Goal: Task Accomplishment & Management: Manage account settings

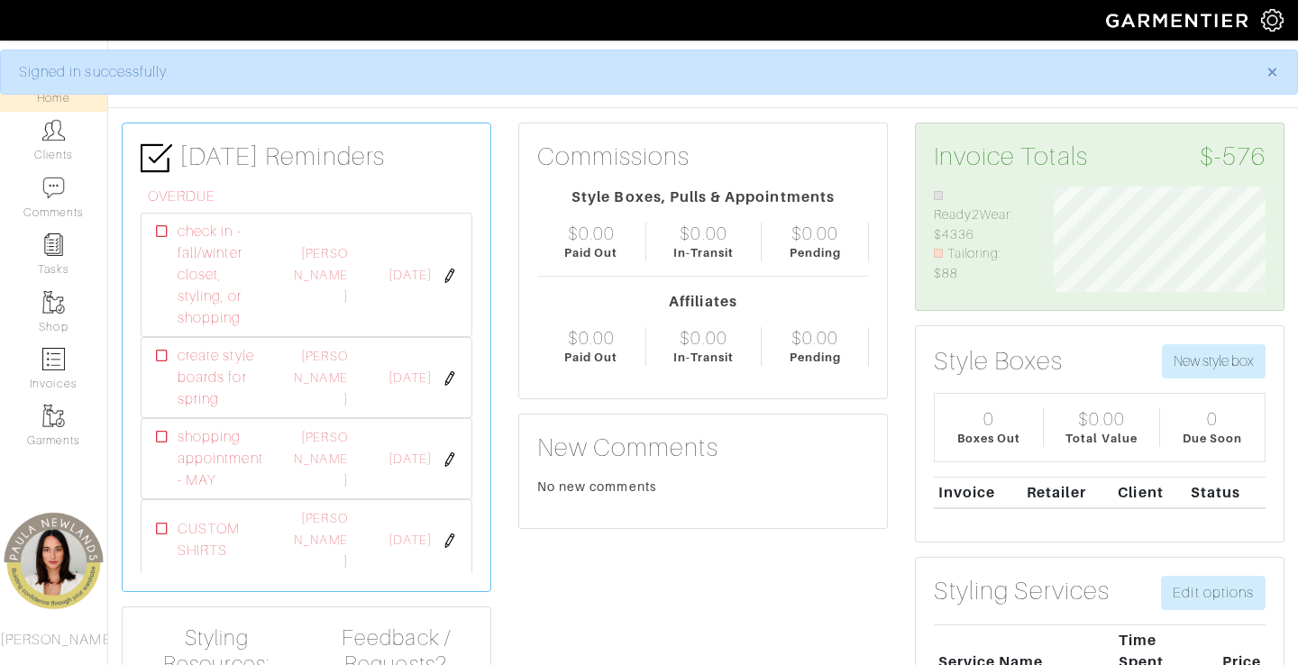
scroll to position [105, 239]
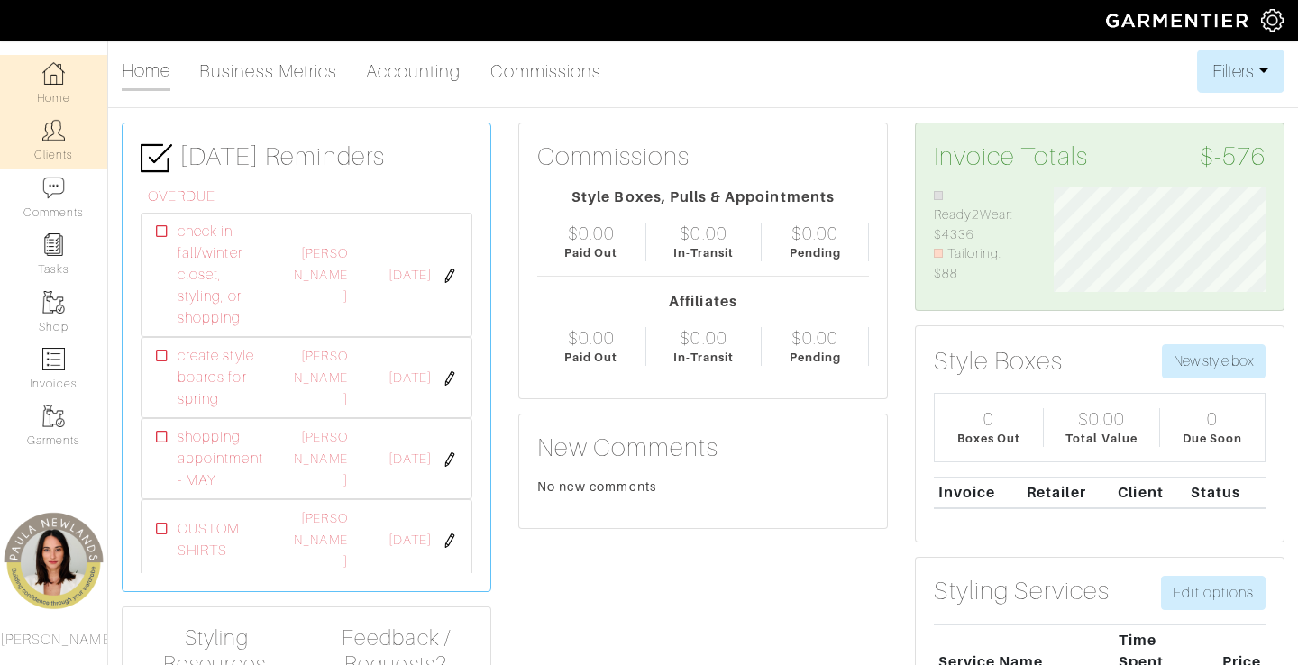
click at [68, 132] on link "Clients" at bounding box center [53, 140] width 107 height 57
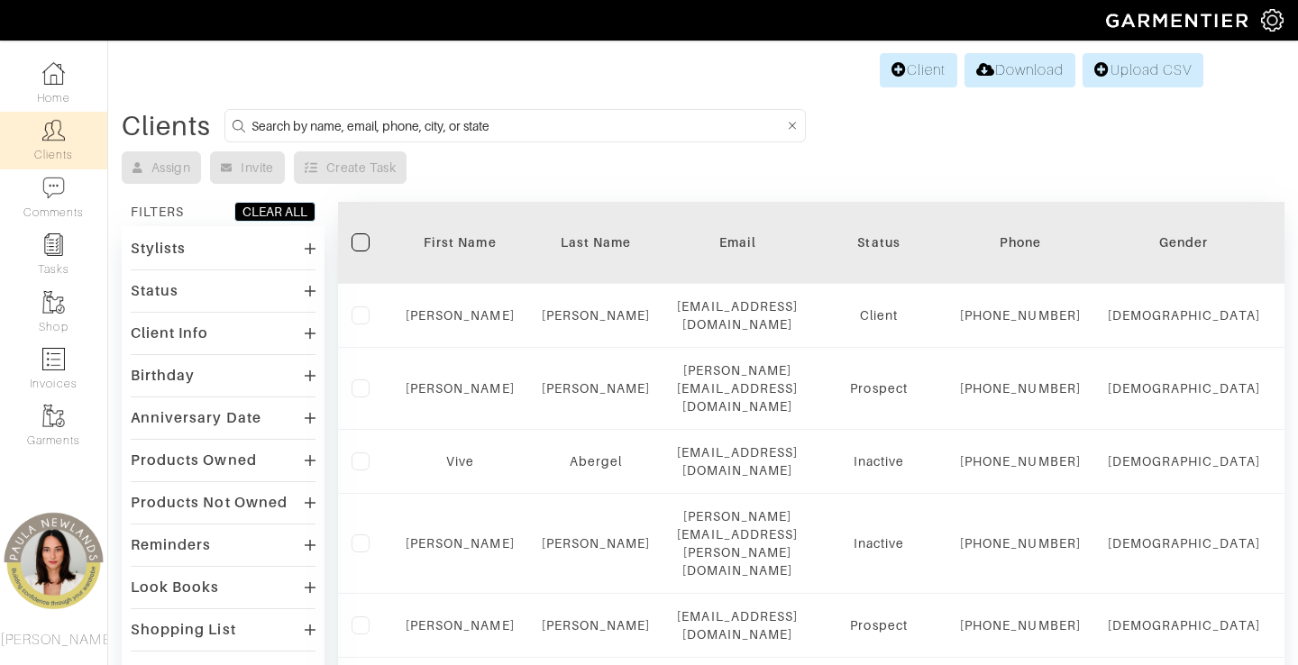
click at [472, 134] on input at bounding box center [517, 125] width 533 height 23
type input "[PERSON_NAME]"
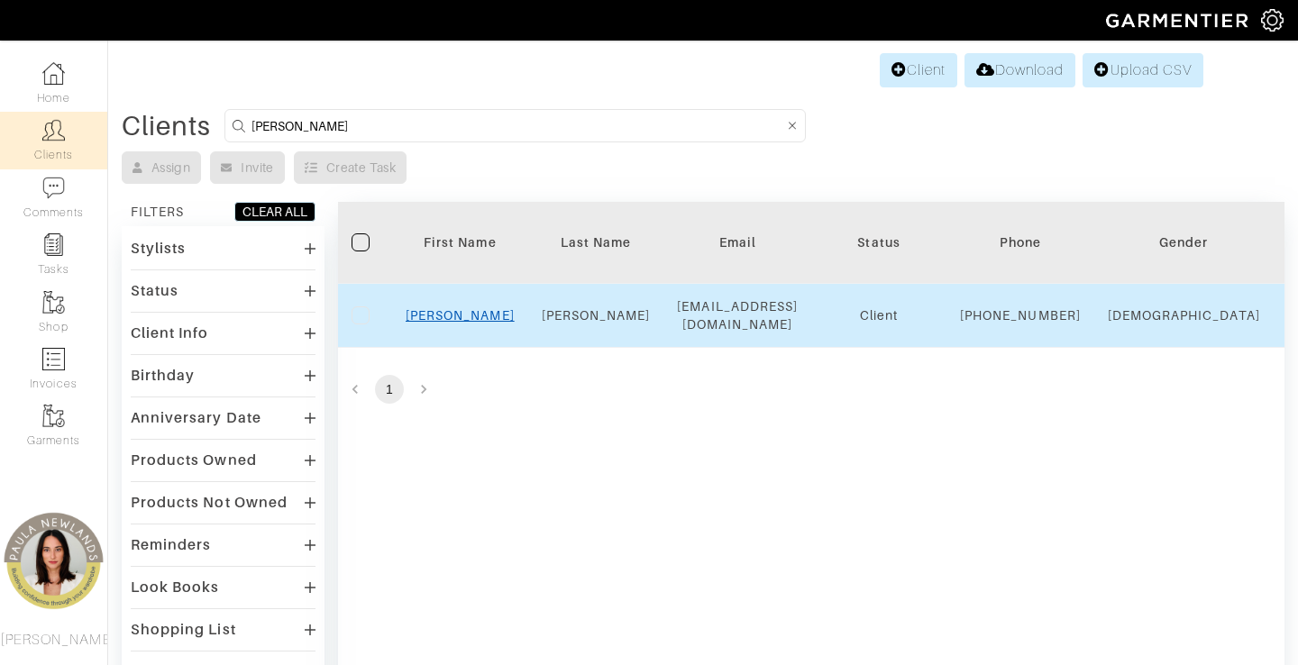
click at [452, 323] on link "Jackie" at bounding box center [460, 315] width 109 height 14
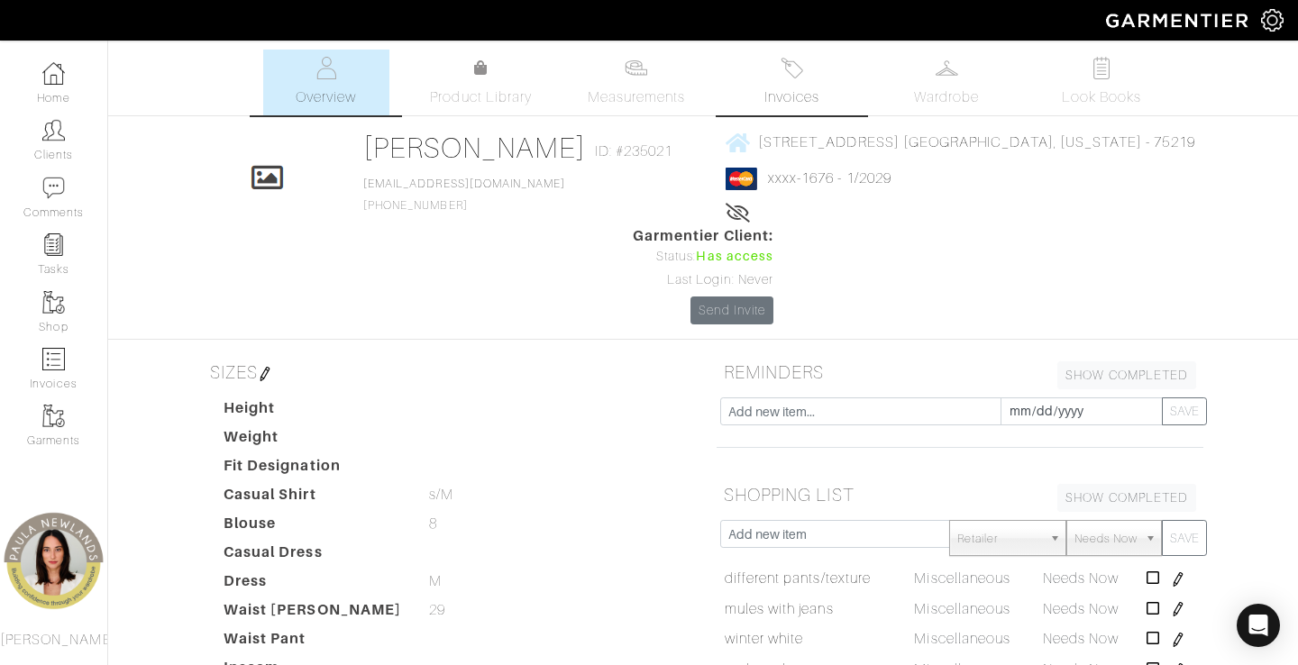
click at [801, 73] on img at bounding box center [792, 68] width 23 height 23
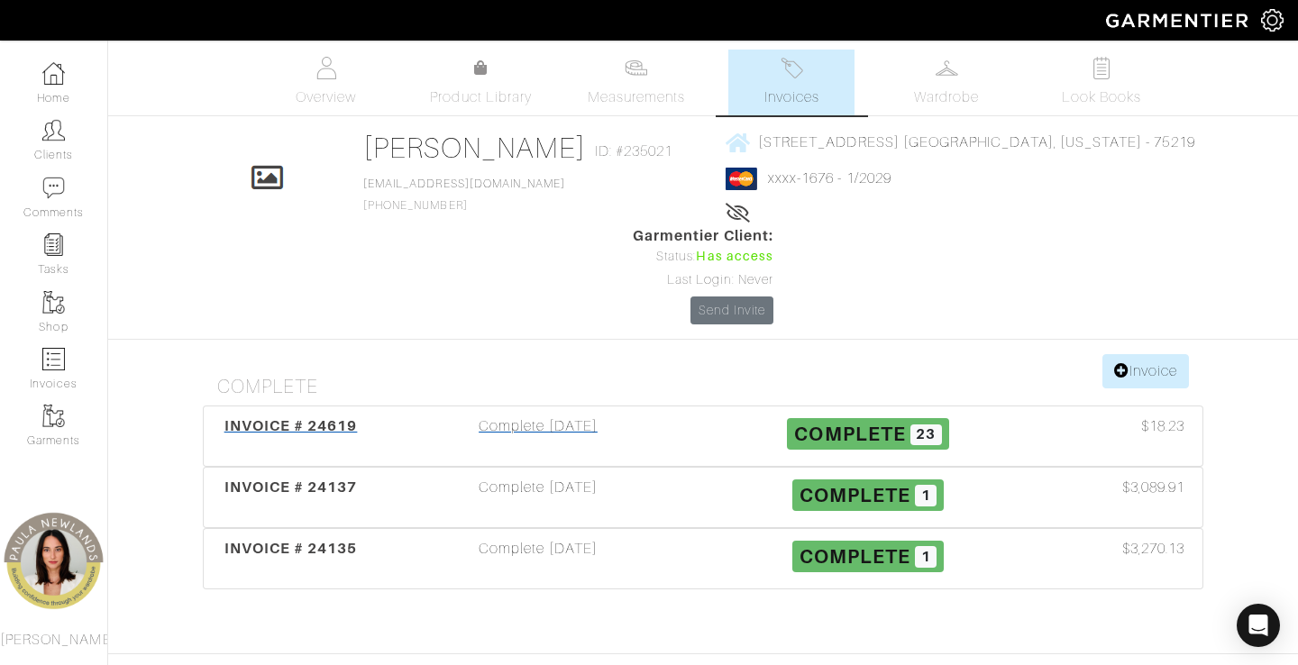
click at [320, 417] on span "INVOICE # 24619" at bounding box center [290, 425] width 133 height 17
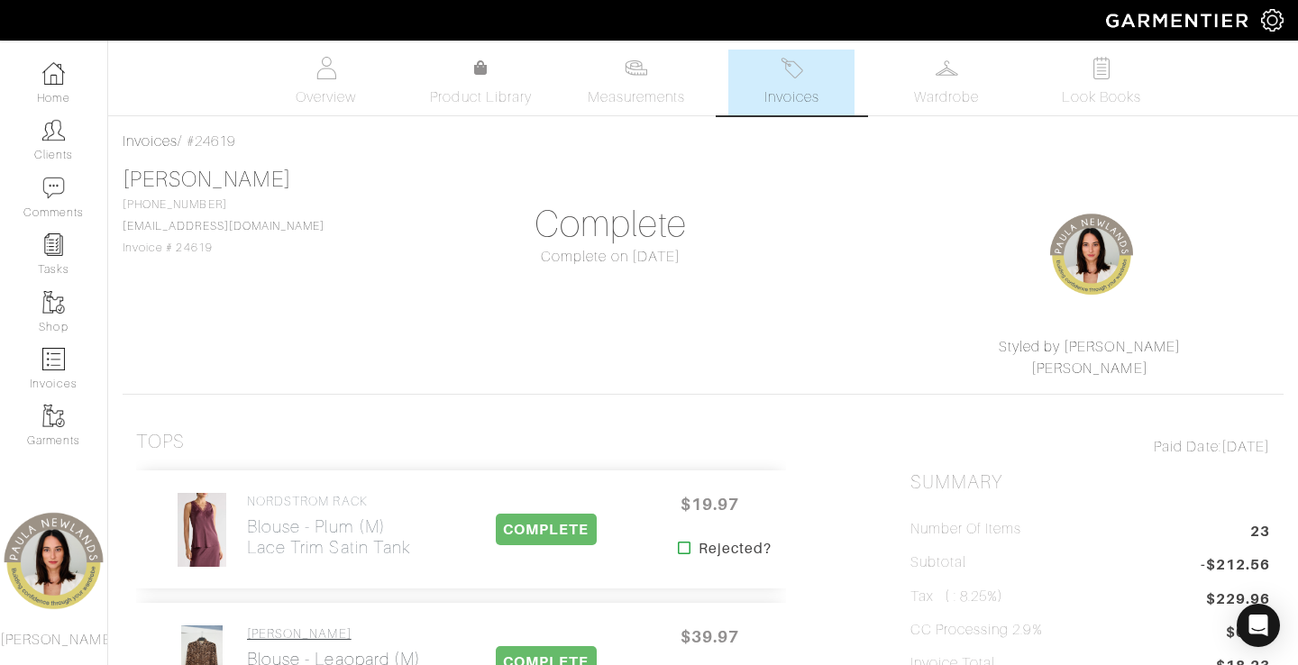
scroll to position [201, 0]
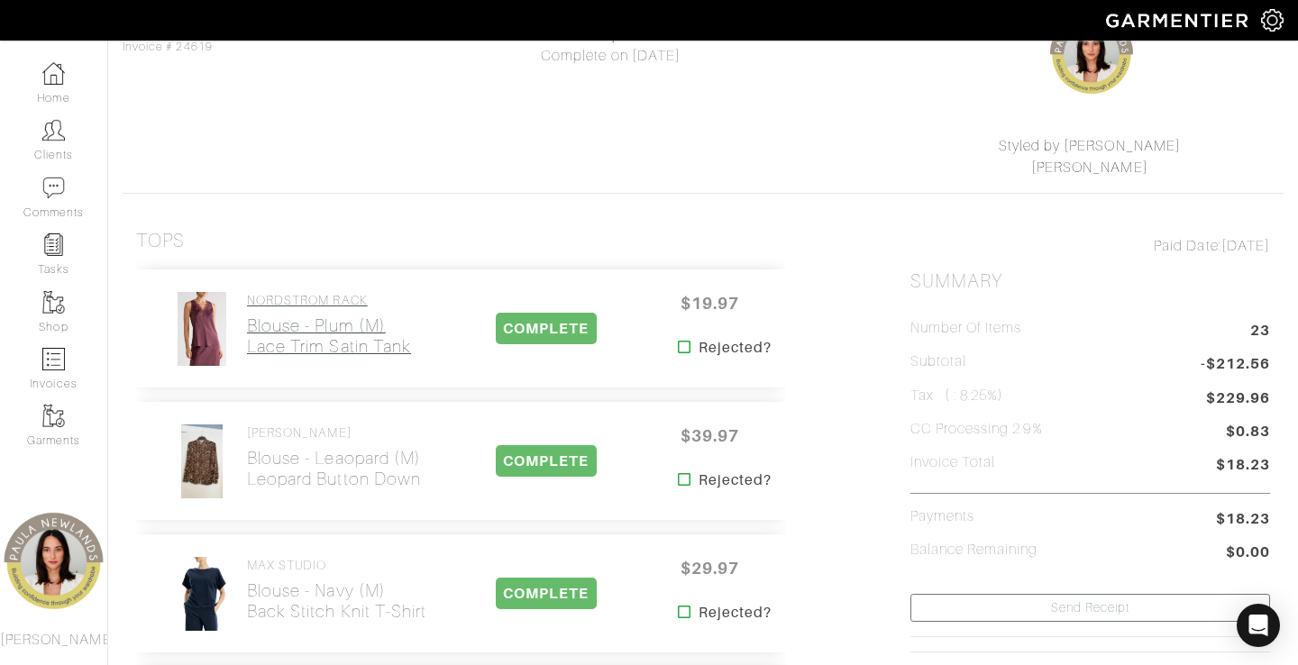
click at [285, 333] on h2 "Blouse - plum (m) Lace Trim Satin Tank" at bounding box center [329, 335] width 164 height 41
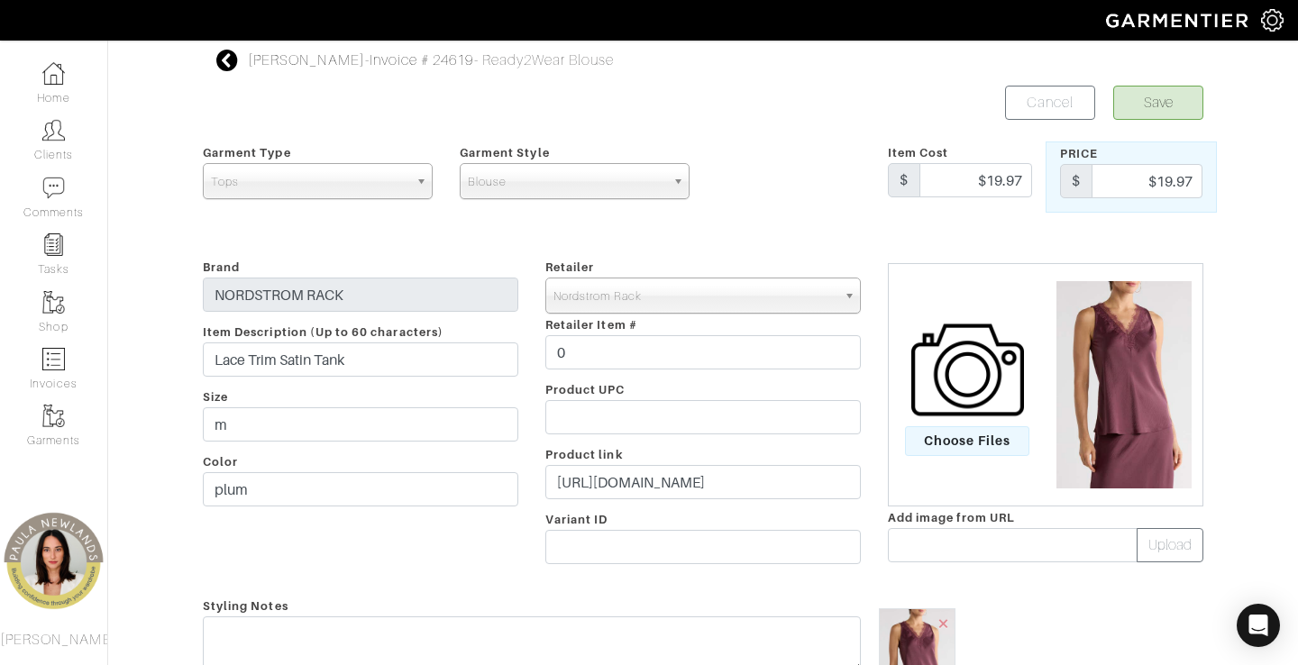
click at [612, 499] on div "Retailer - 032c 1017 ALYX 9SM 111SKIN 11 by [PERSON_NAME] 11 [PERSON_NAME] 12 S…" at bounding box center [703, 414] width 342 height 317
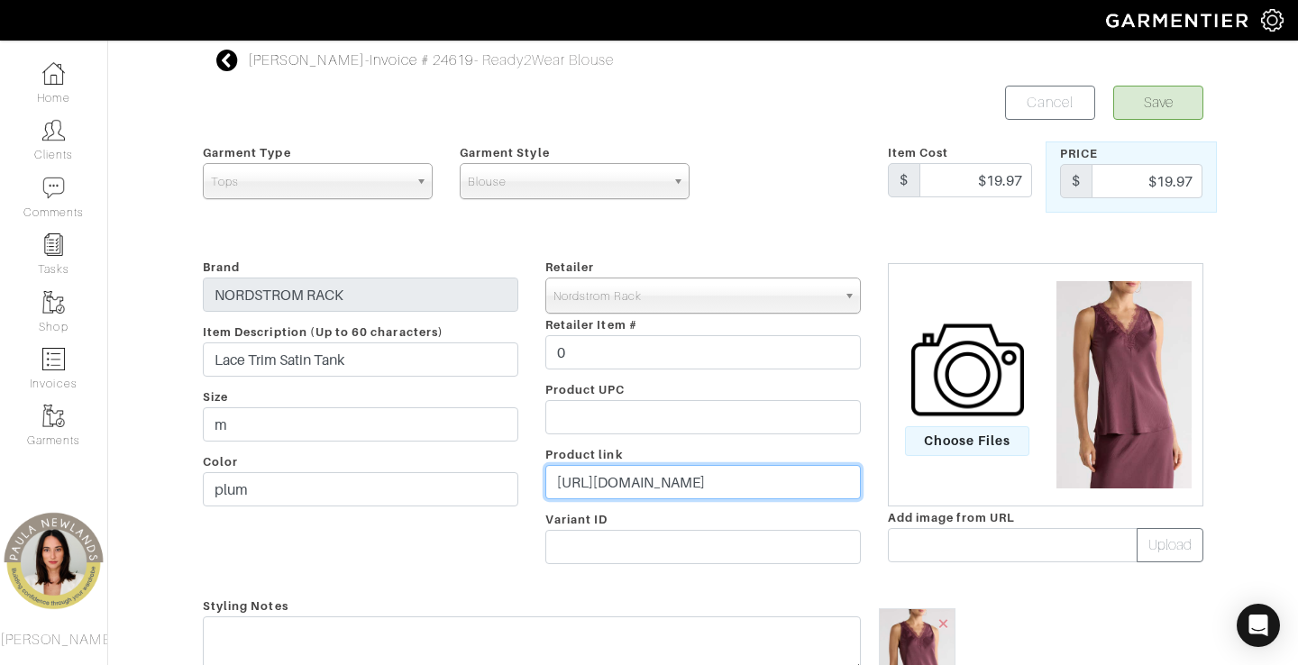
click at [612, 479] on input "[URL][DOMAIN_NAME]" at bounding box center [702, 482] width 315 height 34
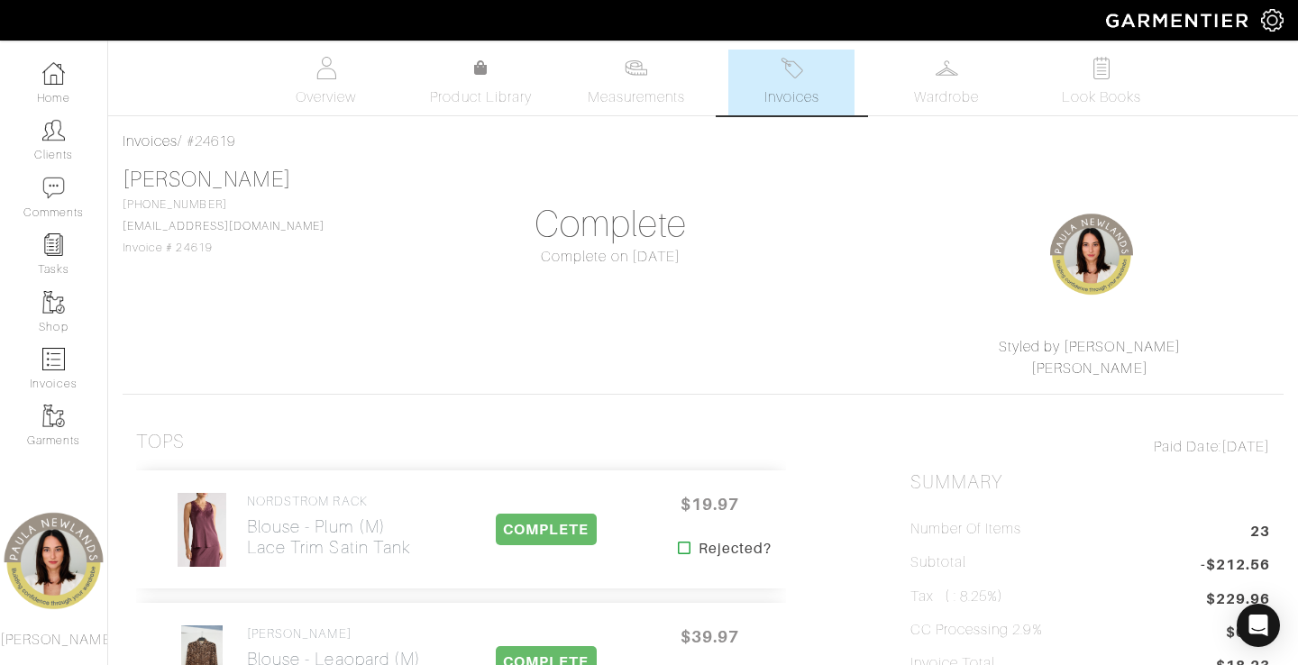
scroll to position [201, 0]
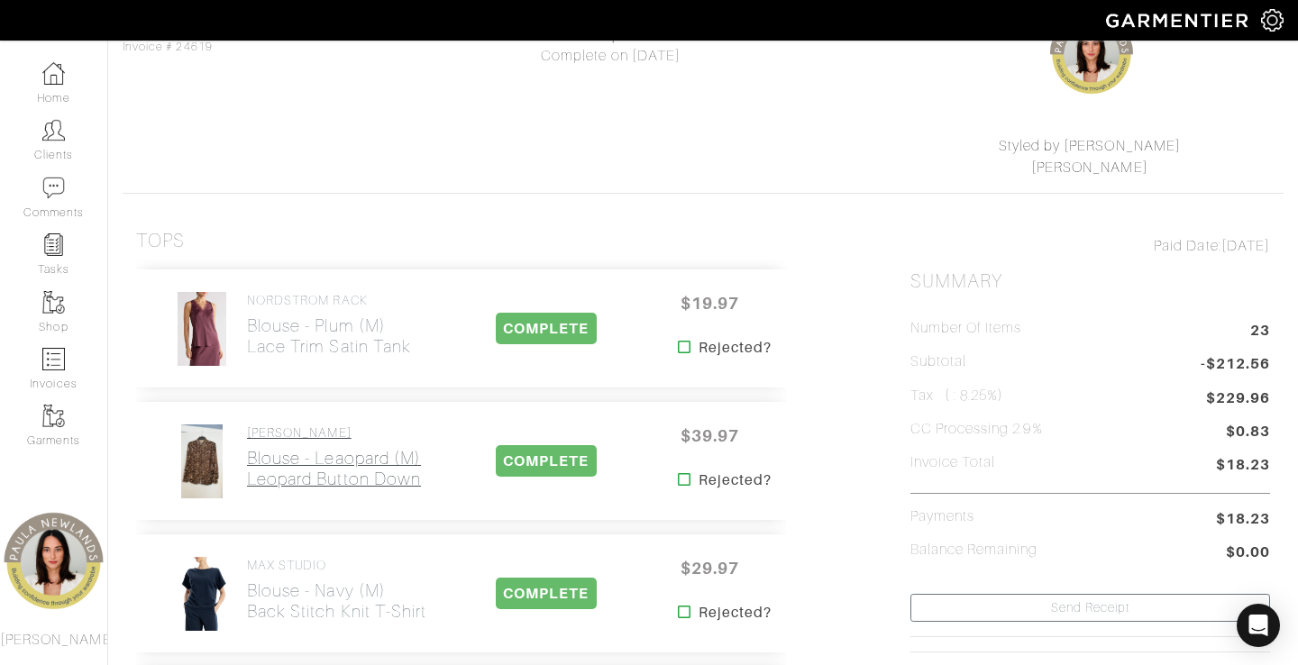
click at [299, 453] on h2 "Blouse - leaopard (m) leopard button down" at bounding box center [334, 468] width 174 height 41
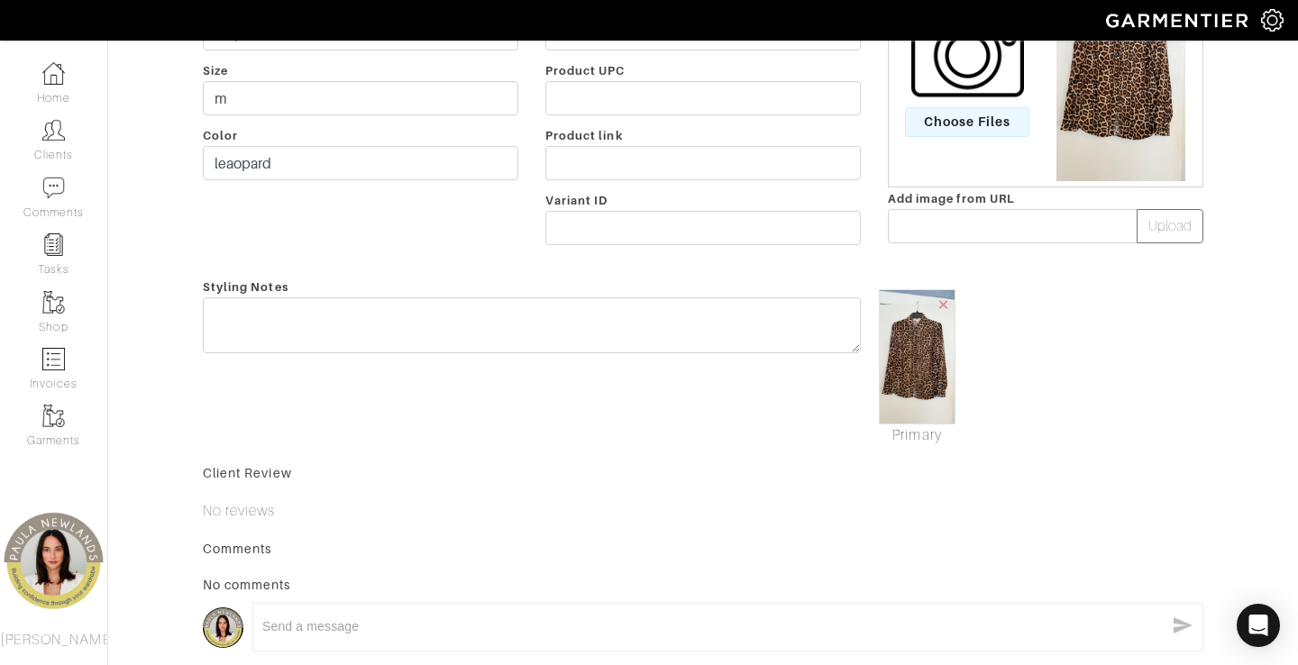
scroll to position [283, 0]
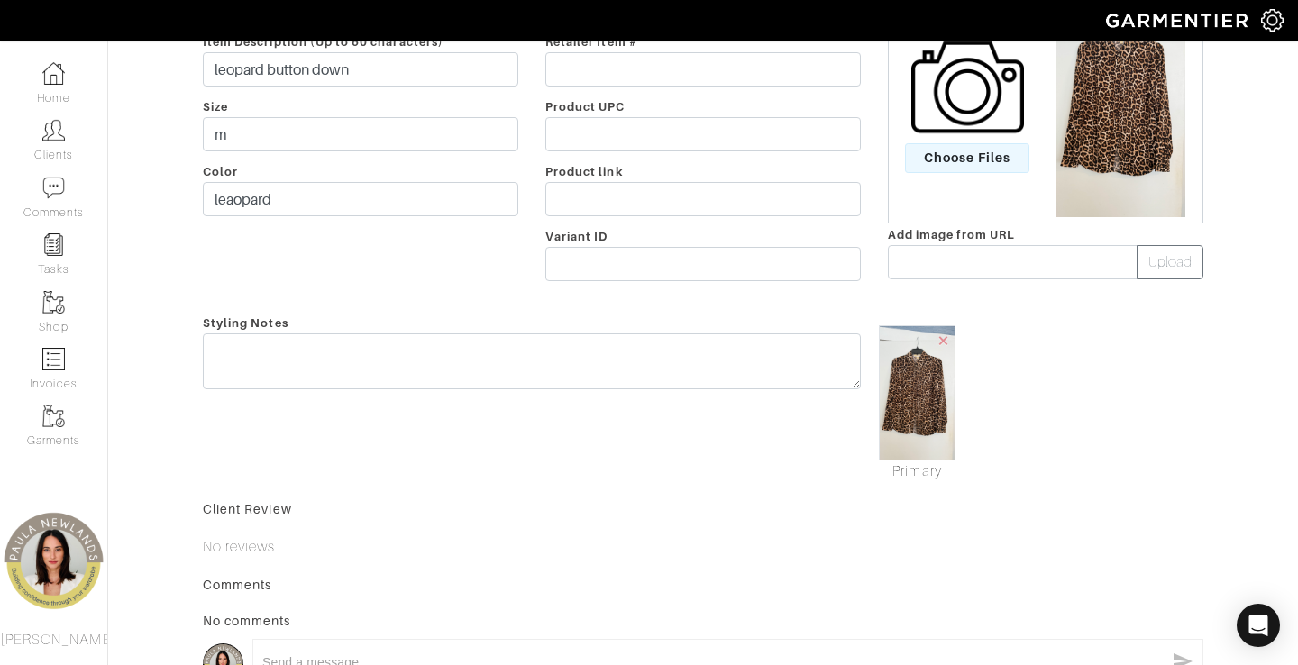
click at [911, 416] on img at bounding box center [917, 392] width 77 height 135
drag, startPoint x: 914, startPoint y: 388, endPoint x: 908, endPoint y: 435, distance: 47.3
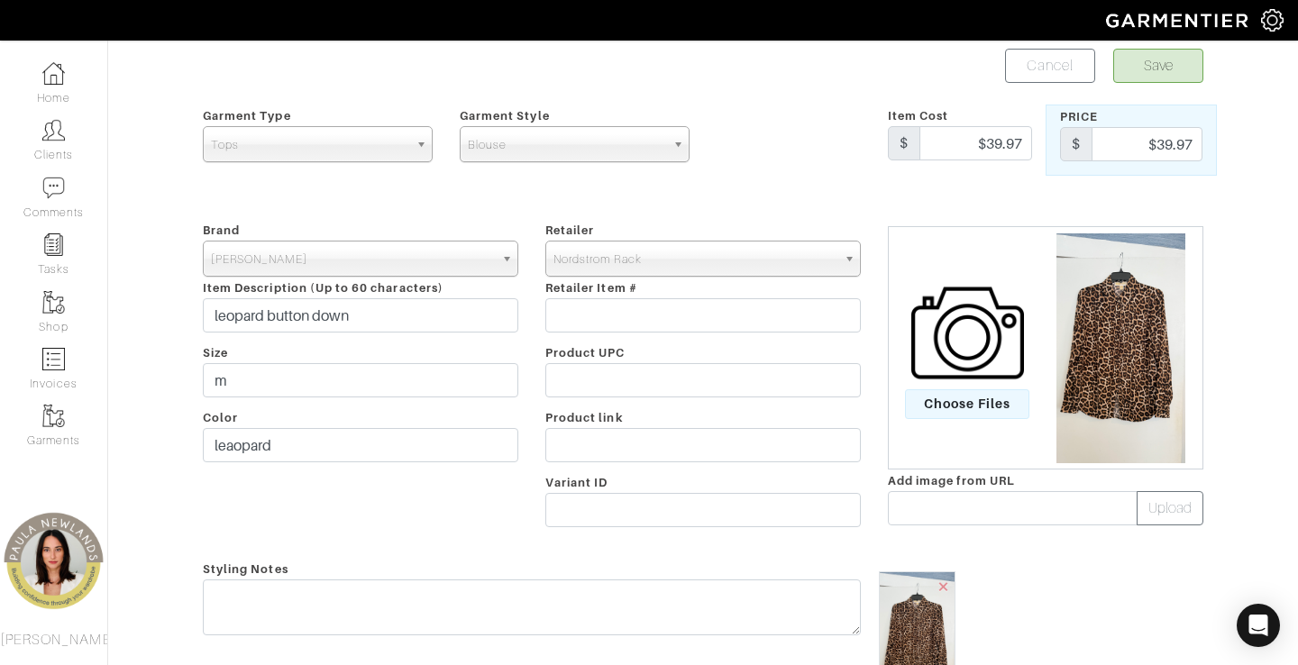
scroll to position [68, 0]
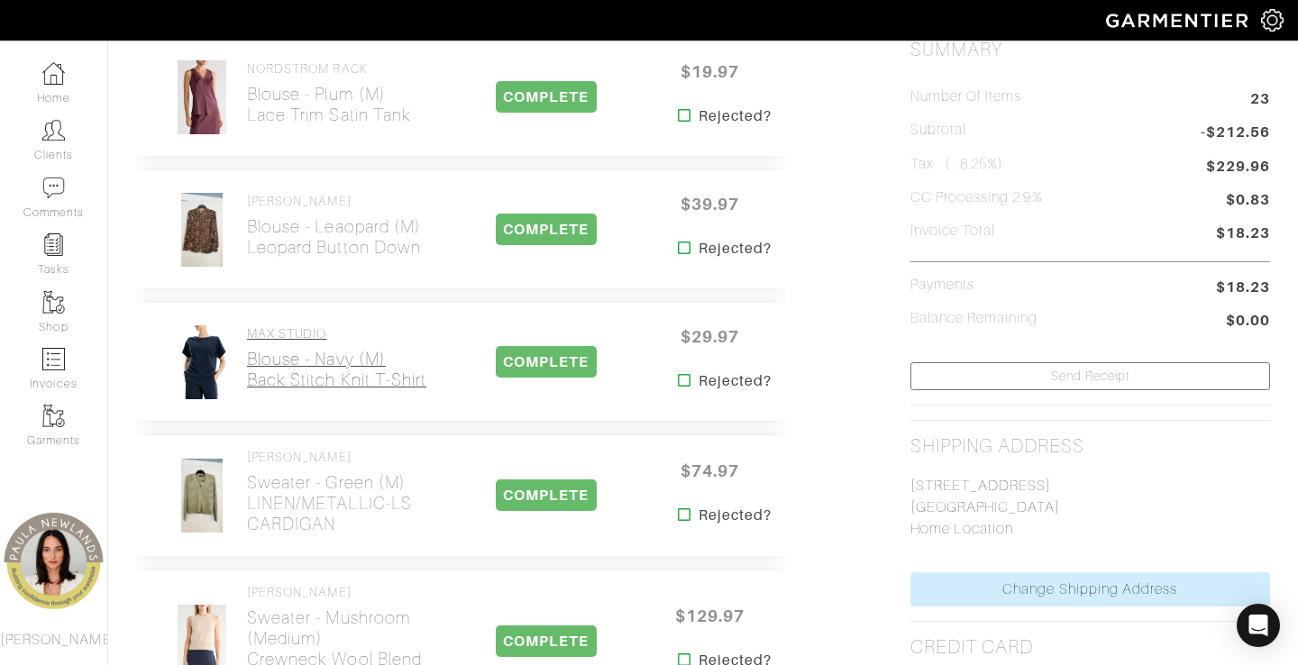
scroll to position [442, 0]
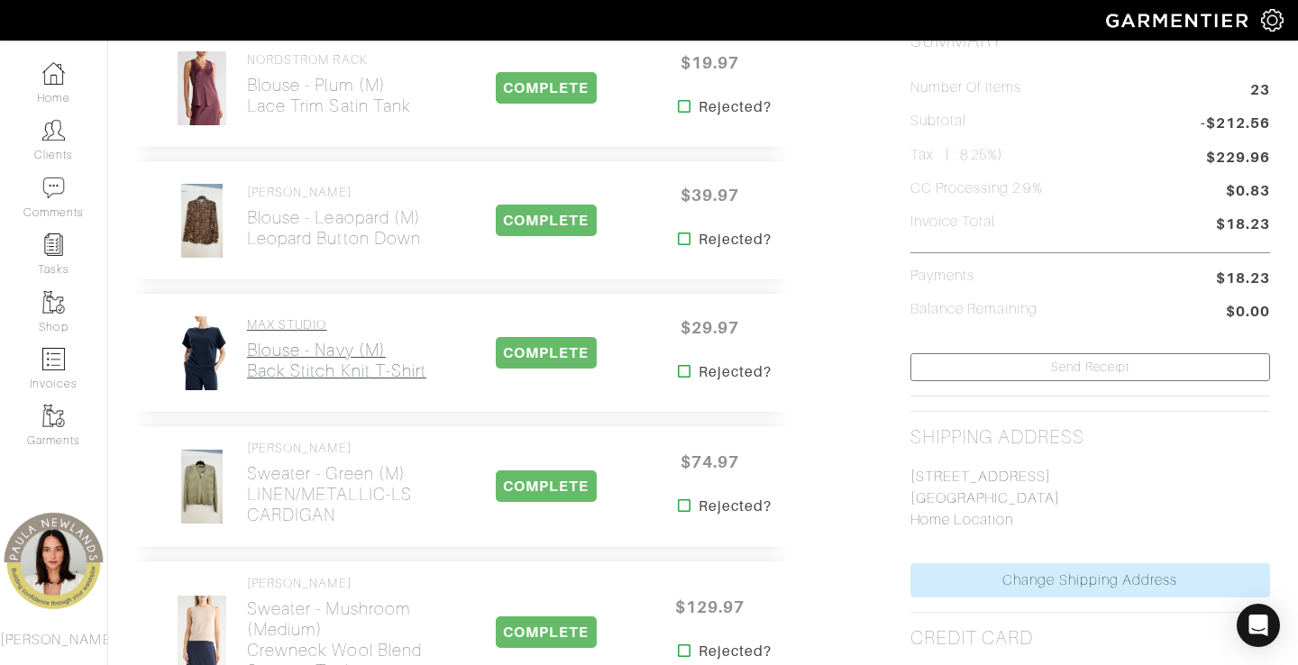
click at [300, 348] on h2 "Blouse - navy (m) Back Stitch Knit T-Shirt" at bounding box center [336, 360] width 179 height 41
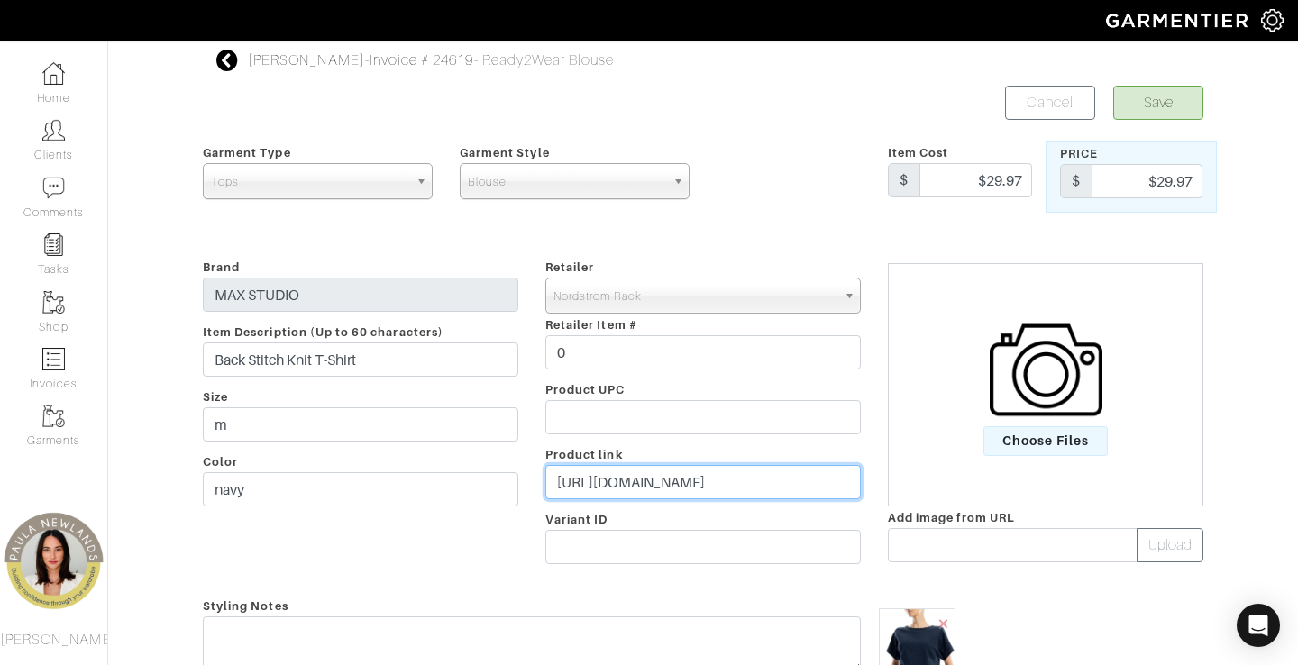
click at [616, 479] on input "[URL][DOMAIN_NAME]" at bounding box center [702, 482] width 315 height 34
click at [616, 478] on input "[URL][DOMAIN_NAME]" at bounding box center [702, 482] width 315 height 34
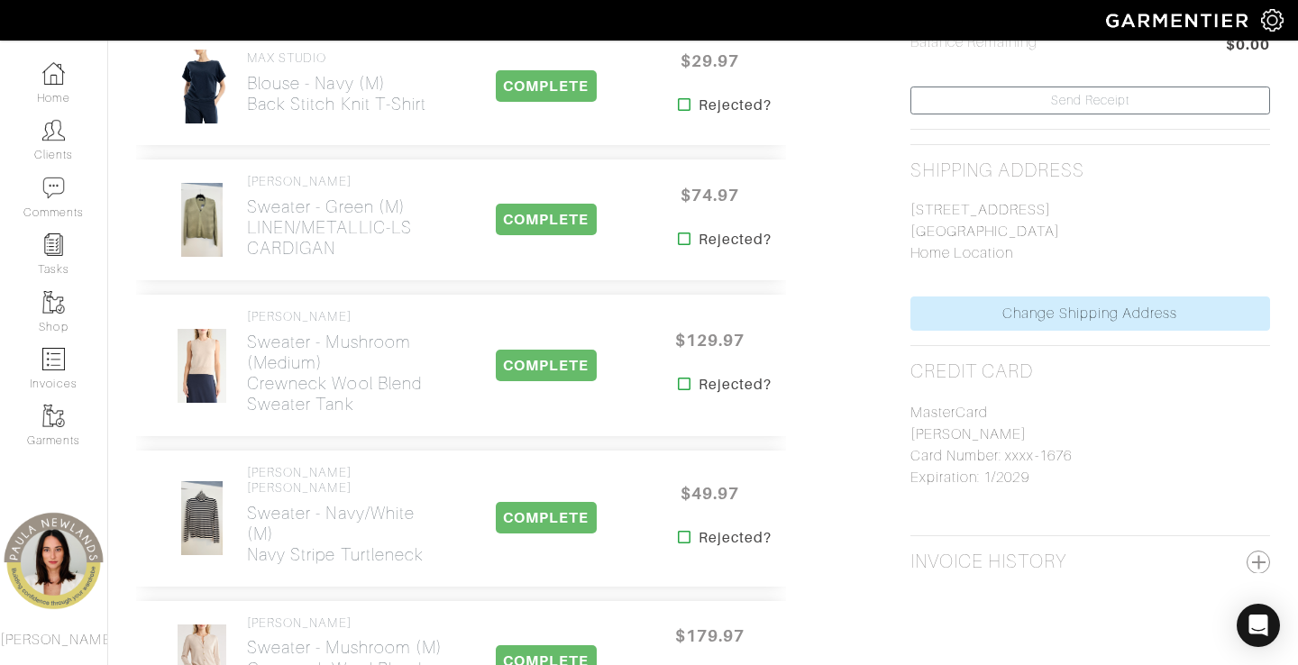
scroll to position [745, 0]
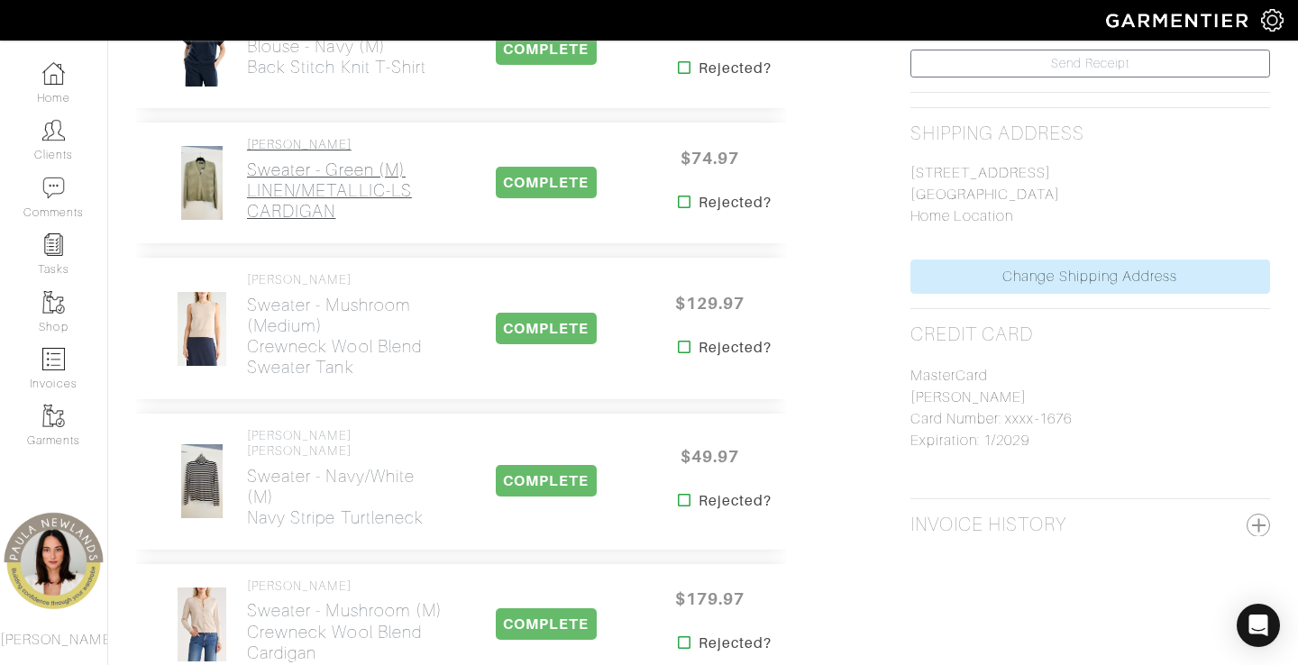
click at [297, 185] on h2 "Sweater - green (M) LINEN/METALLIC-LS CARDIGAN" at bounding box center [345, 191] width 197 height 62
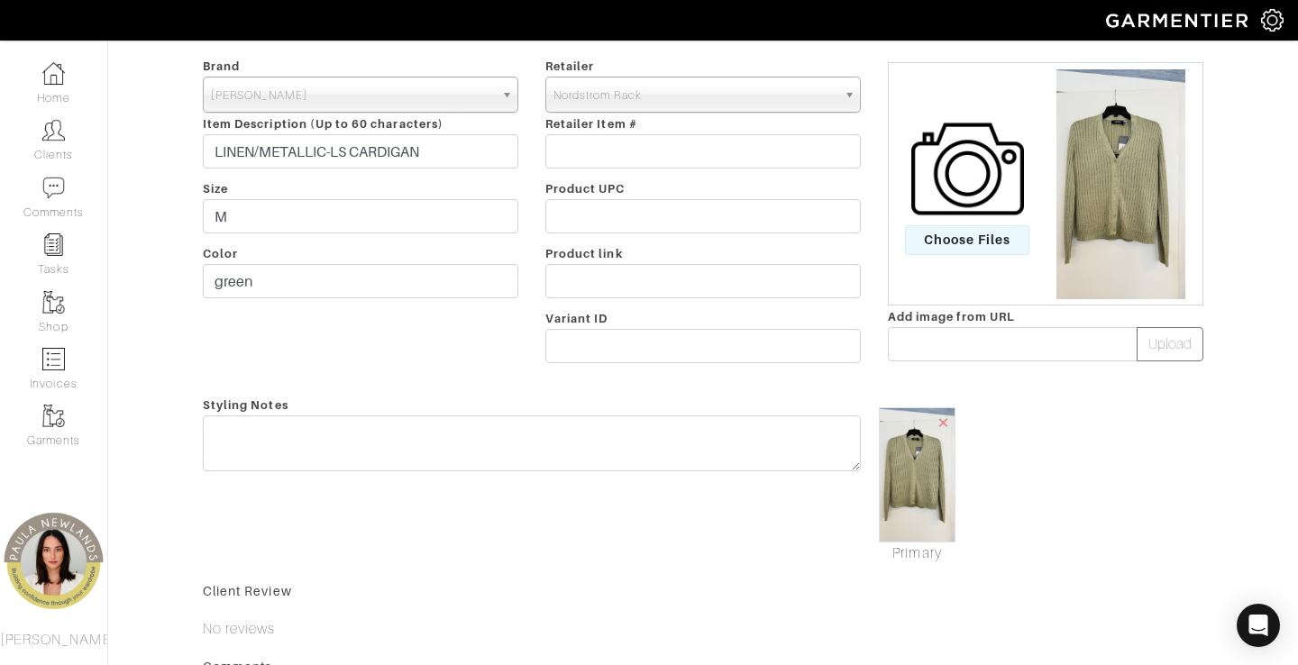
scroll to position [187, 0]
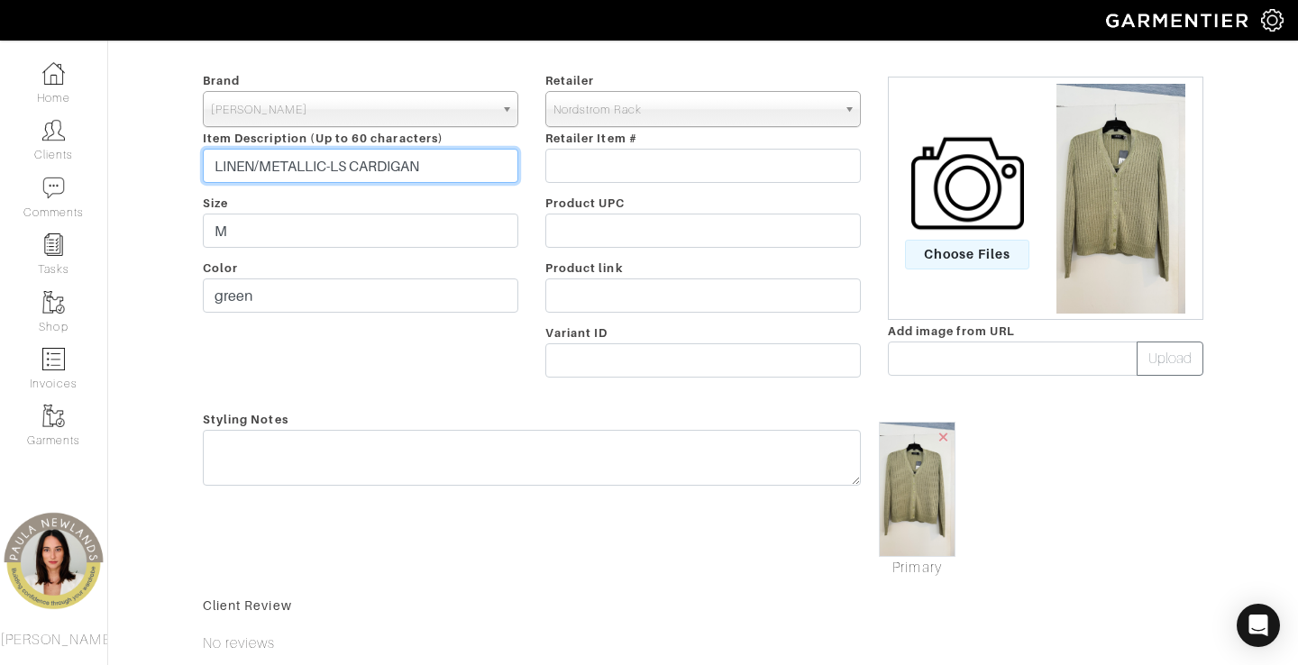
click at [357, 161] on input "LINEN/METALLIC-LS CARDIGAN" at bounding box center [360, 166] width 315 height 34
click at [357, 162] on input "LINEN/METALLIC-LS CARDIGAN" at bounding box center [360, 166] width 315 height 34
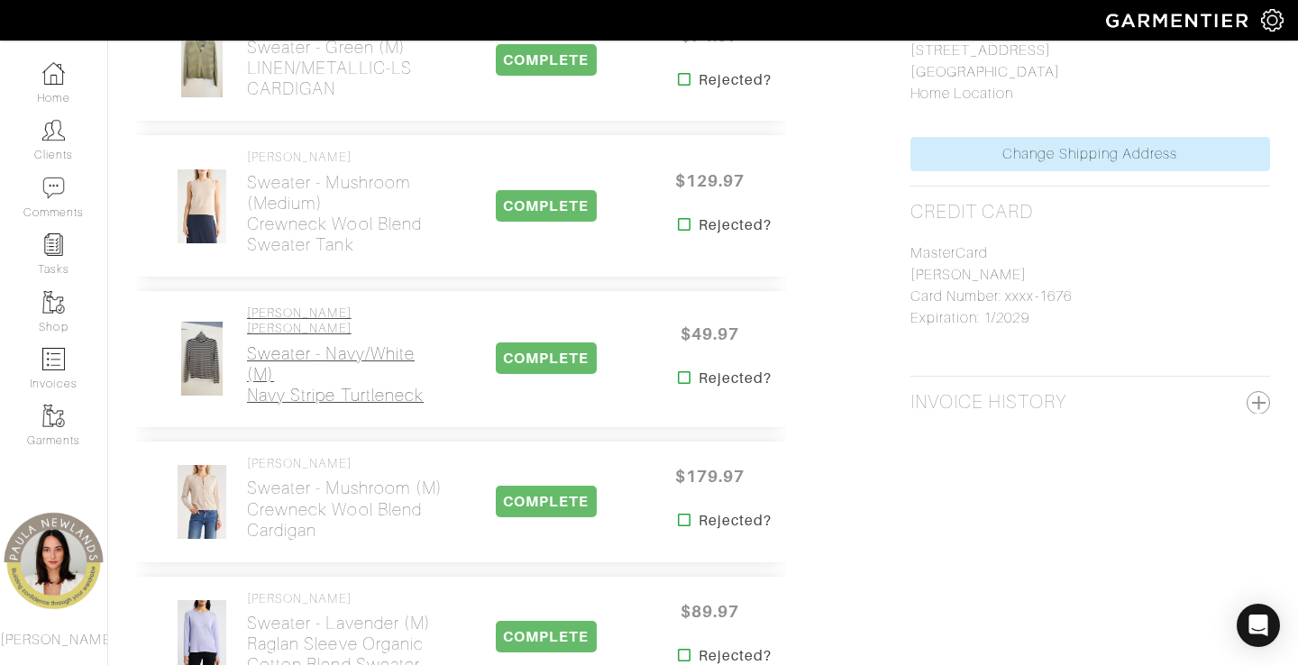
scroll to position [869, 0]
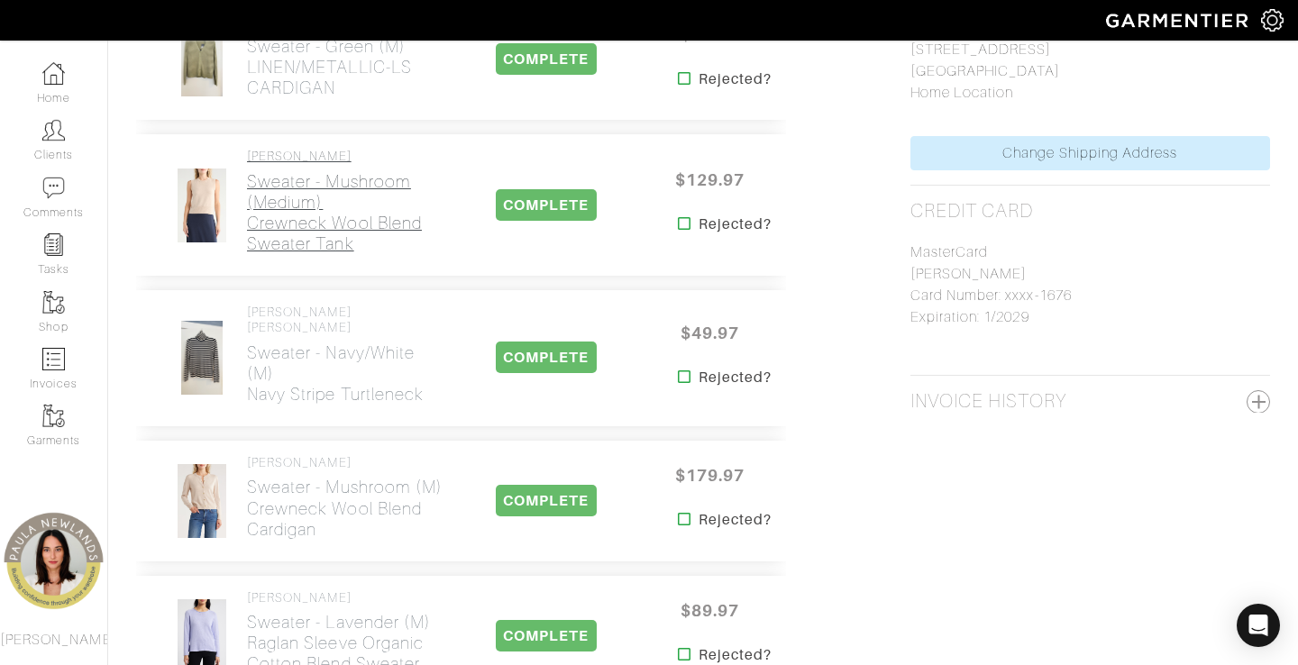
click at [290, 224] on h2 "Sweater - mushroom (medium) Crewneck Wool Blend Sweater Tank" at bounding box center [345, 212] width 197 height 83
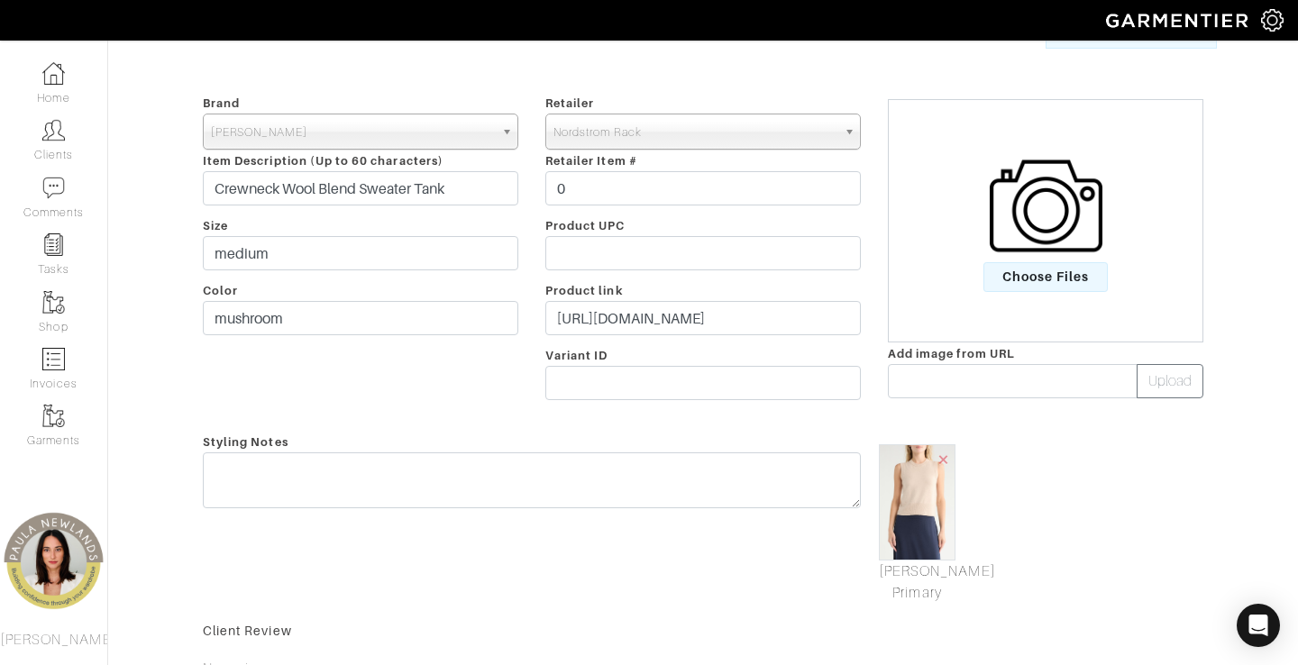
scroll to position [163, 0]
click at [654, 312] on input "[URL][DOMAIN_NAME]" at bounding box center [702, 319] width 315 height 34
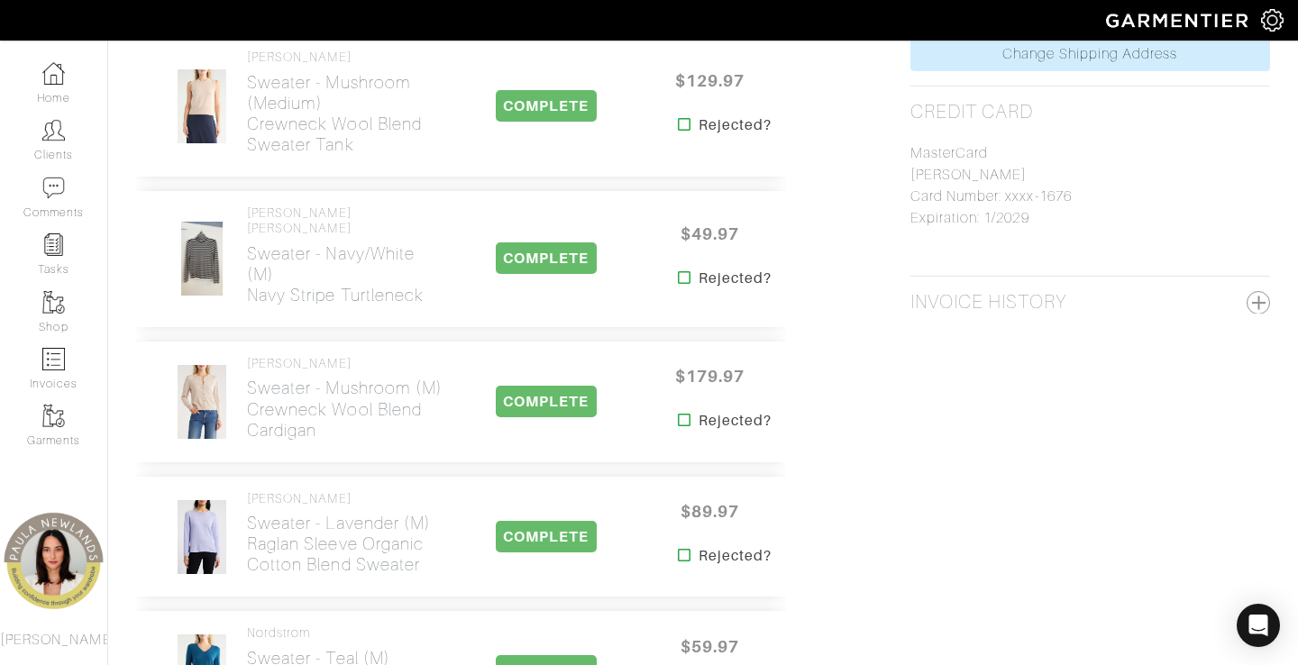
scroll to position [989, 0]
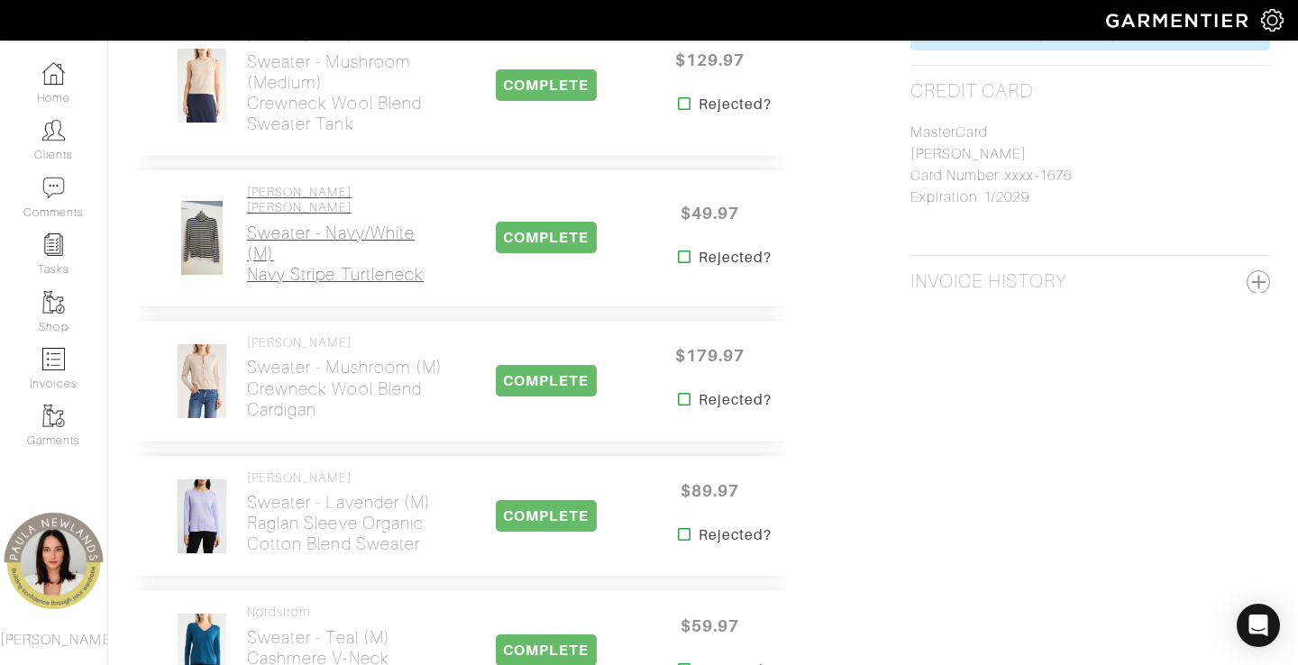
click at [283, 226] on h2 "Sweater - navy/white (m) navy stripe turtleneck" at bounding box center [345, 254] width 197 height 62
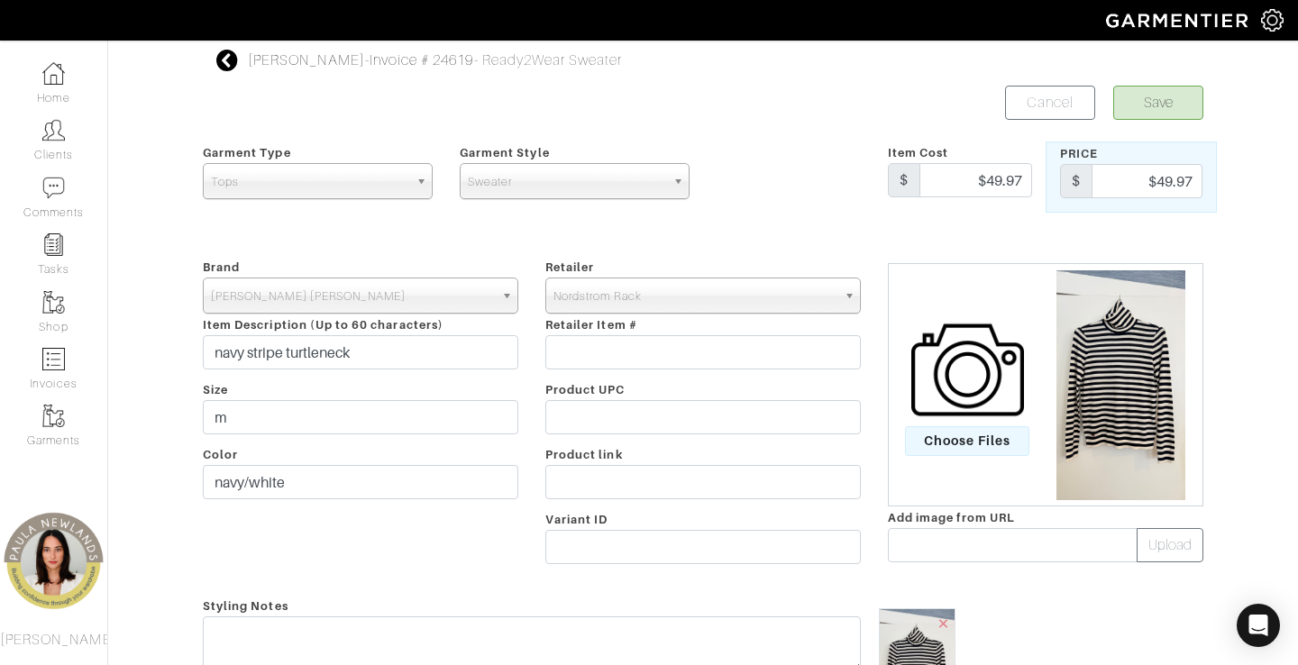
scroll to position [3, 0]
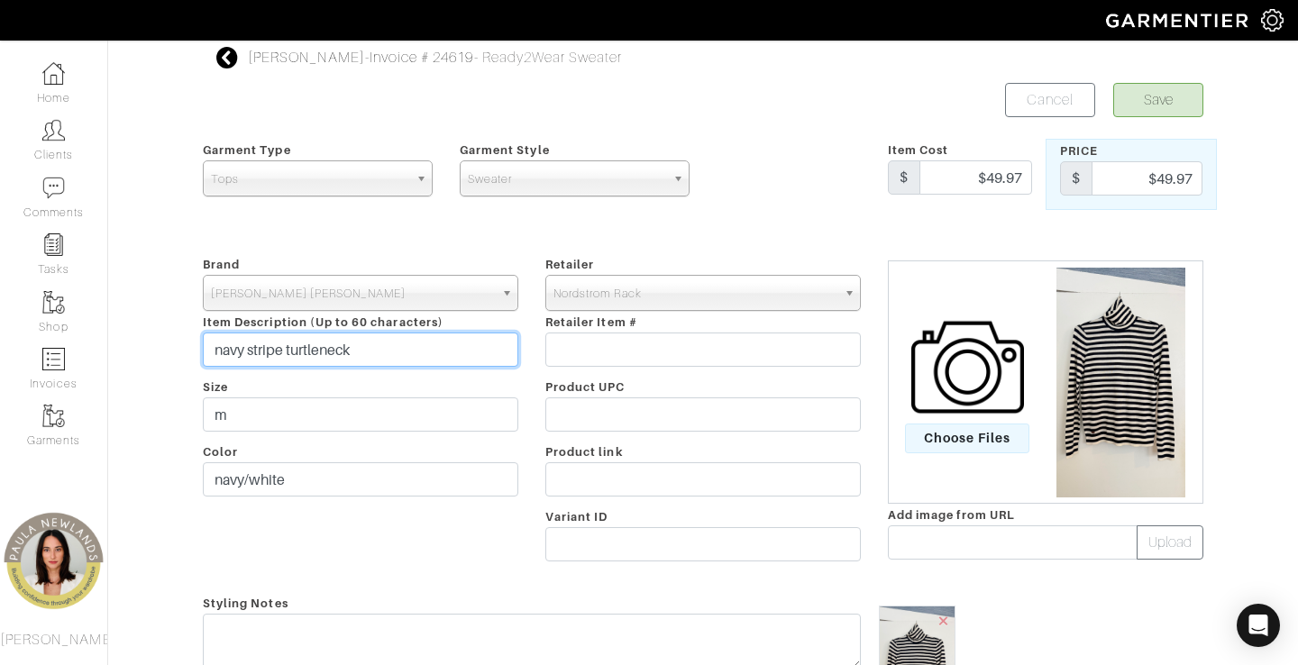
click at [344, 360] on input "navy stripe turtleneck" at bounding box center [360, 350] width 315 height 34
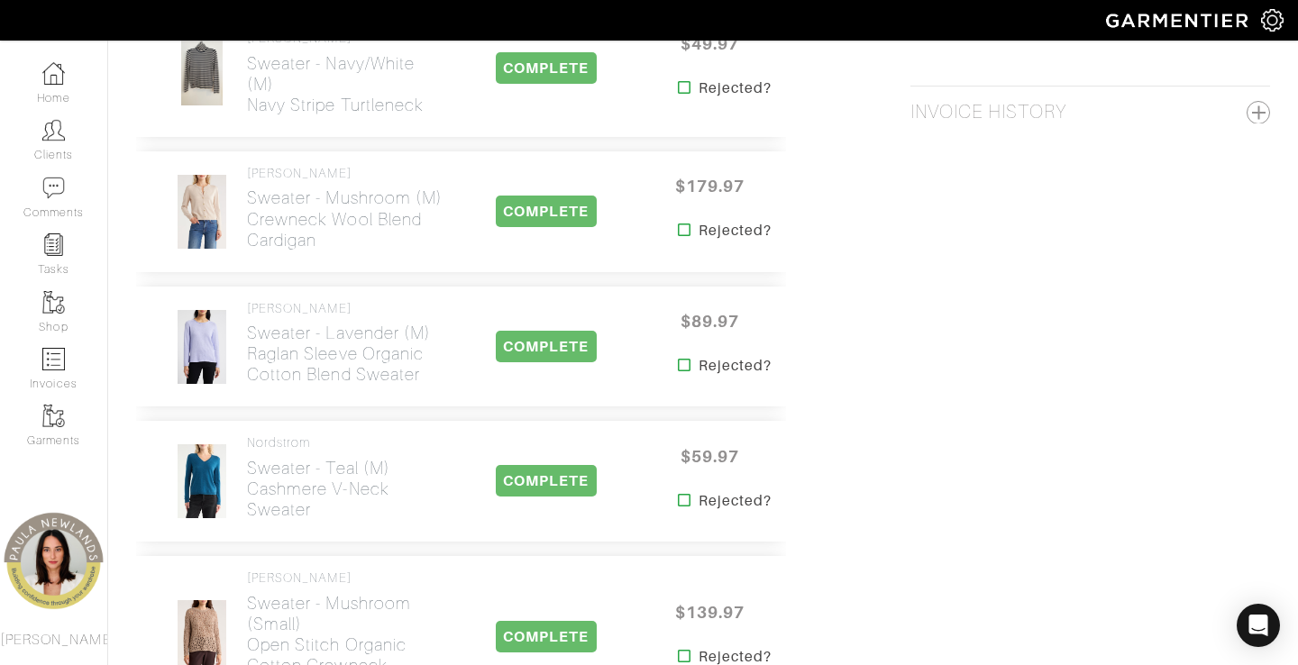
scroll to position [1162, 0]
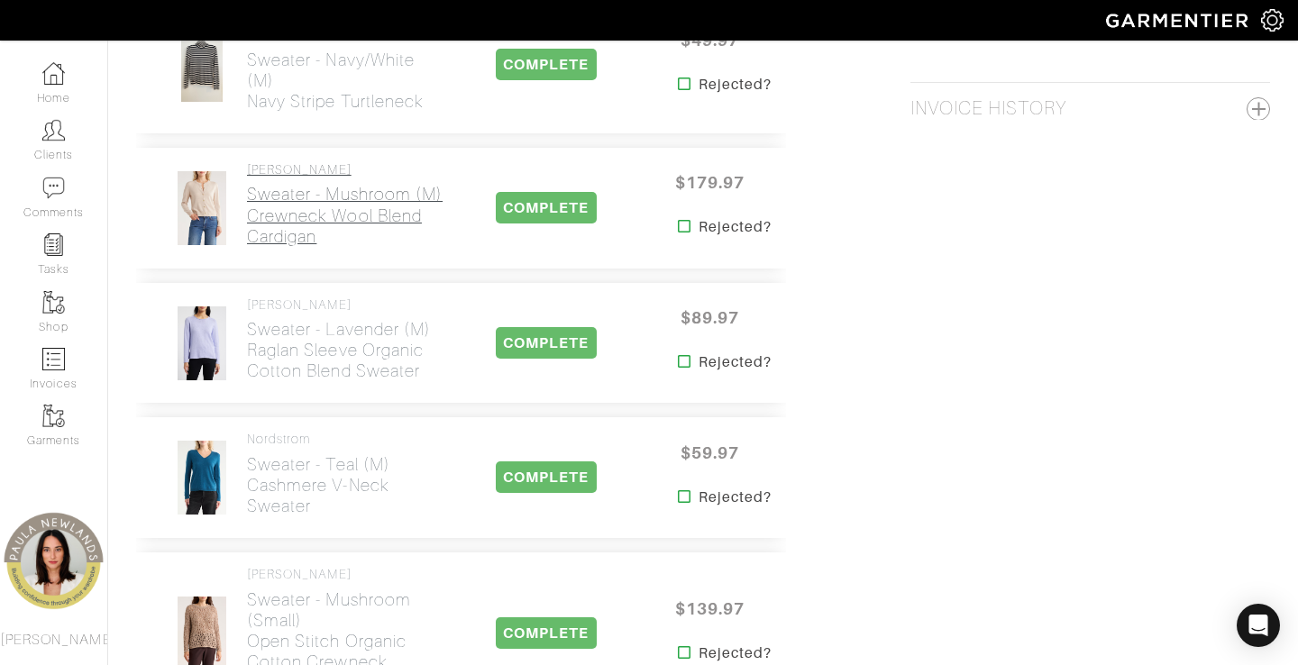
click at [297, 184] on h2 "Sweater - mushroom (m) Crewneck Wool Blend Cardigan" at bounding box center [345, 215] width 197 height 62
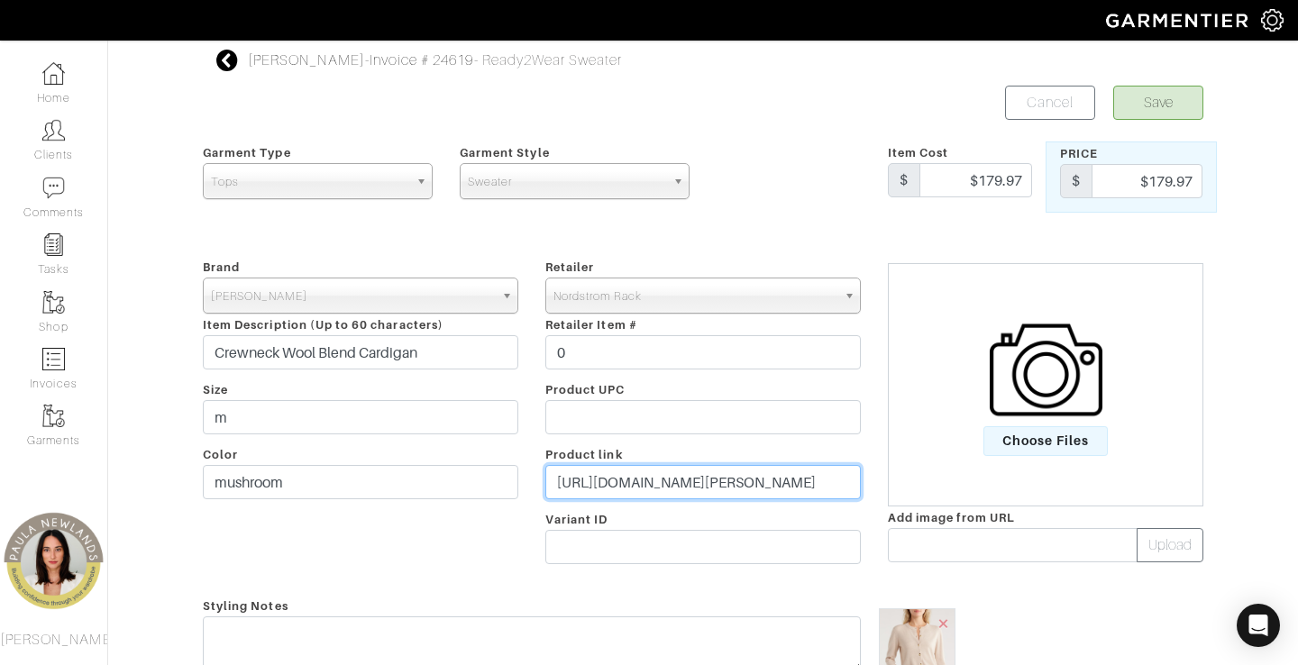
click at [642, 484] on input "[URL][DOMAIN_NAME][PERSON_NAME]" at bounding box center [702, 482] width 315 height 34
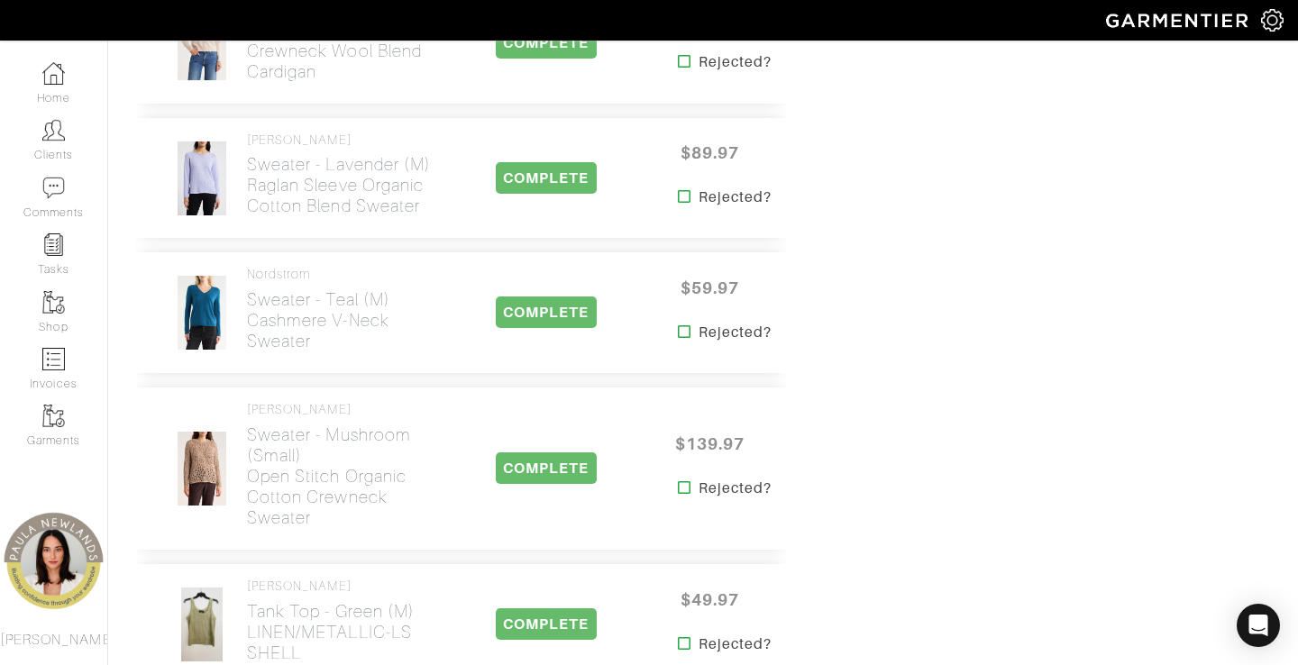
scroll to position [1342, 0]
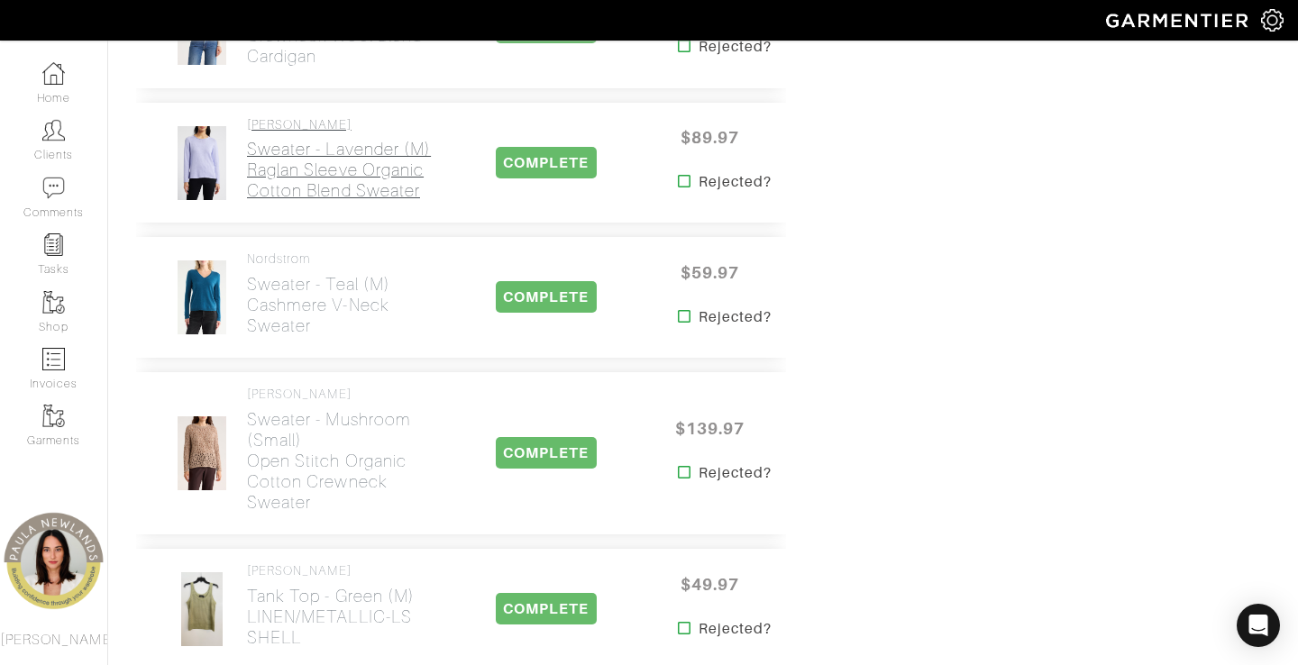
click at [320, 159] on h2 "Sweater - lavender (m) Raglan Sleeve Organic Cotton Blend Sweater" at bounding box center [345, 170] width 197 height 62
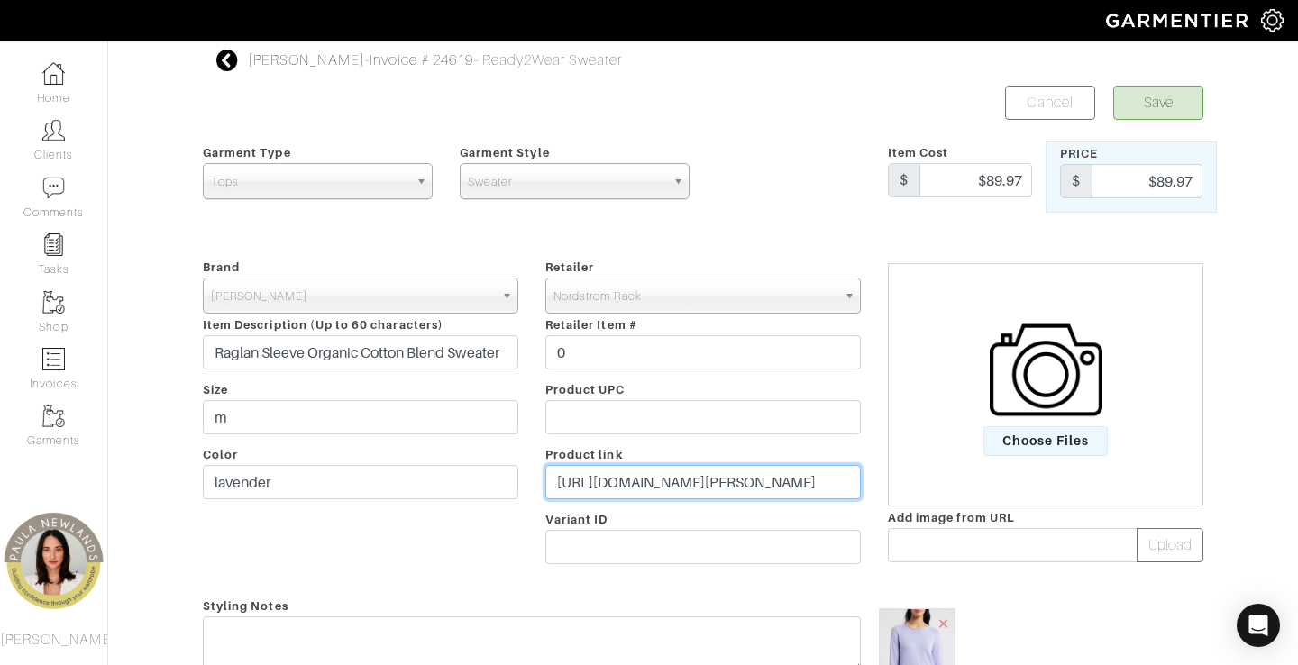
click at [644, 494] on input "[URL][DOMAIN_NAME][PERSON_NAME]" at bounding box center [702, 482] width 315 height 34
click at [644, 493] on input "[URL][DOMAIN_NAME][PERSON_NAME]" at bounding box center [702, 482] width 315 height 34
click at [783, 488] on input "[URL][DOMAIN_NAME][PERSON_NAME]" at bounding box center [702, 482] width 315 height 34
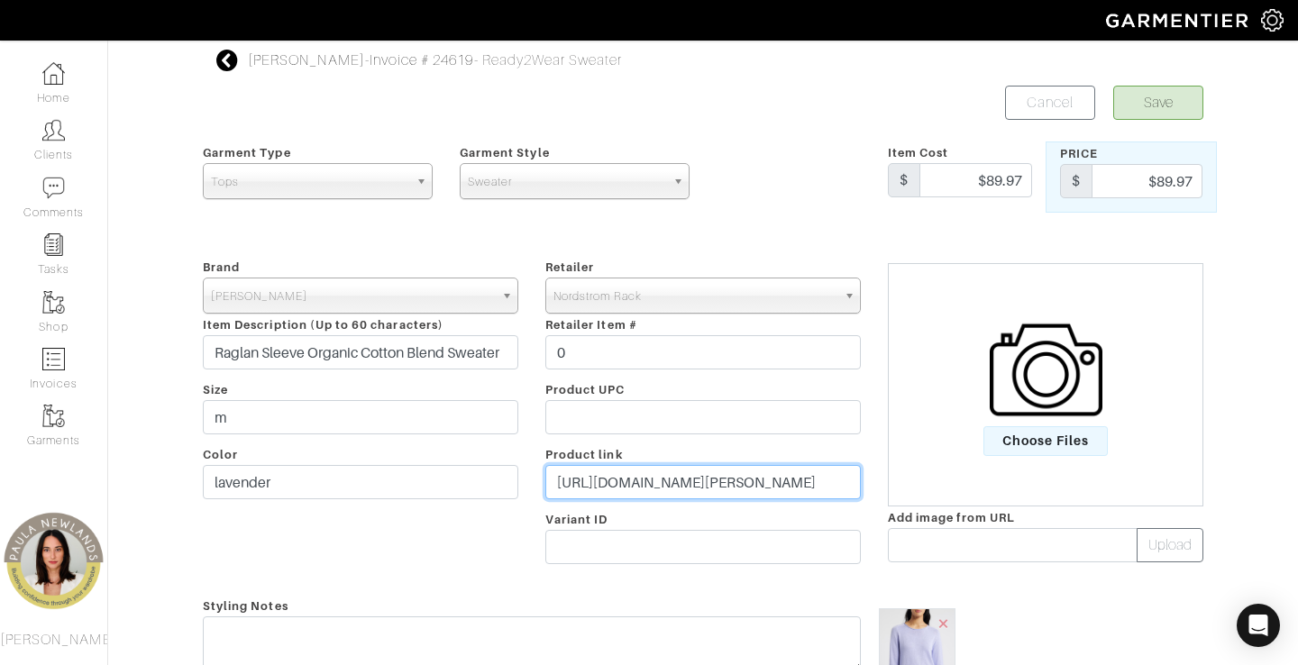
click at [783, 488] on input "[URL][DOMAIN_NAME][PERSON_NAME]" at bounding box center [702, 482] width 315 height 34
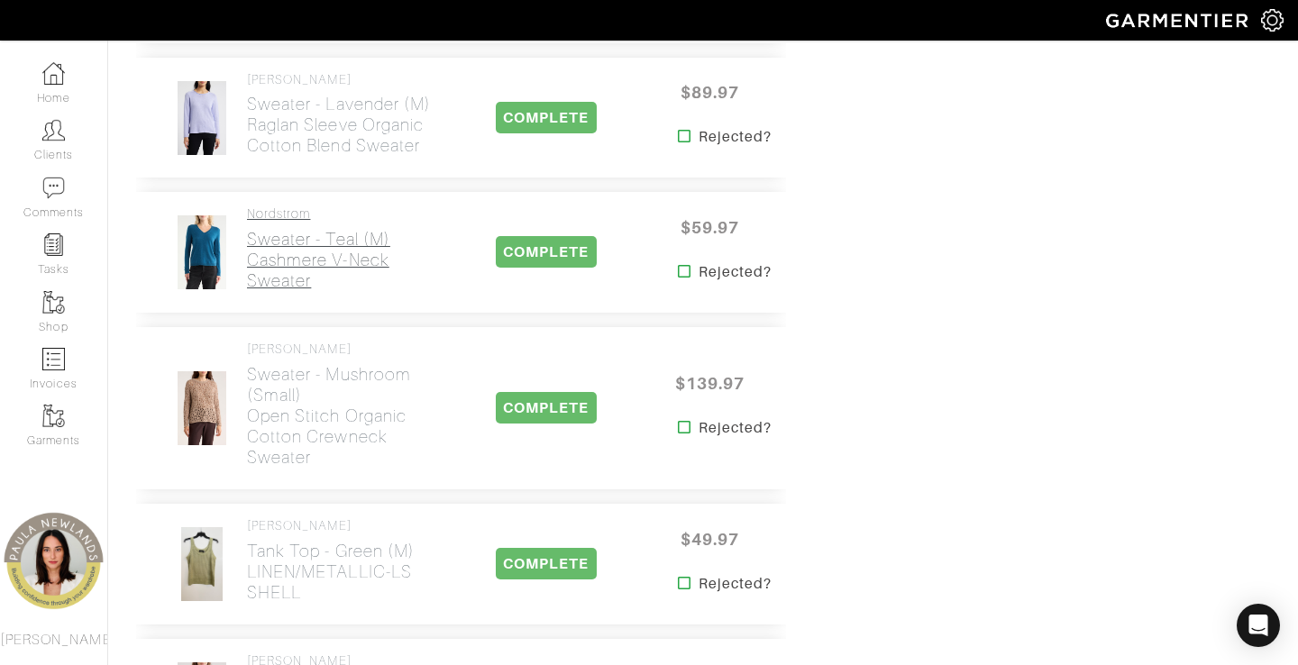
scroll to position [1386, 0]
click at [287, 230] on h2 "Sweater - teal (m) Cashmere V-Neck Sweater" at bounding box center [345, 261] width 197 height 62
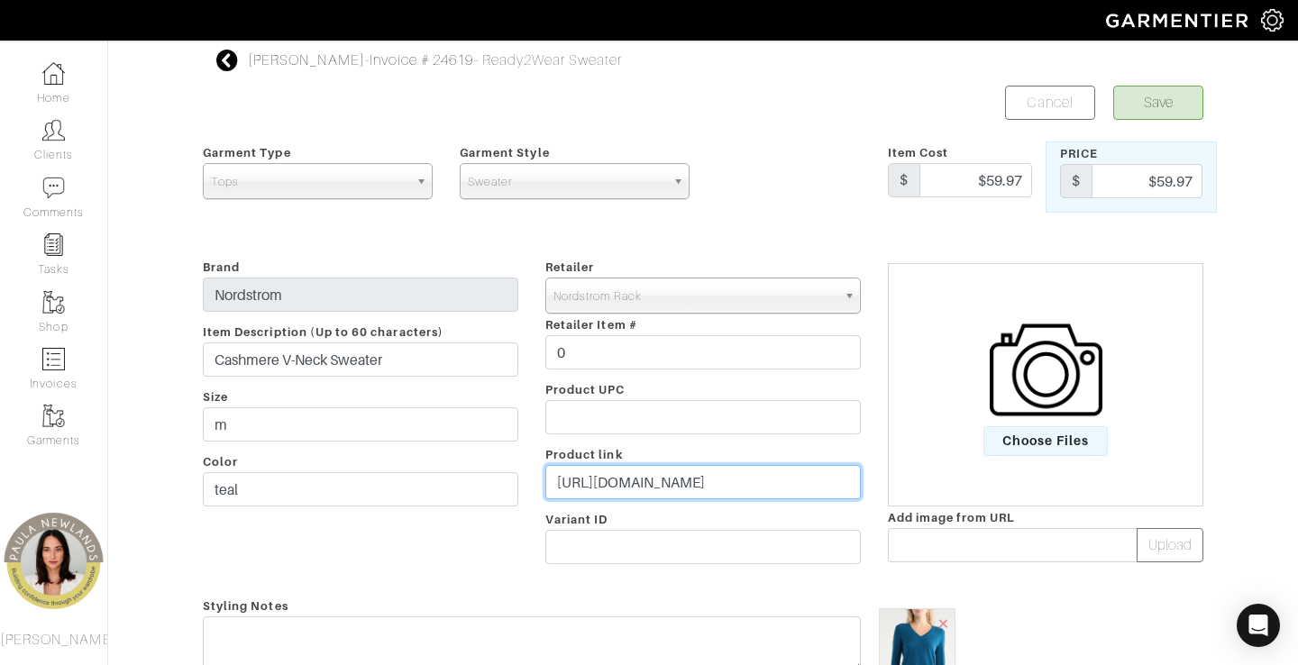
click at [623, 480] on input "[URL][DOMAIN_NAME]" at bounding box center [702, 482] width 315 height 34
click at [672, 489] on input "[URL][DOMAIN_NAME]" at bounding box center [702, 482] width 315 height 34
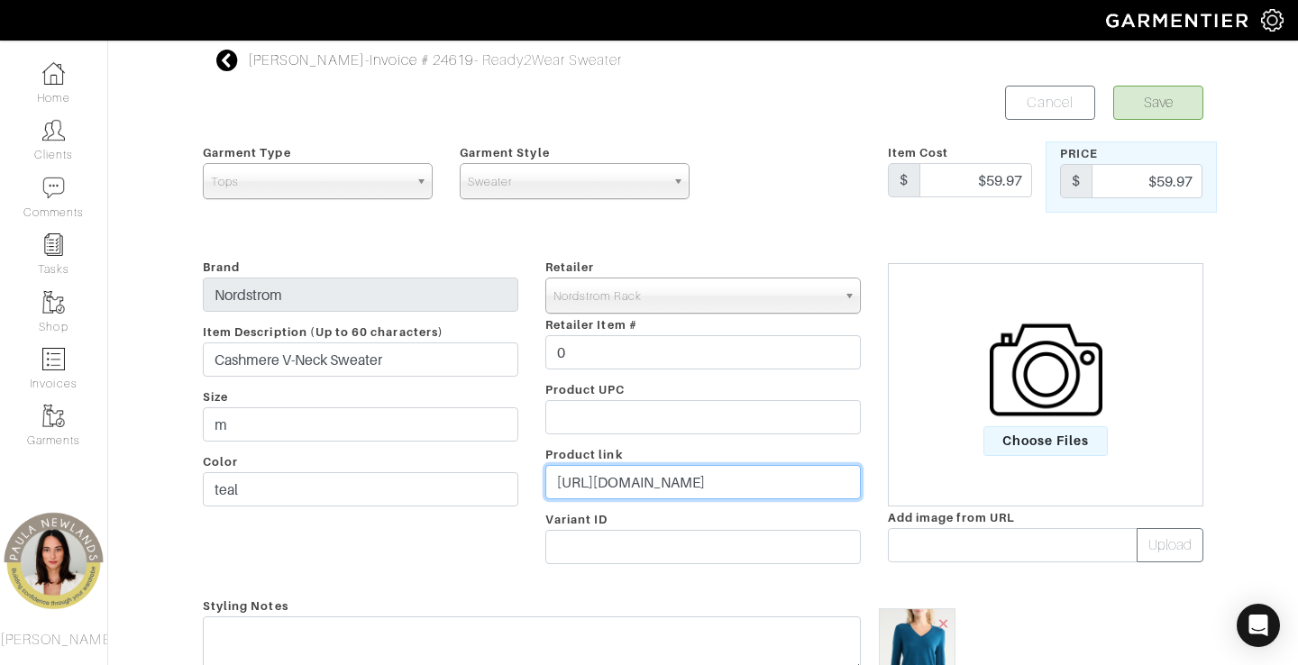
click at [672, 489] on input "[URL][DOMAIN_NAME]" at bounding box center [702, 482] width 315 height 34
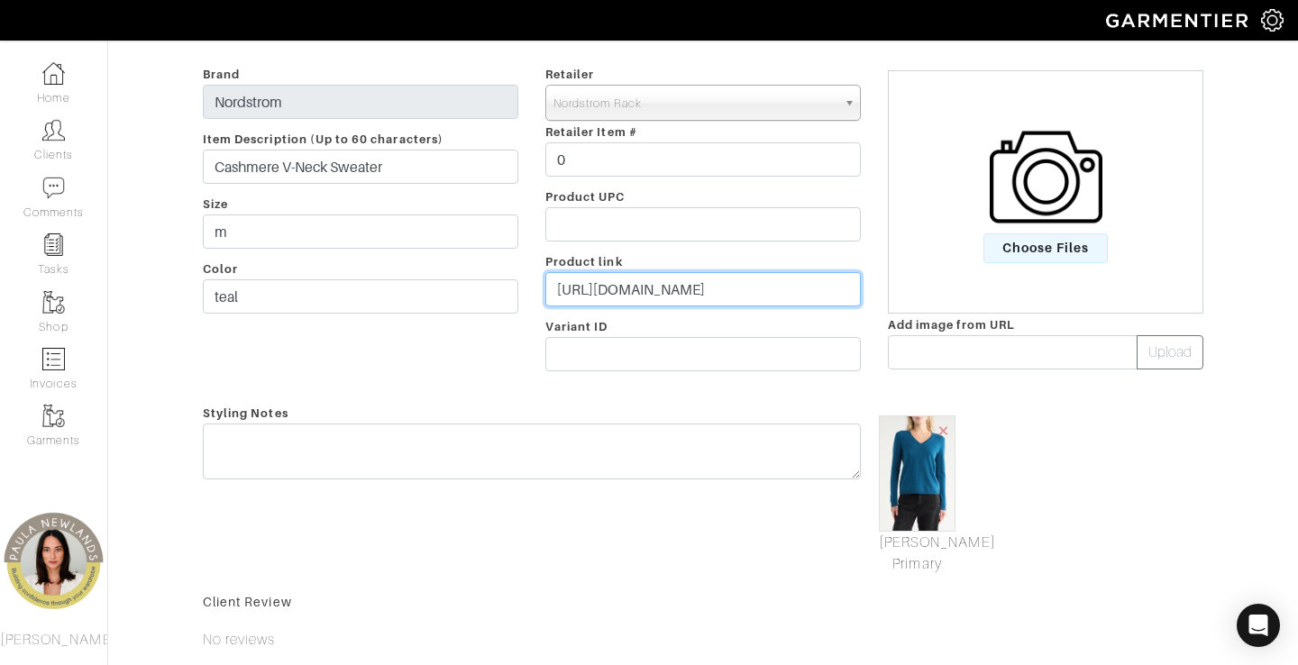
scroll to position [192, 0]
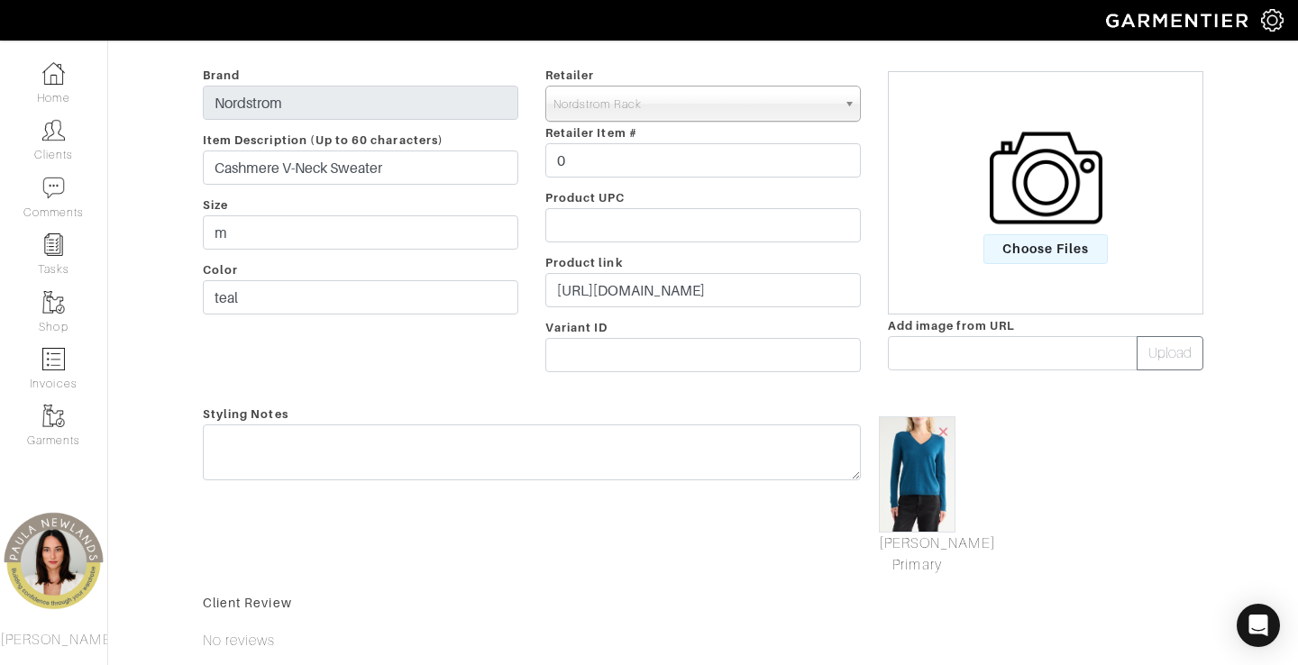
click at [919, 484] on img at bounding box center [917, 474] width 77 height 116
click at [927, 534] on link "[PERSON_NAME] Primary" at bounding box center [917, 554] width 77 height 43
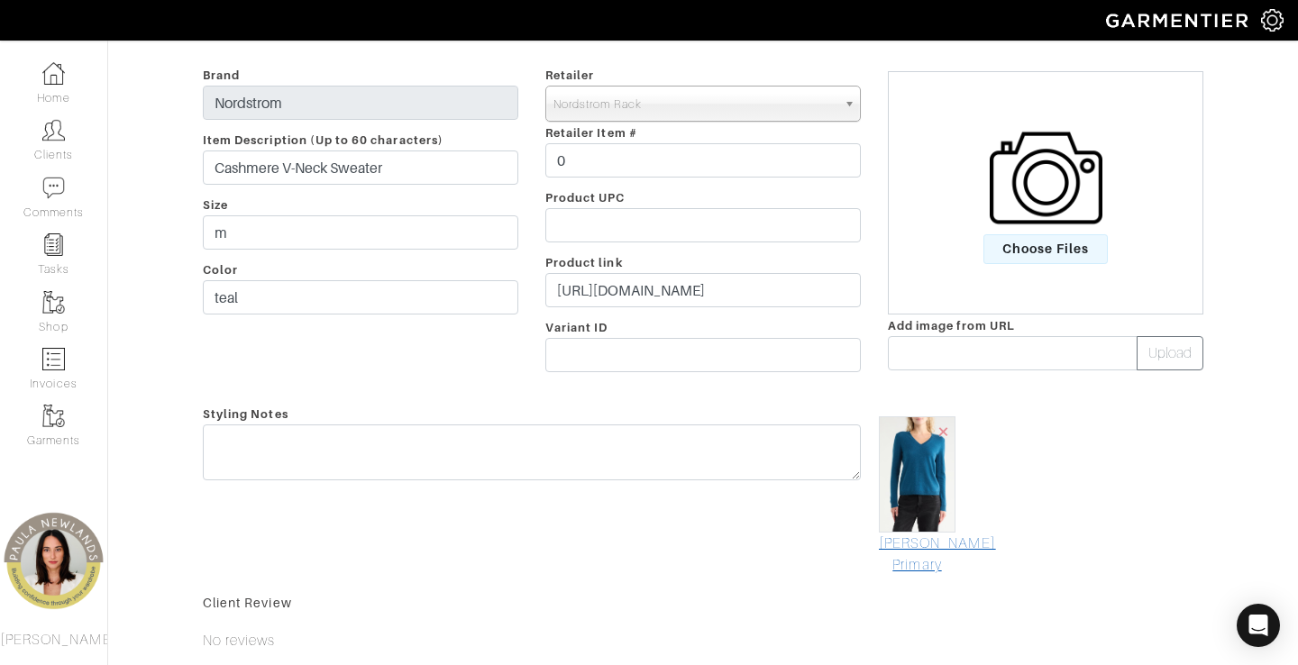
click at [927, 534] on link "[PERSON_NAME] Primary" at bounding box center [917, 554] width 77 height 43
click at [927, 534] on link "Primary" at bounding box center [917, 544] width 77 height 22
click at [924, 545] on link "Primary" at bounding box center [917, 544] width 77 height 22
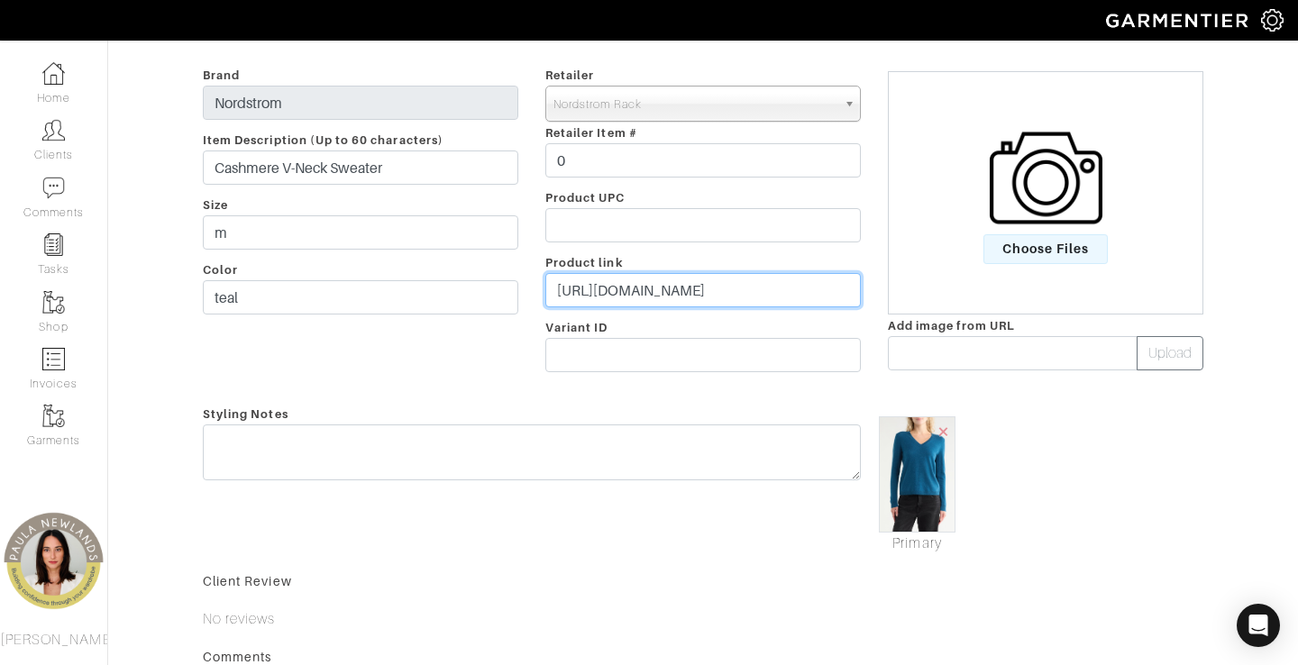
click at [653, 287] on input "[URL][DOMAIN_NAME]" at bounding box center [702, 290] width 315 height 34
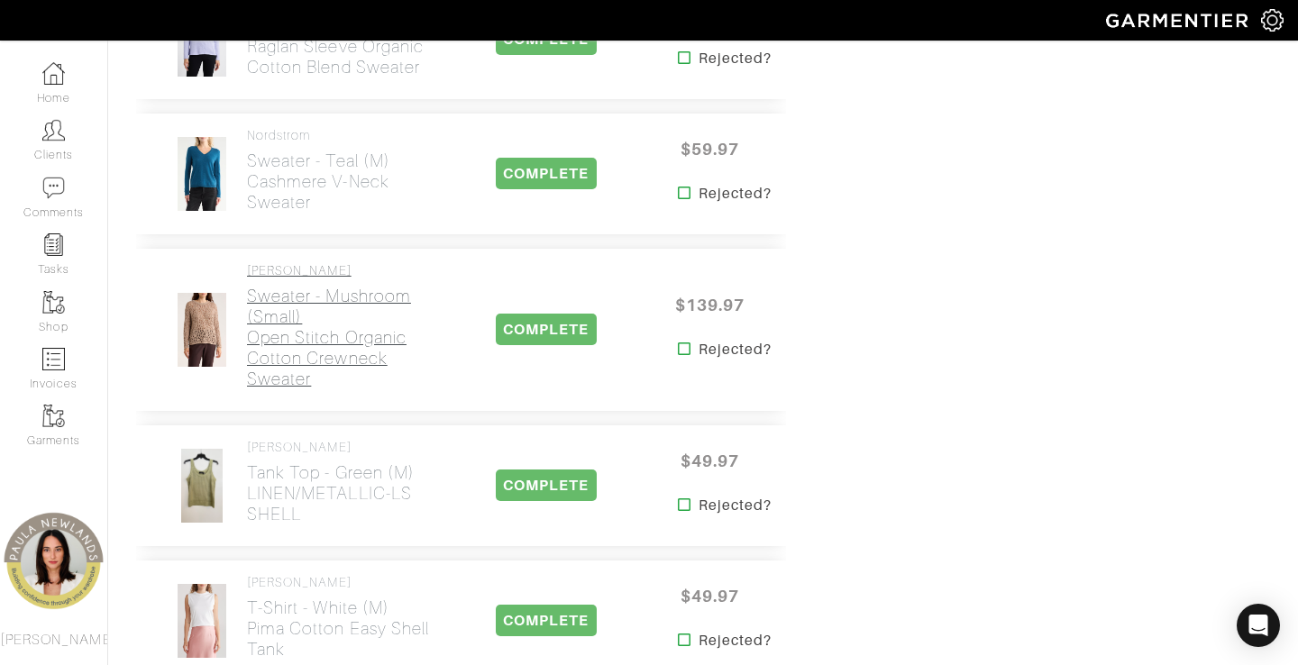
scroll to position [1468, 0]
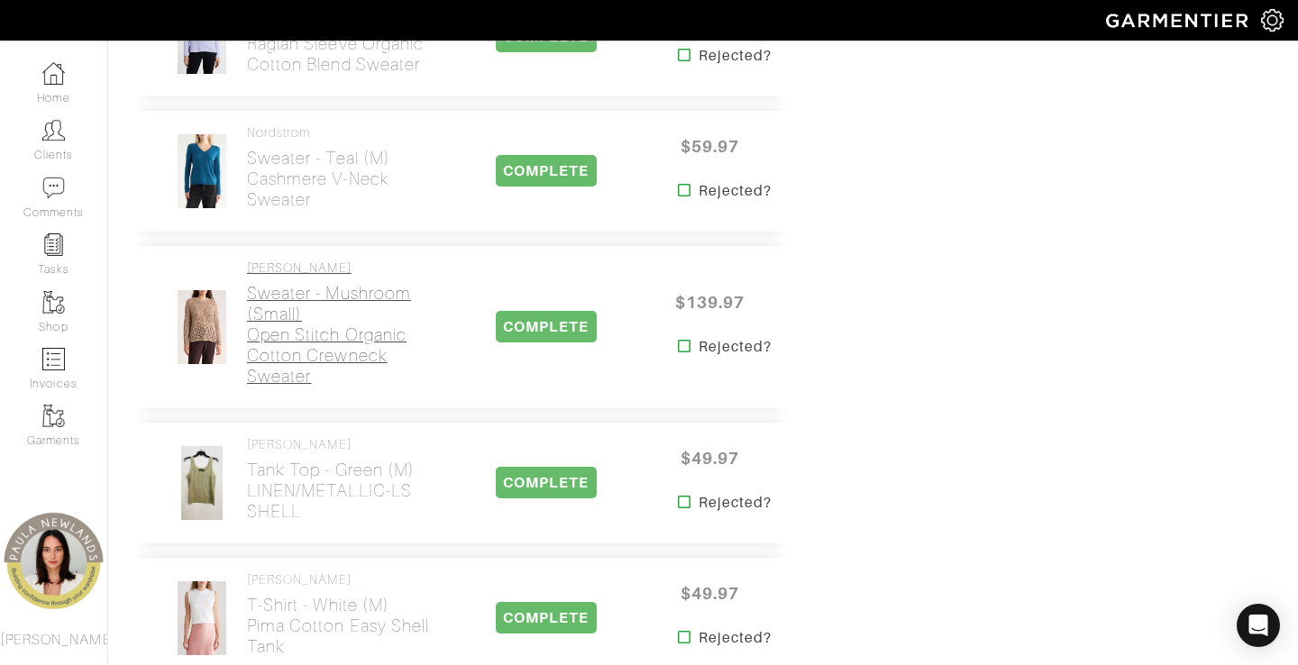
click at [301, 300] on h2 "Sweater - mushroom (small) Open Stitch Organic Cotton Crewneck Sweater" at bounding box center [345, 335] width 197 height 104
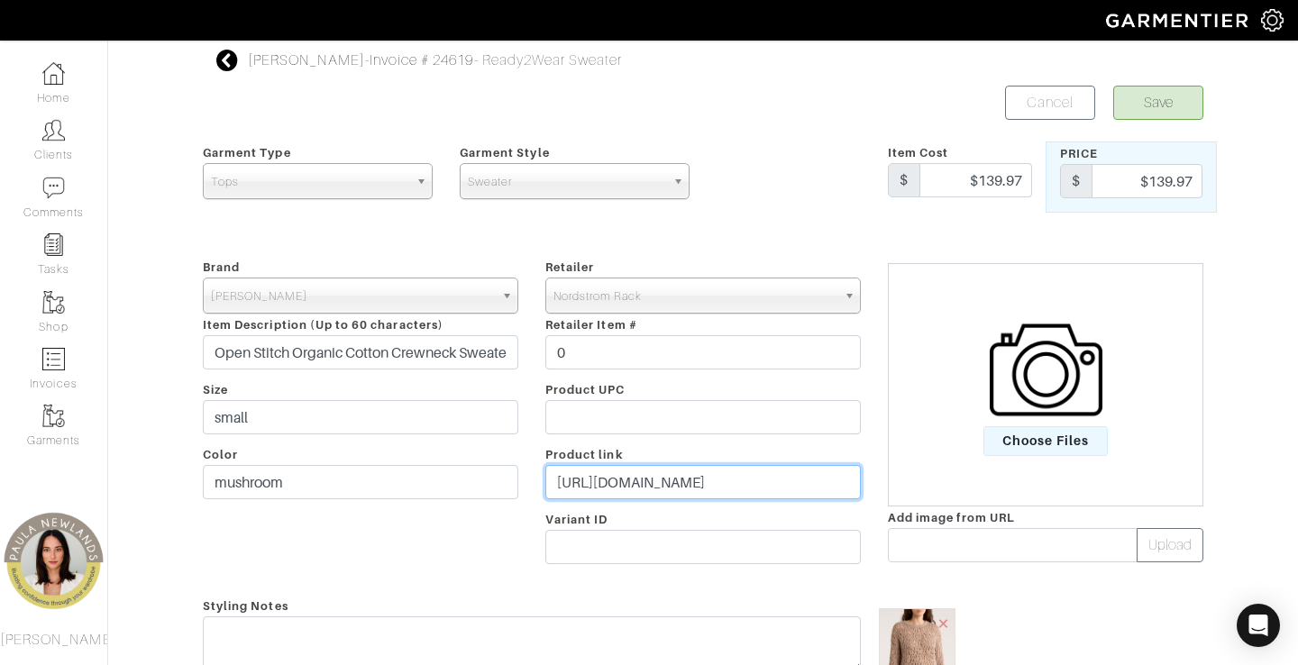
click at [695, 480] on input "[URL][DOMAIN_NAME]" at bounding box center [702, 482] width 315 height 34
click at [695, 481] on input "[URL][DOMAIN_NAME]" at bounding box center [702, 482] width 315 height 34
click at [683, 479] on input "[URL][DOMAIN_NAME]" at bounding box center [702, 482] width 315 height 34
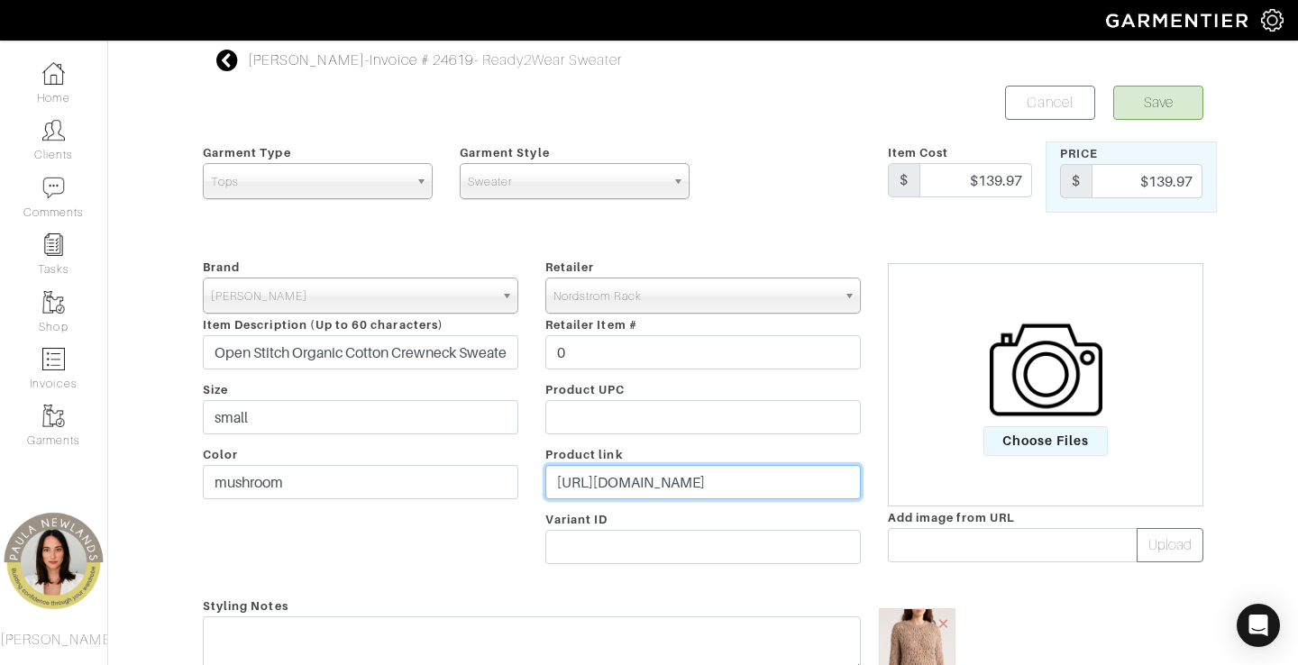
click at [683, 479] on input "[URL][DOMAIN_NAME]" at bounding box center [702, 482] width 315 height 34
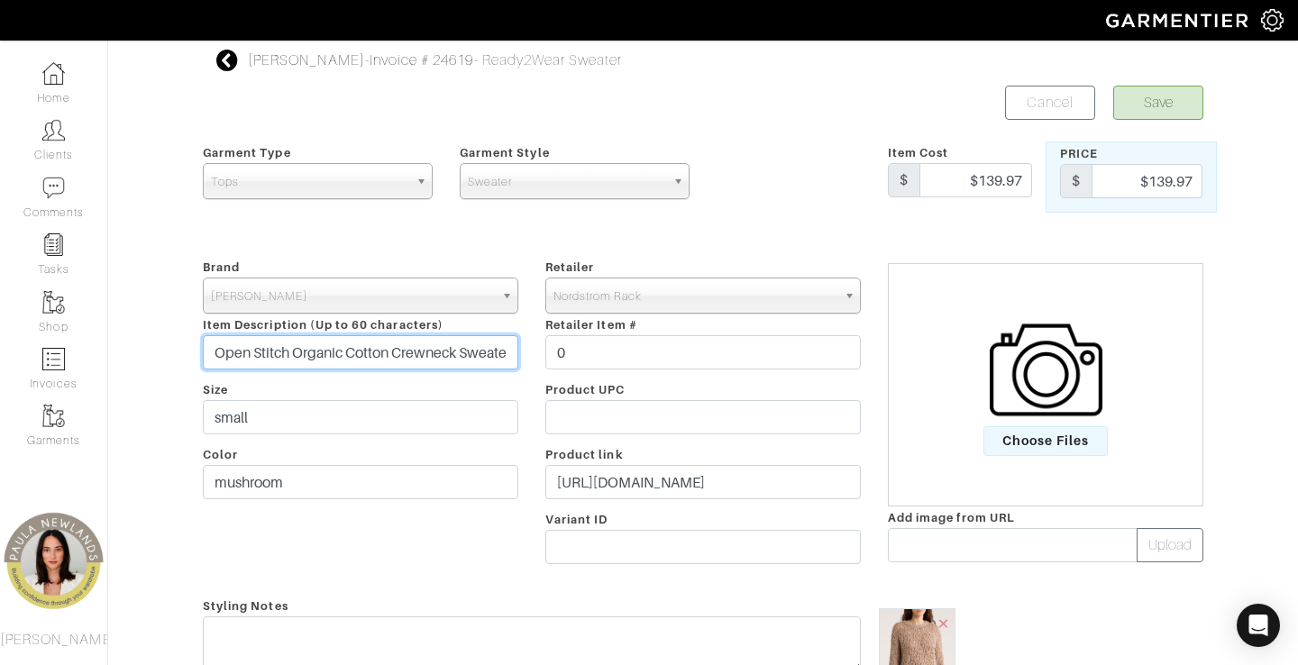
click at [451, 351] on input "Open Stitch Organic Cotton Crewneck Sweater" at bounding box center [360, 352] width 315 height 34
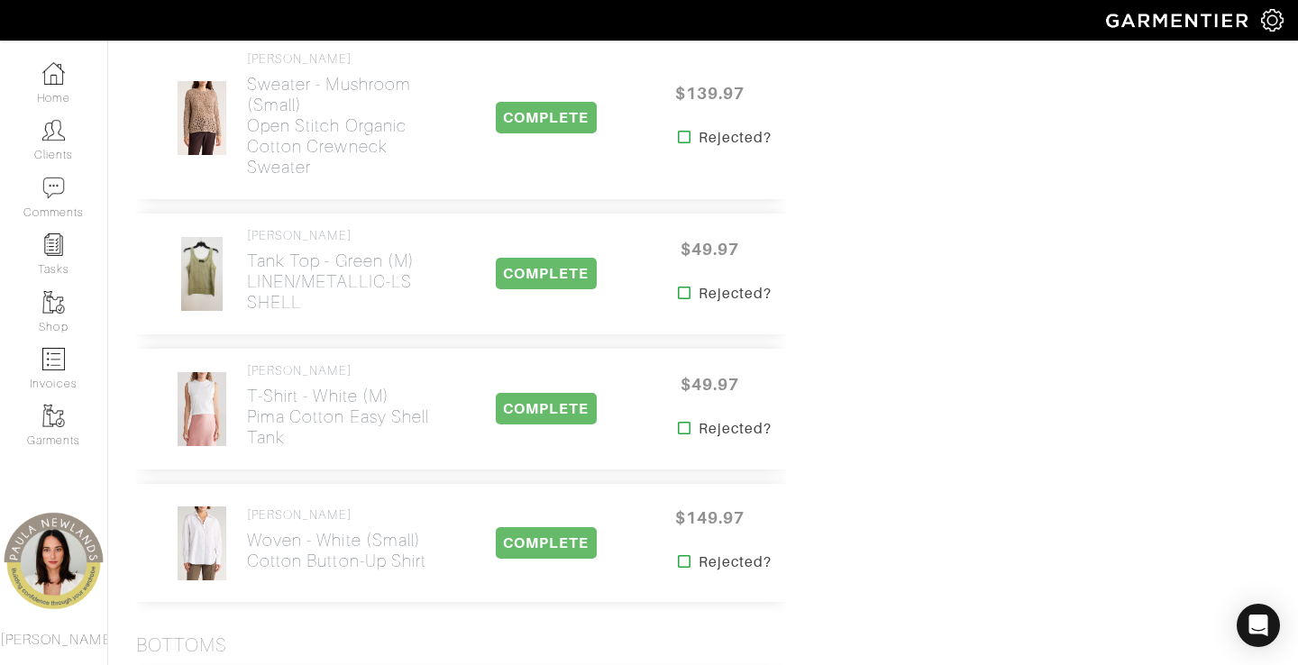
scroll to position [1683, 0]
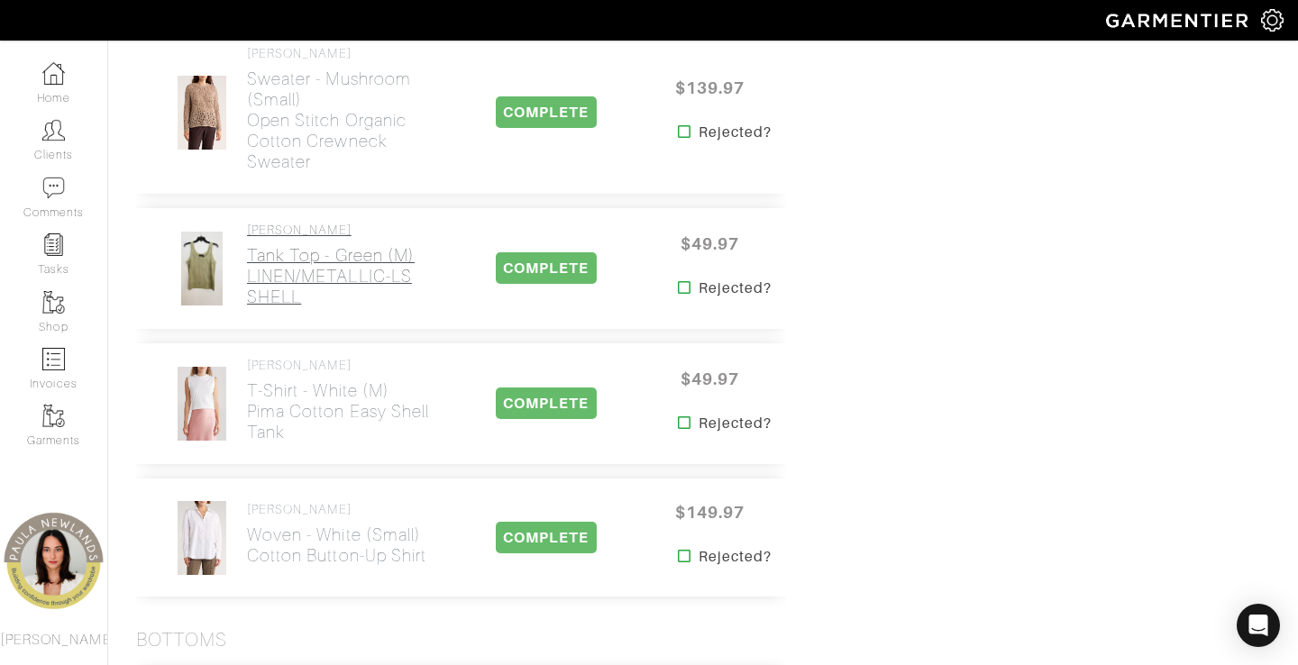
click at [263, 245] on h2 "Tank Top - green (M) LINEN/METALLIC-LS SHELL" at bounding box center [345, 276] width 197 height 62
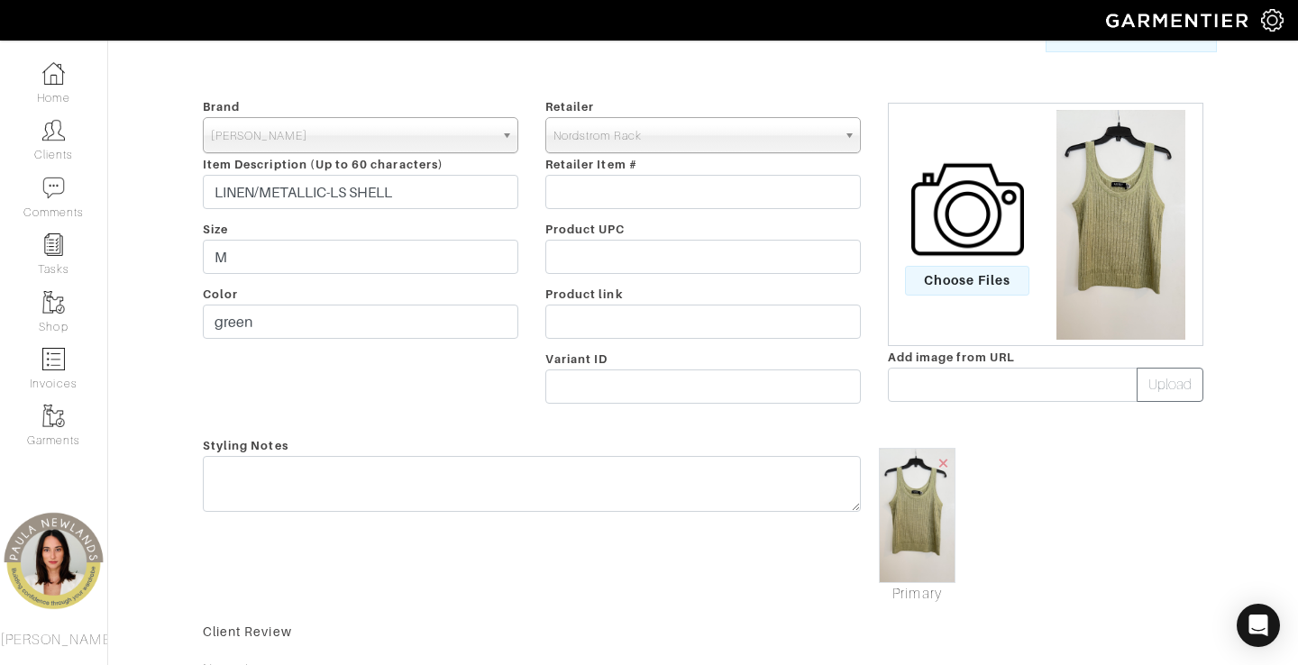
scroll to position [161, 0]
click at [245, 185] on input "LINEN/METALLIC-LS SHELL" at bounding box center [360, 191] width 315 height 34
click at [245, 184] on input "LINEN/METALLIC-LS SHELL" at bounding box center [360, 191] width 315 height 34
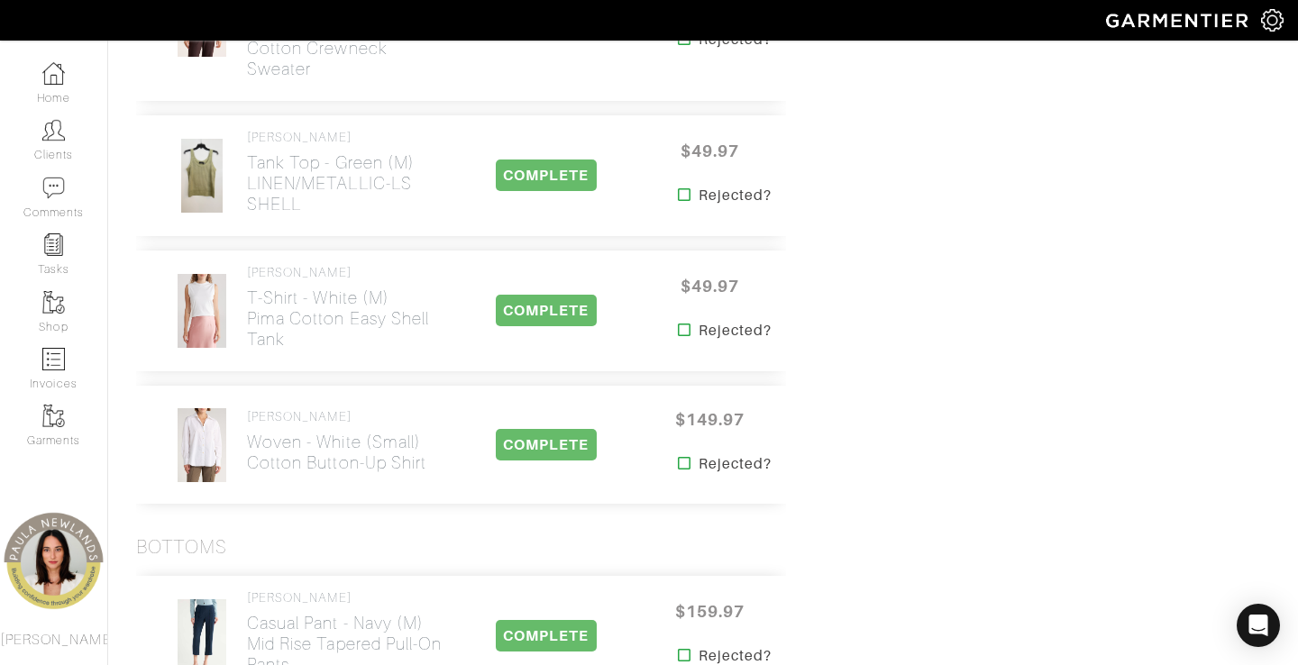
scroll to position [1795, 0]
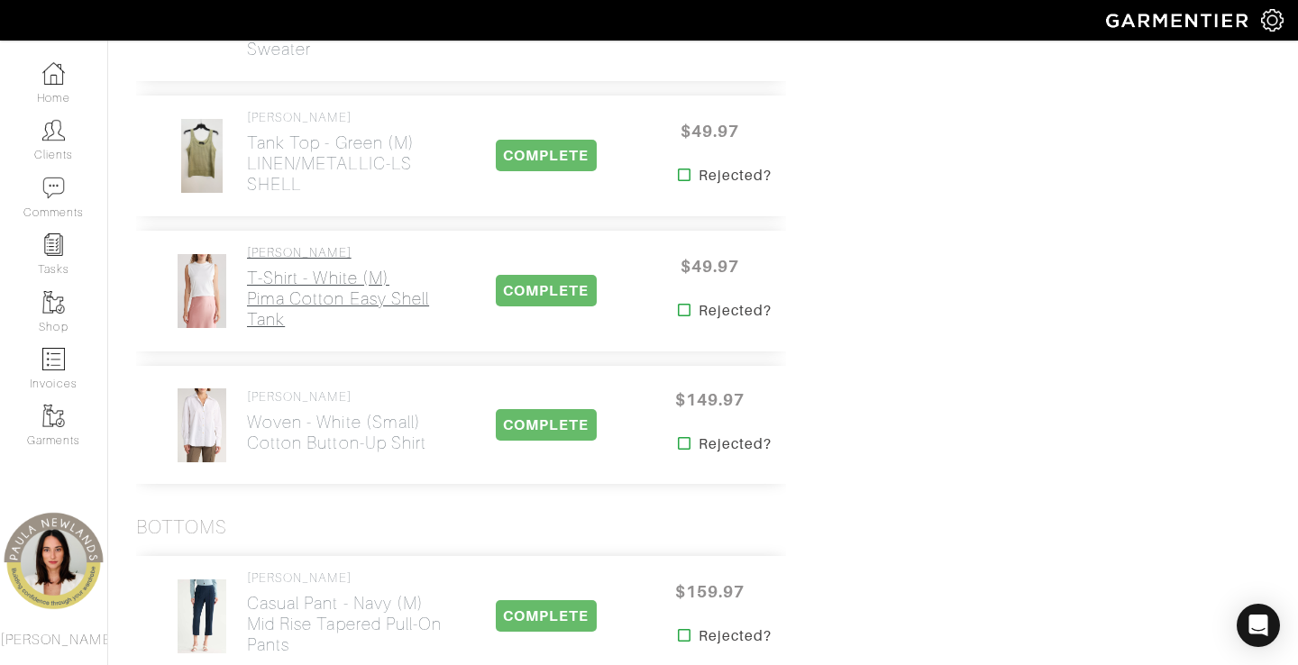
click at [280, 275] on h2 "T-Shirt - white (m) Pima Cotton Easy Shell Tank" at bounding box center [345, 299] width 197 height 62
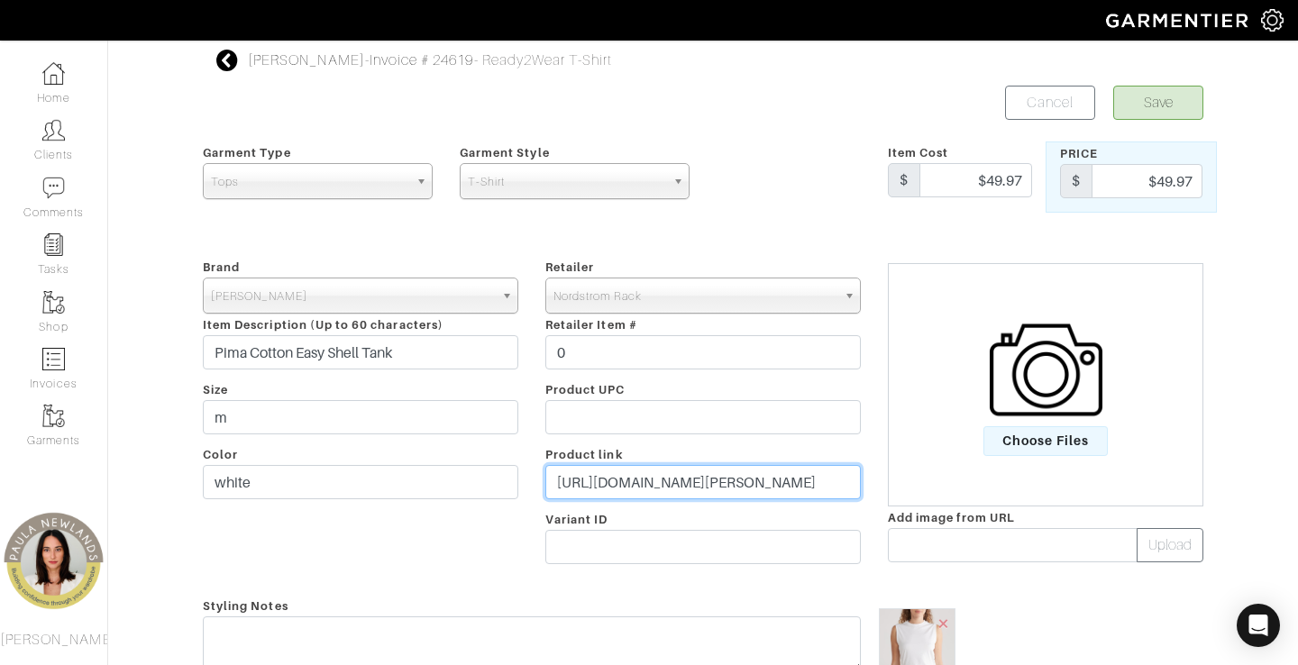
click at [682, 481] on input "[URL][DOMAIN_NAME][PERSON_NAME]" at bounding box center [702, 482] width 315 height 34
click at [683, 481] on input "[URL][DOMAIN_NAME][PERSON_NAME]" at bounding box center [702, 482] width 315 height 34
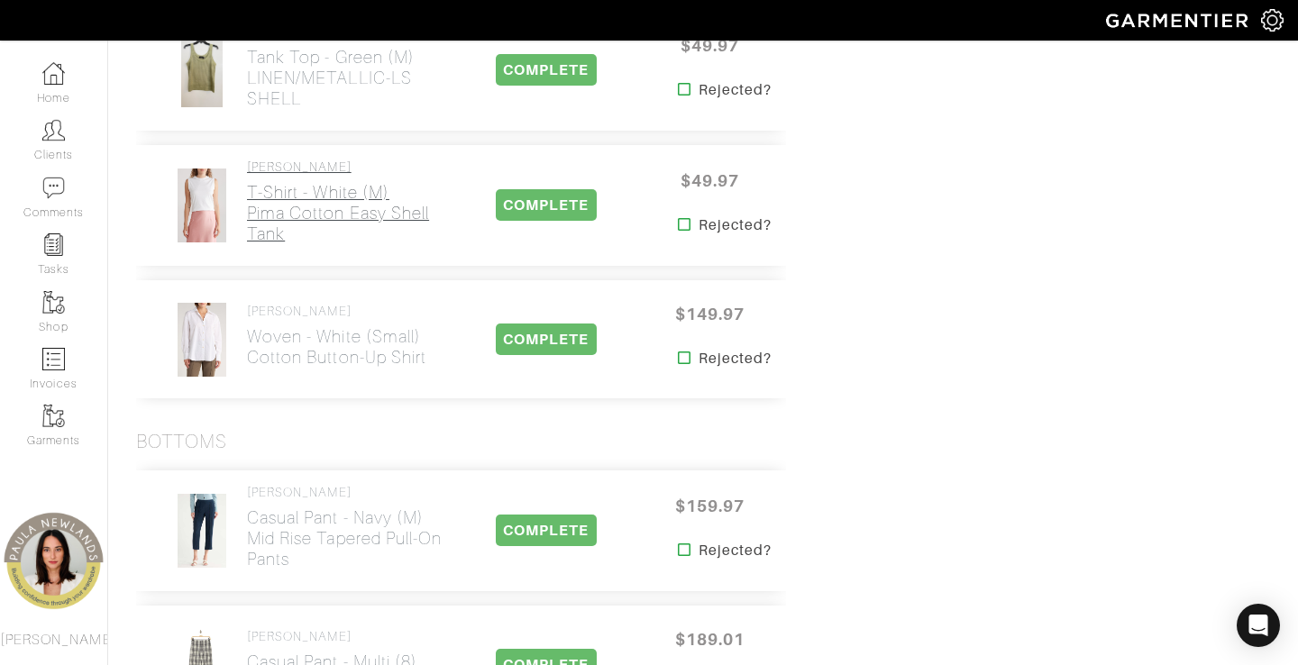
scroll to position [1882, 0]
click at [288, 329] on h2 "Woven - white (small) Cotton Button-Up Shirt" at bounding box center [336, 345] width 179 height 41
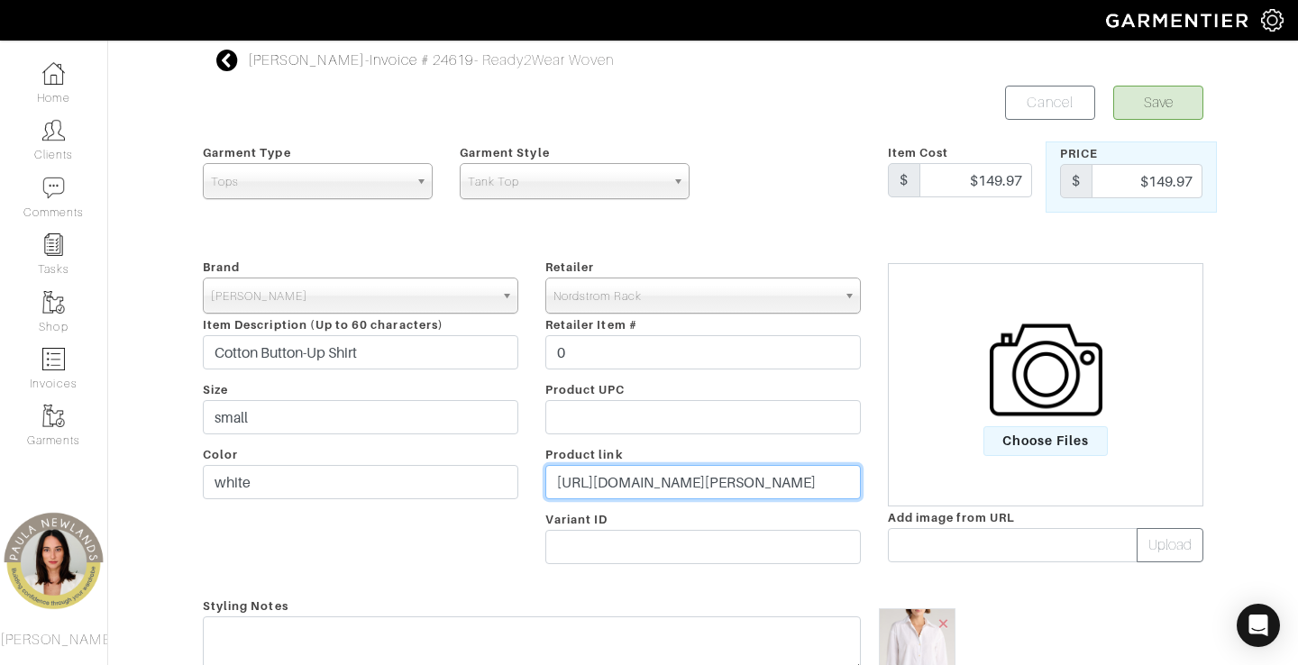
click at [614, 495] on input "[URL][DOMAIN_NAME][PERSON_NAME]" at bounding box center [702, 482] width 315 height 34
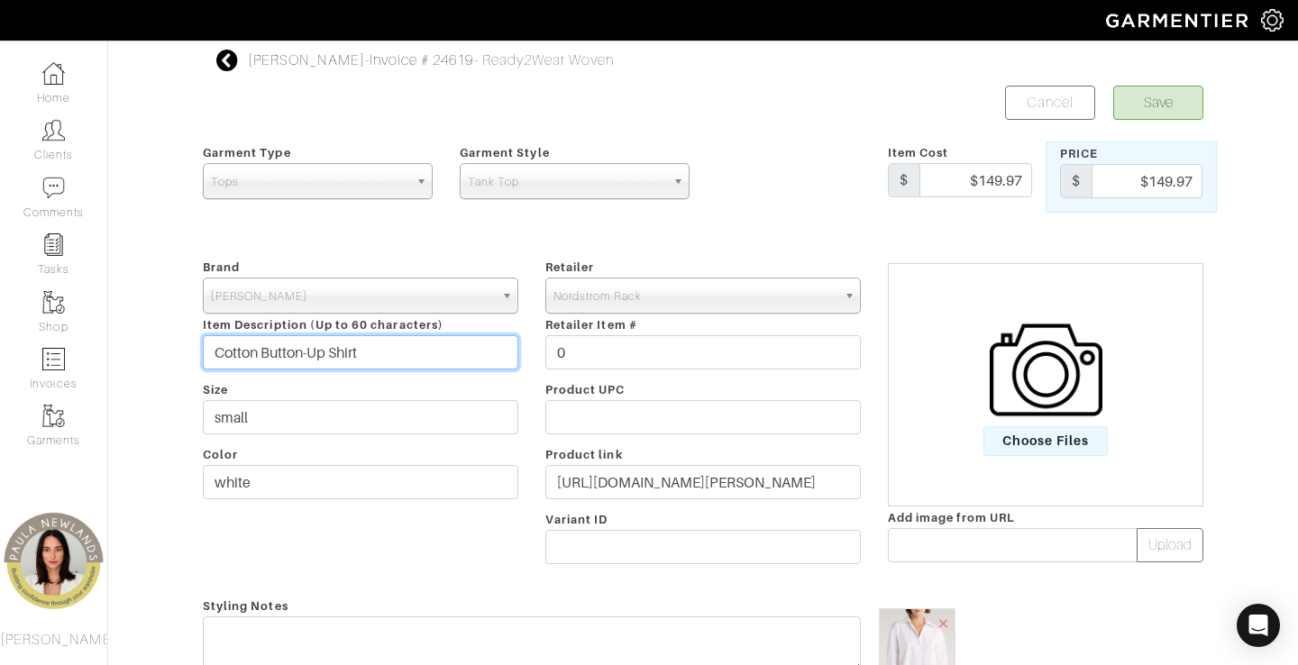
click at [363, 338] on input "Cotton Button-Up Shirt" at bounding box center [360, 352] width 315 height 34
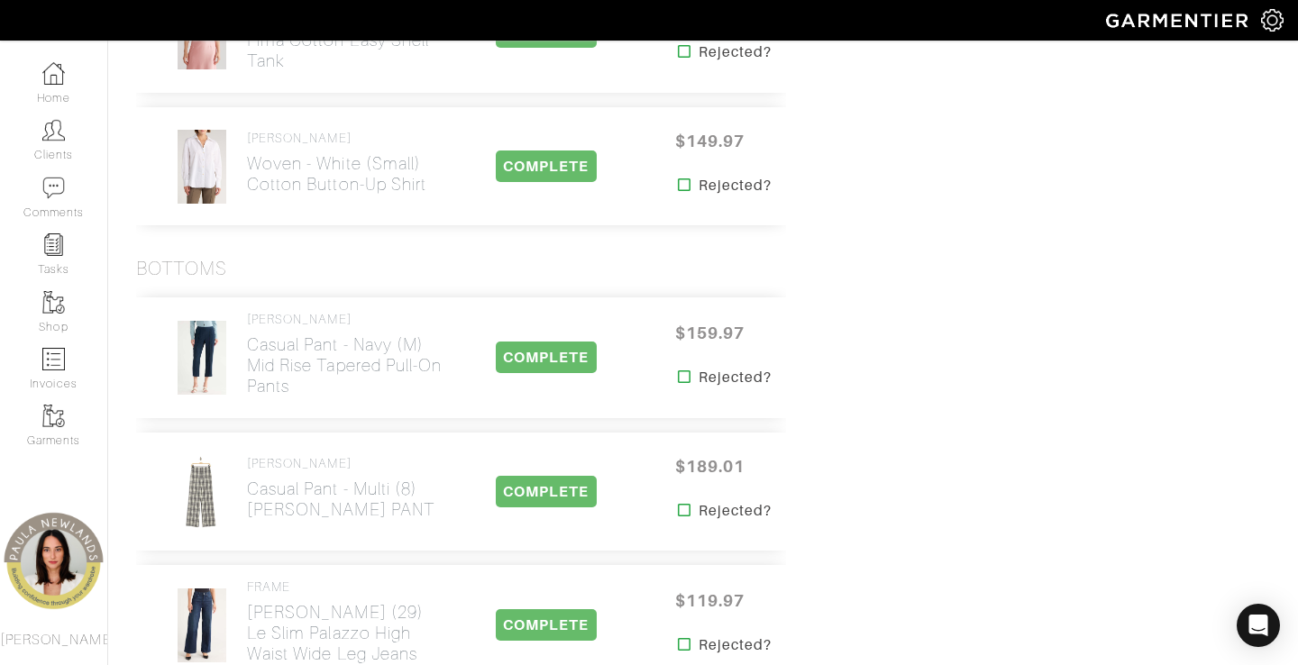
scroll to position [2049, 0]
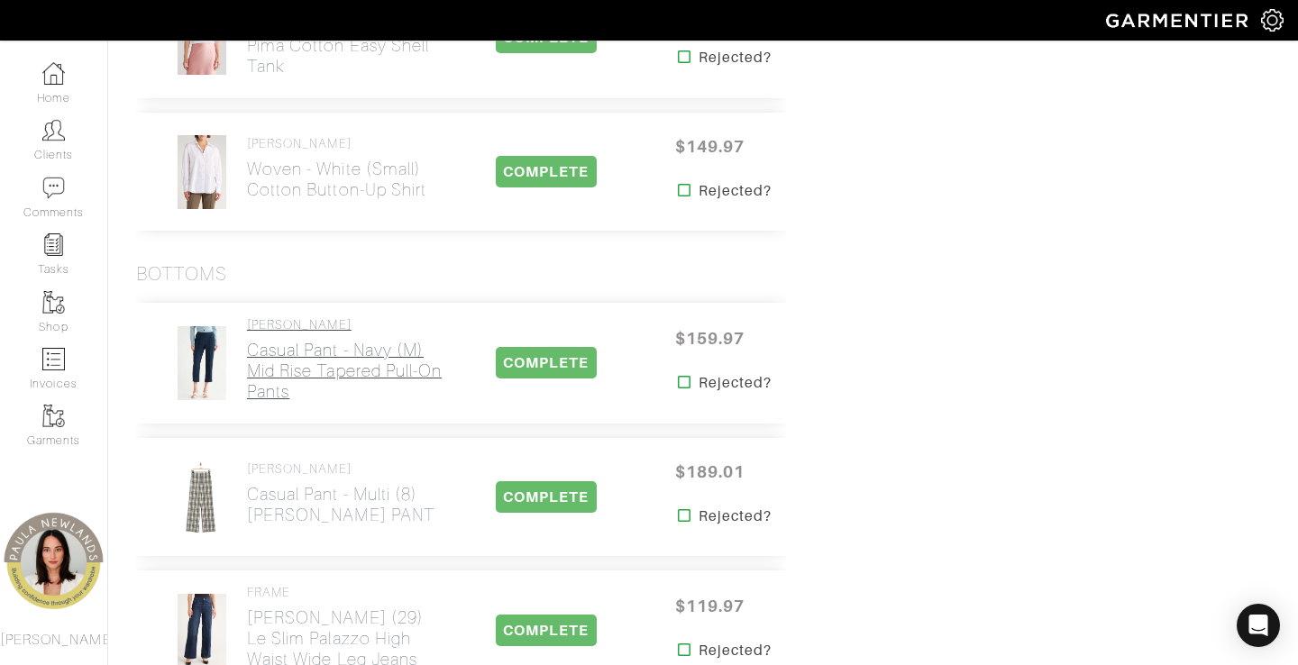
click at [274, 340] on h2 "Casual Pant - navy (m) Mid Rise Tapered Pull-On Pants" at bounding box center [345, 371] width 197 height 62
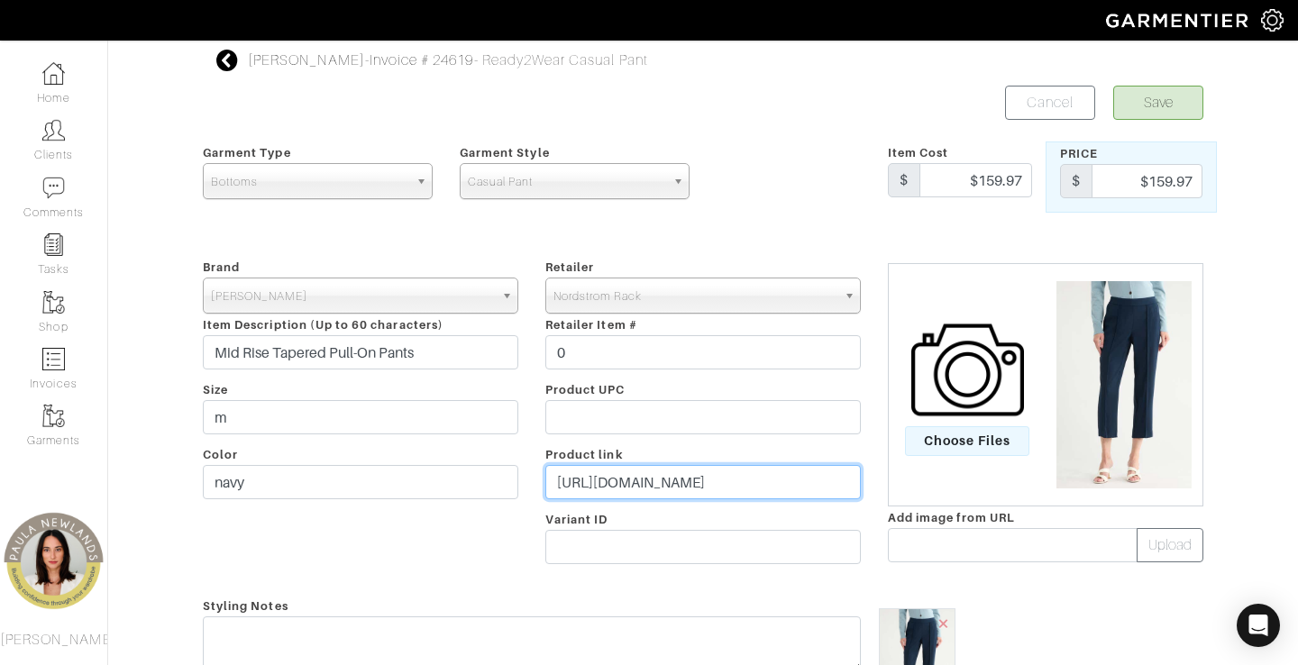
click at [718, 483] on input "[URL][DOMAIN_NAME]" at bounding box center [702, 482] width 315 height 34
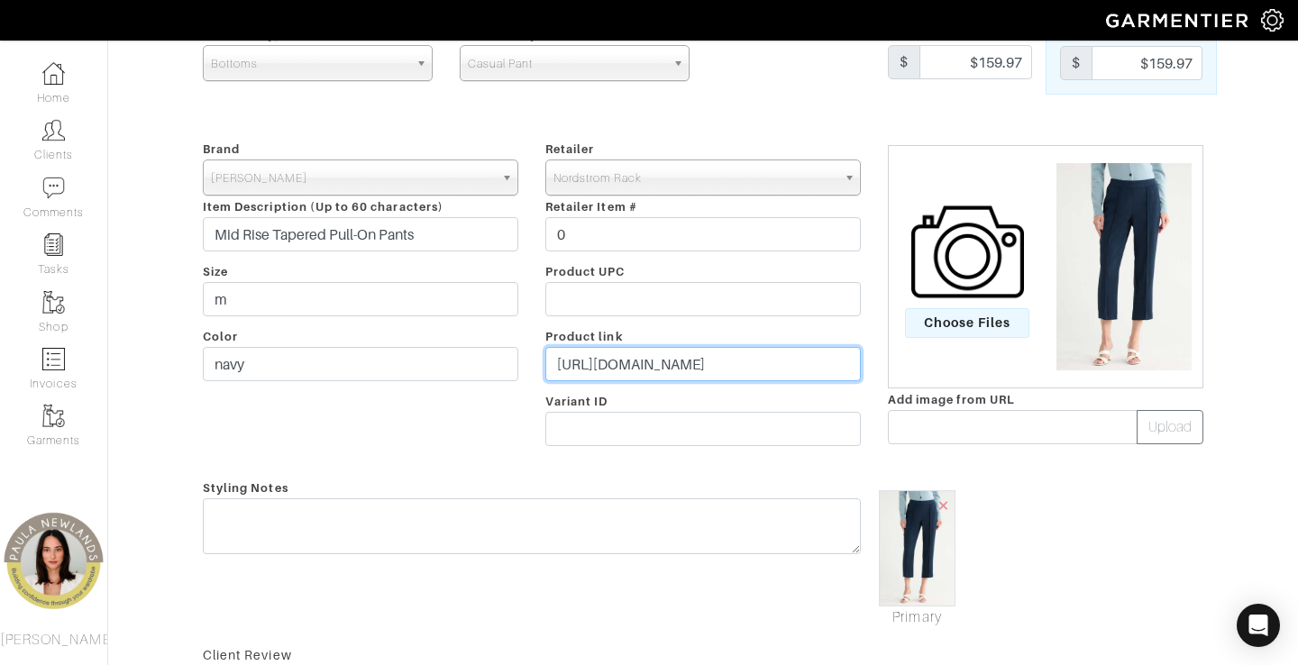
scroll to position [120, 0]
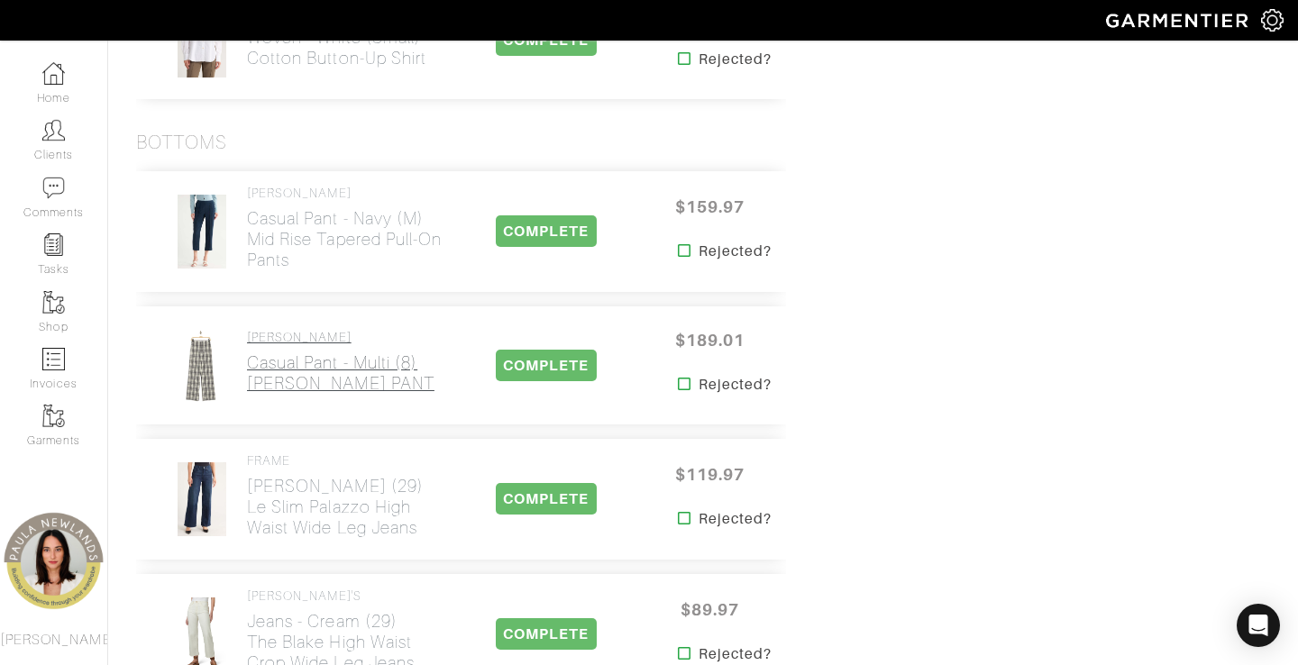
scroll to position [2182, 0]
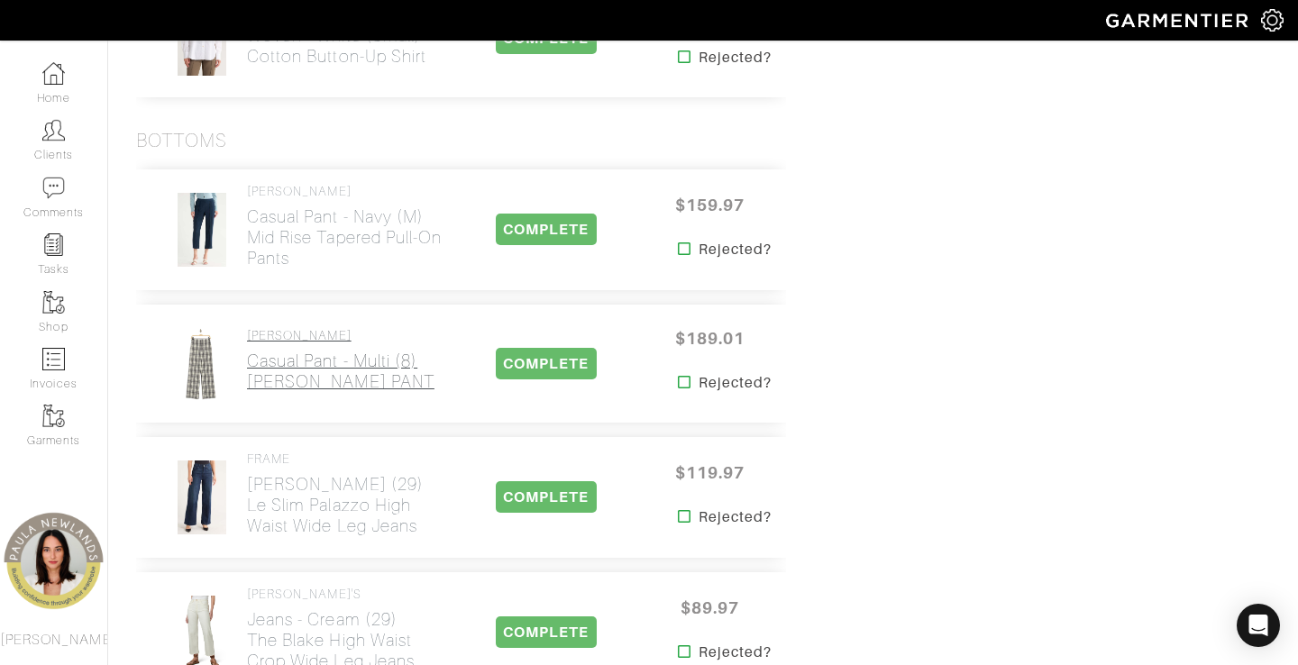
click at [286, 355] on h2 "Casual Pant - multi (8) [PERSON_NAME] PANT" at bounding box center [340, 371] width 187 height 41
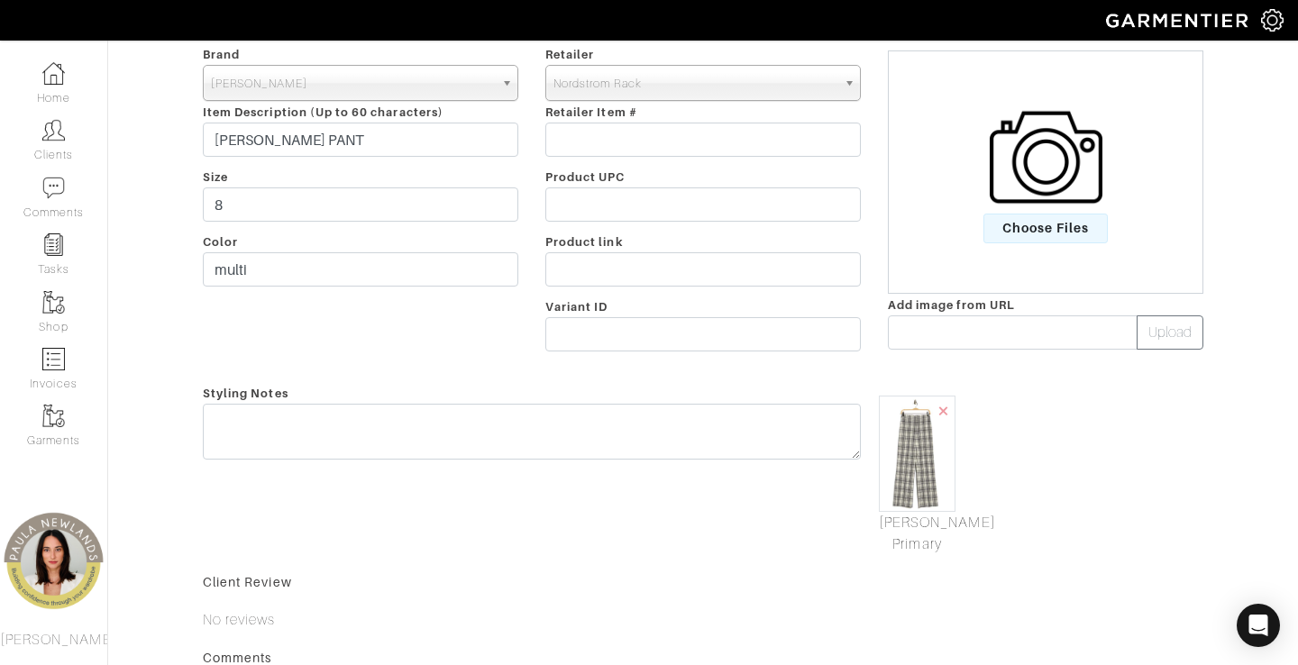
scroll to position [215, 0]
click at [923, 475] on img at bounding box center [917, 452] width 77 height 116
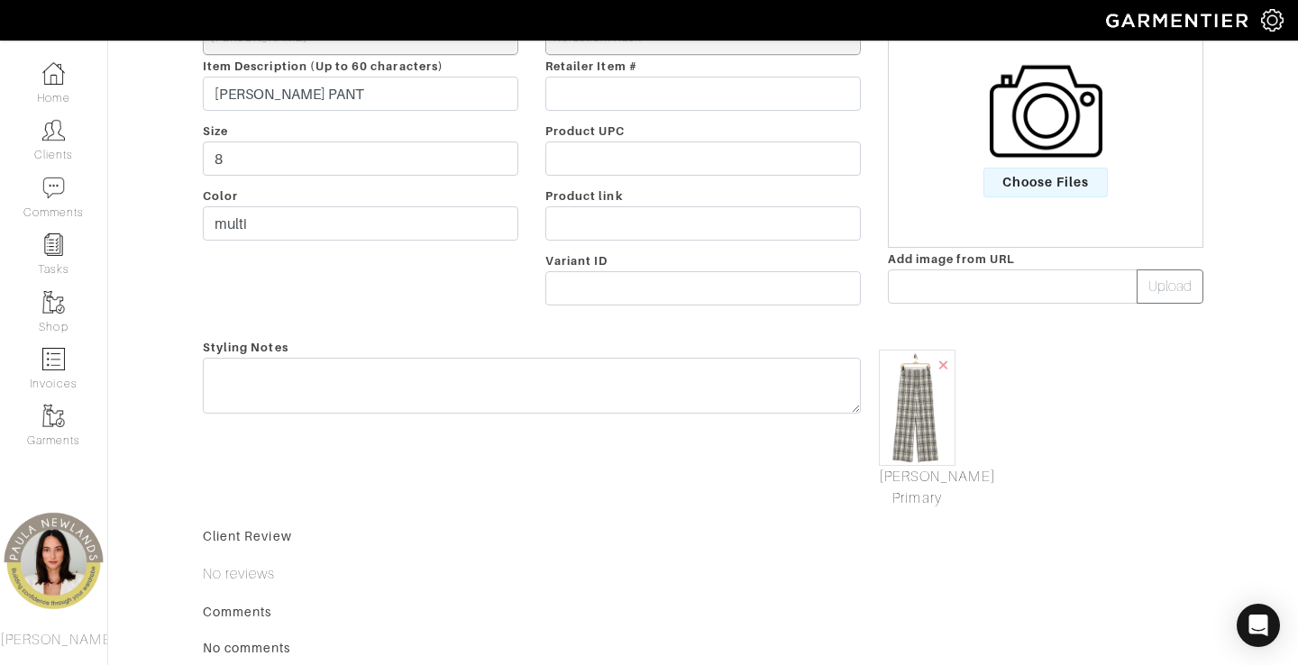
scroll to position [260, 0]
click at [917, 388] on img at bounding box center [917, 406] width 77 height 116
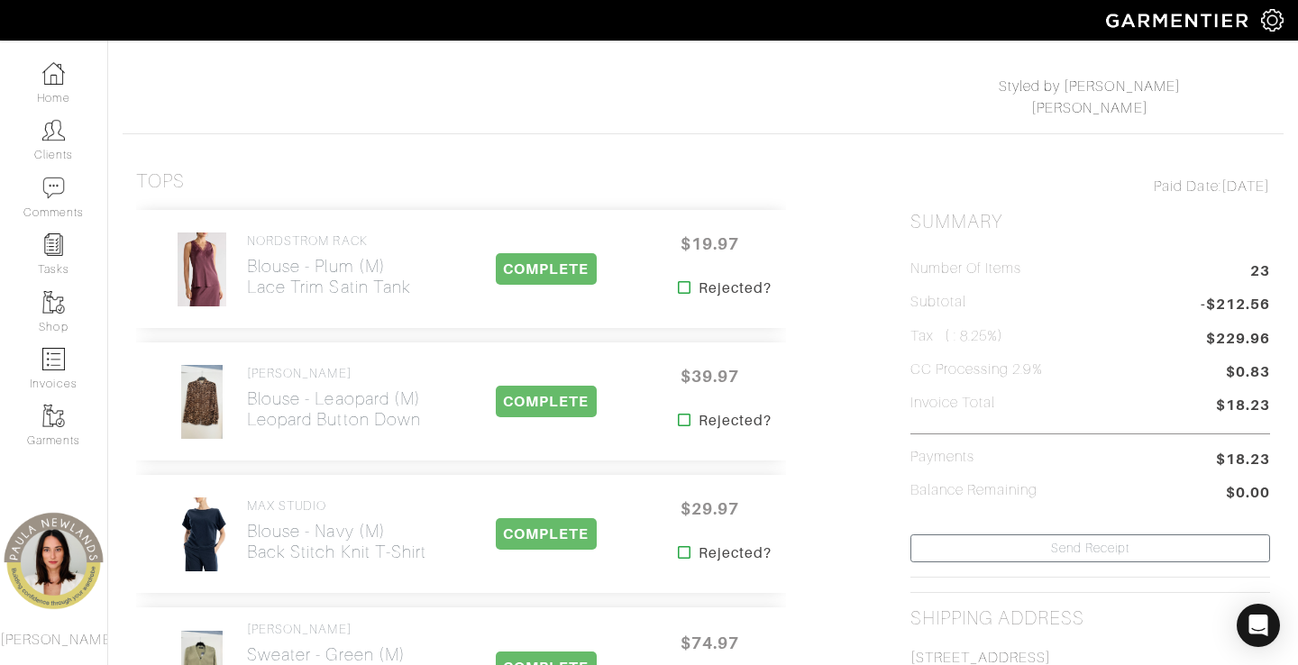
scroll to position [2182, 0]
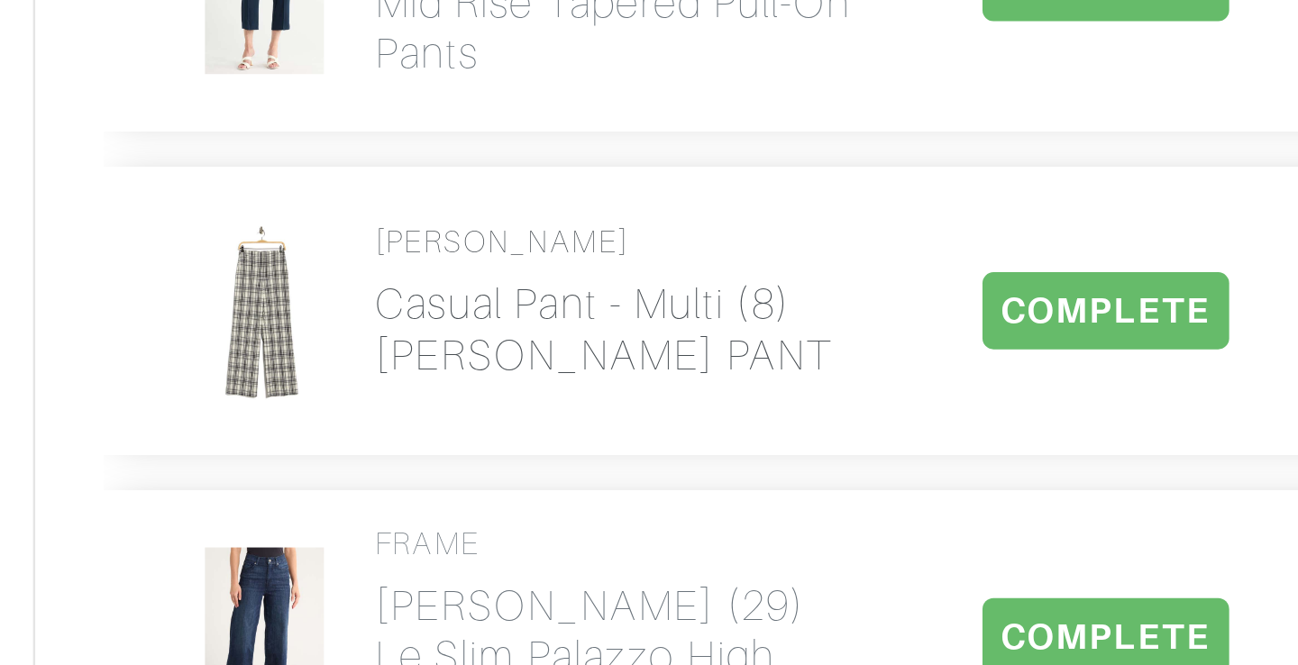
drag, startPoint x: 309, startPoint y: 385, endPoint x: 199, endPoint y: 242, distance: 180.6
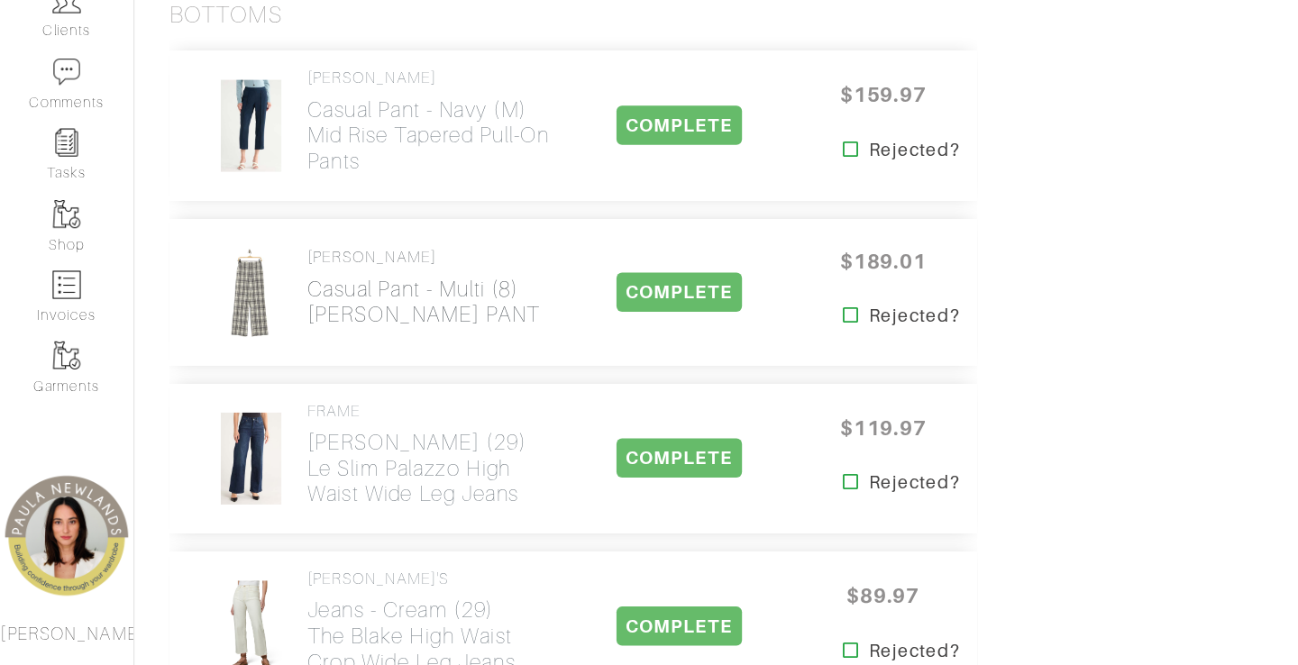
scroll to position [2180, 0]
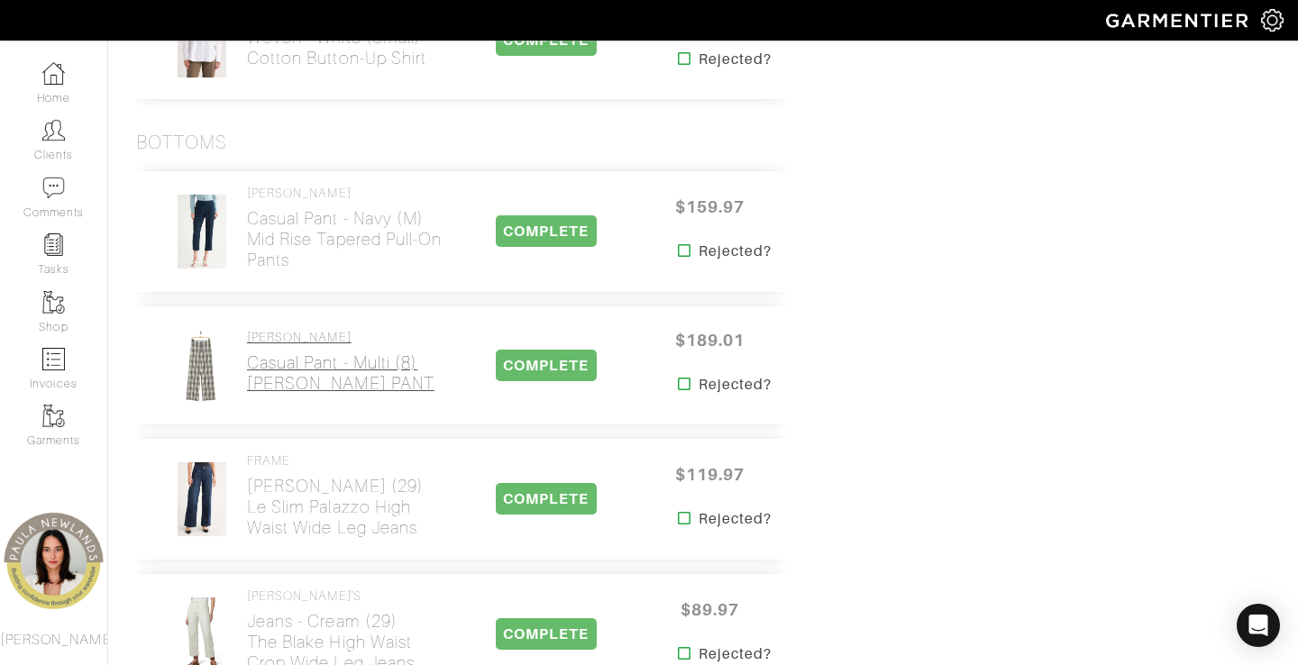
drag, startPoint x: 234, startPoint y: 328, endPoint x: 320, endPoint y: 379, distance: 99.4
click at [321, 379] on div "[PERSON_NAME] Casual Pant - multi (8) [PERSON_NAME] PANT" at bounding box center [304, 366] width 307 height 76
copy div "[PERSON_NAME] Casual Pant - multi (8) [PERSON_NAME] PANT"
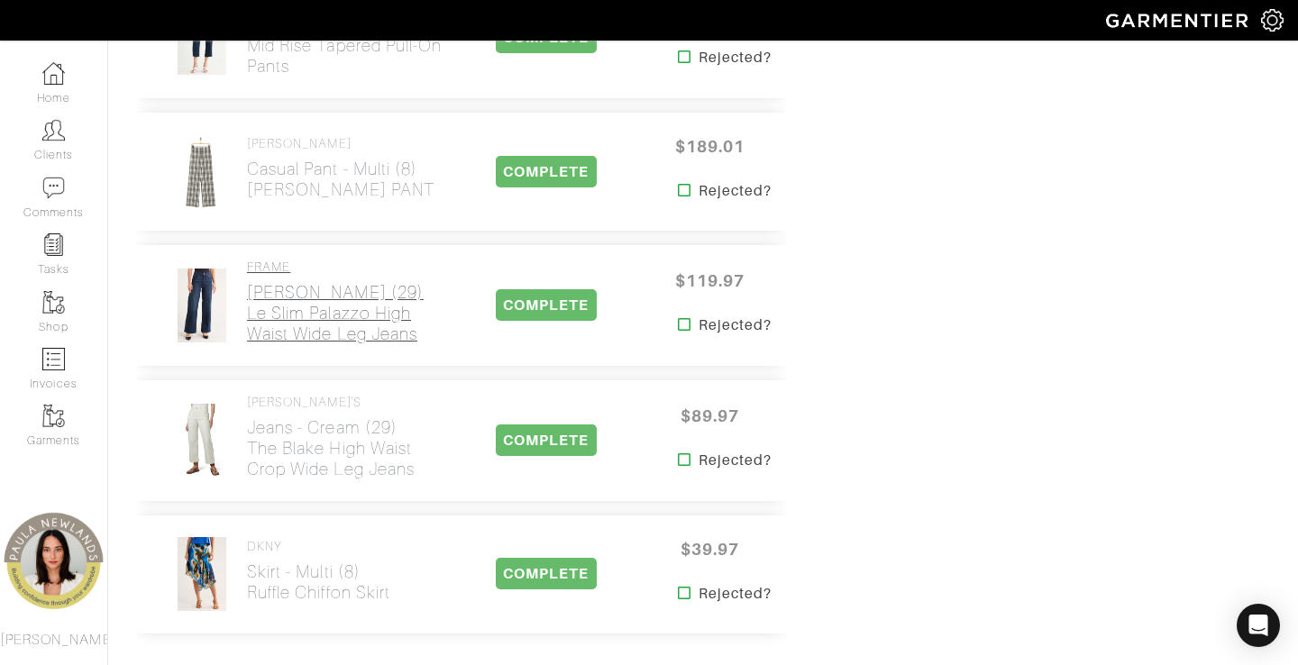
scroll to position [2373, 0]
click at [274, 292] on h2 "[PERSON_NAME] (29) Le Slim Palazzo High Waist Wide Leg Jeans" at bounding box center [345, 314] width 197 height 62
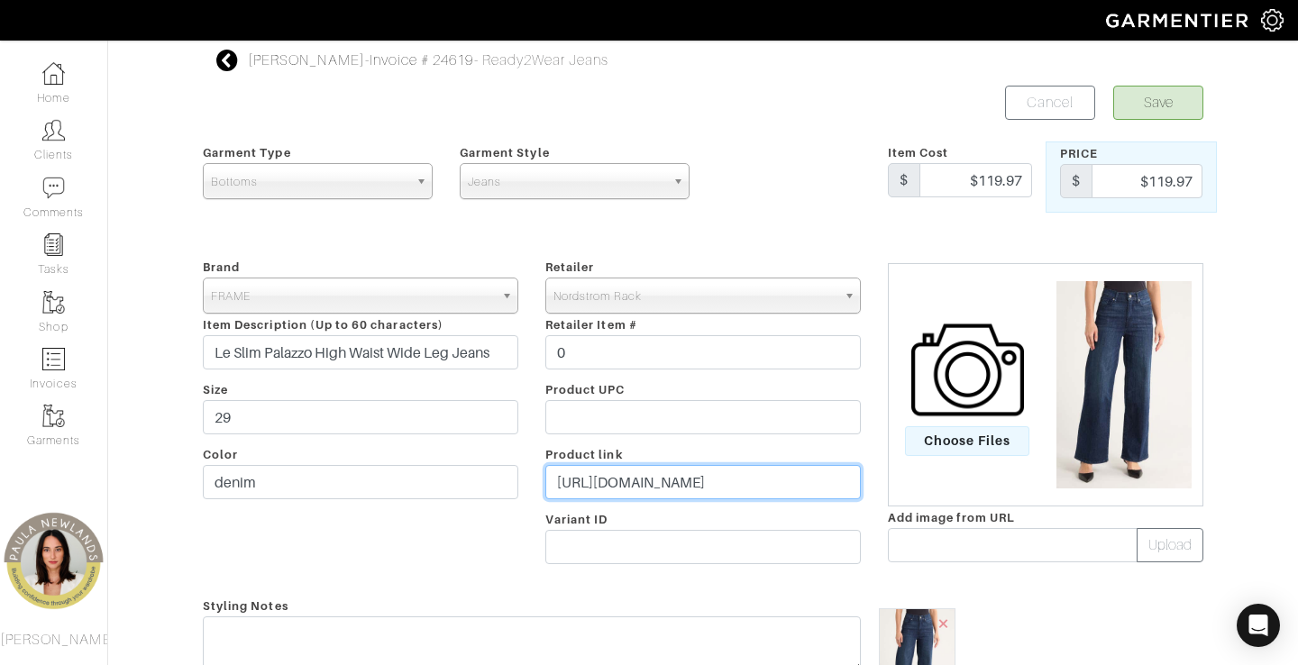
click at [617, 480] on input "[URL][DOMAIN_NAME]" at bounding box center [702, 482] width 315 height 34
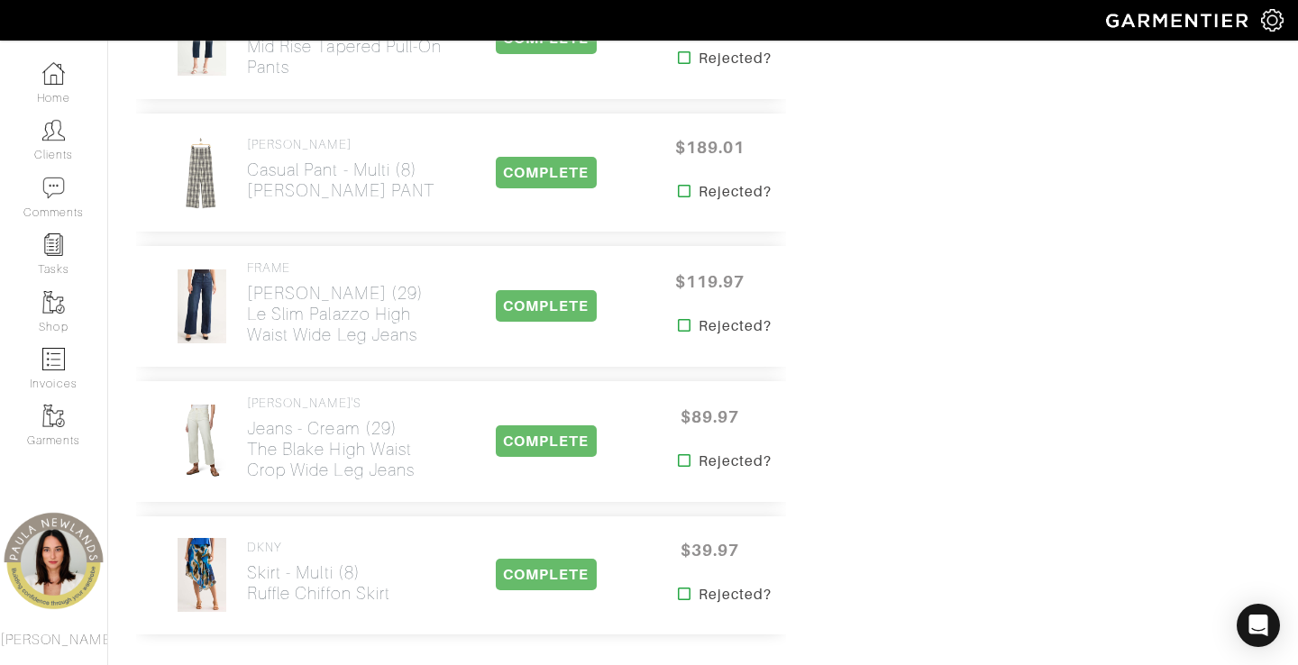
scroll to position [2569, 0]
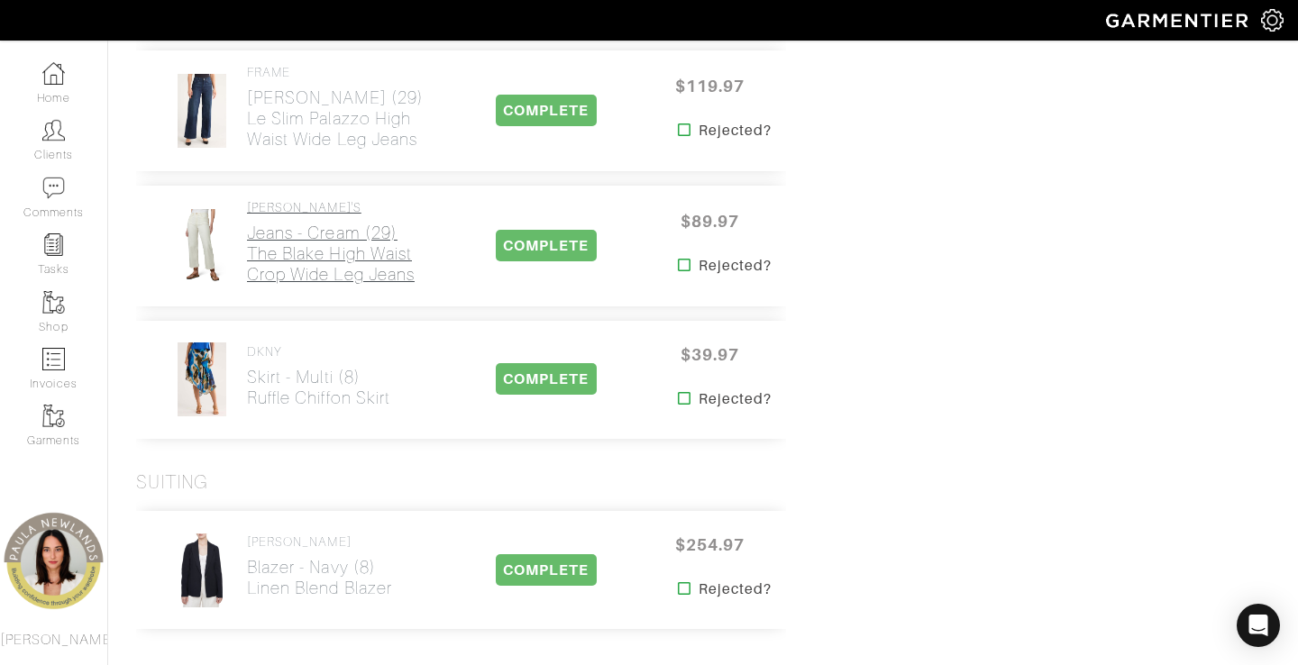
click at [272, 252] on h2 "Jeans - cream (29) The Blake High Waist Crop Wide Leg Jeans" at bounding box center [345, 254] width 197 height 62
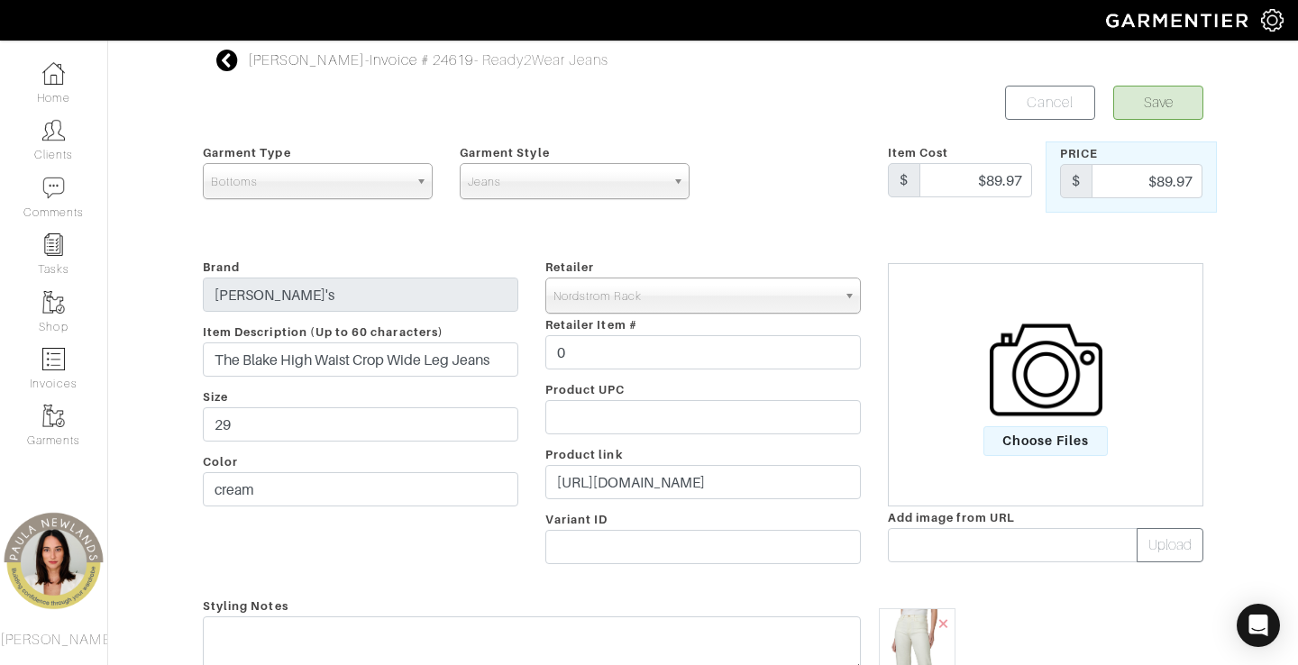
click at [657, 502] on div "Retailer - 032c 1017 ALYX 9SM 111SKIN 11 by [PERSON_NAME] 11 [PERSON_NAME] 12 S…" at bounding box center [703, 414] width 342 height 317
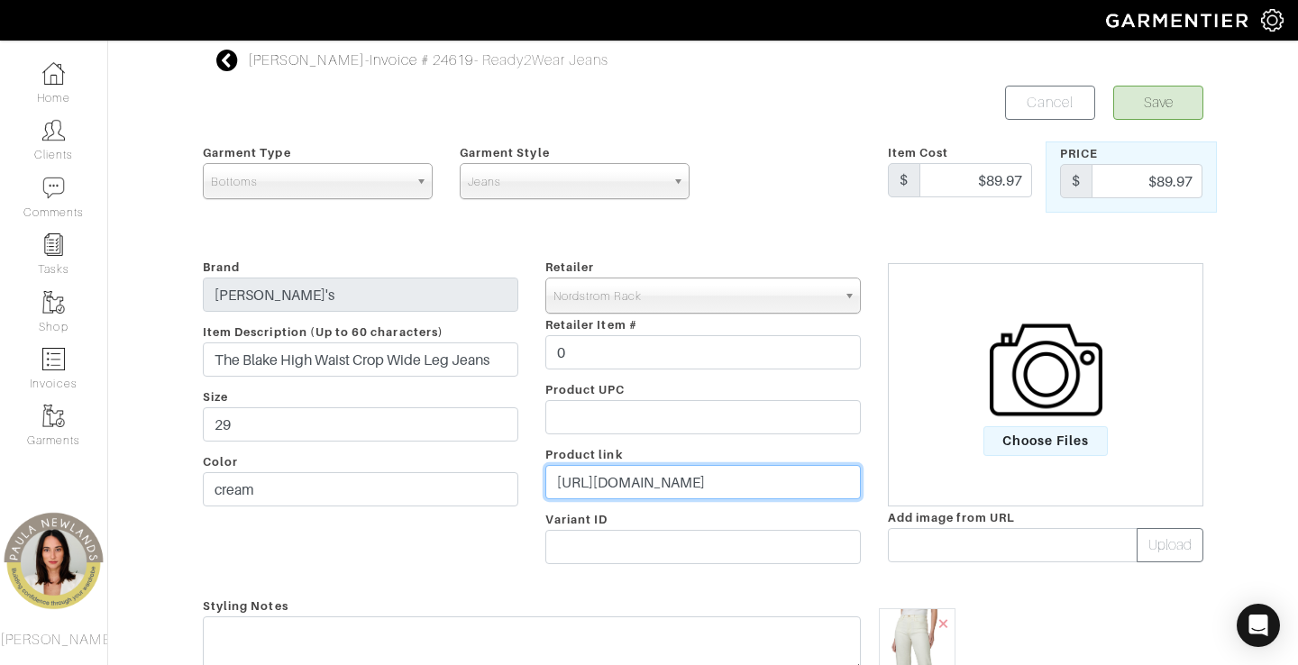
click at [657, 488] on input "[URL][DOMAIN_NAME]" at bounding box center [702, 482] width 315 height 34
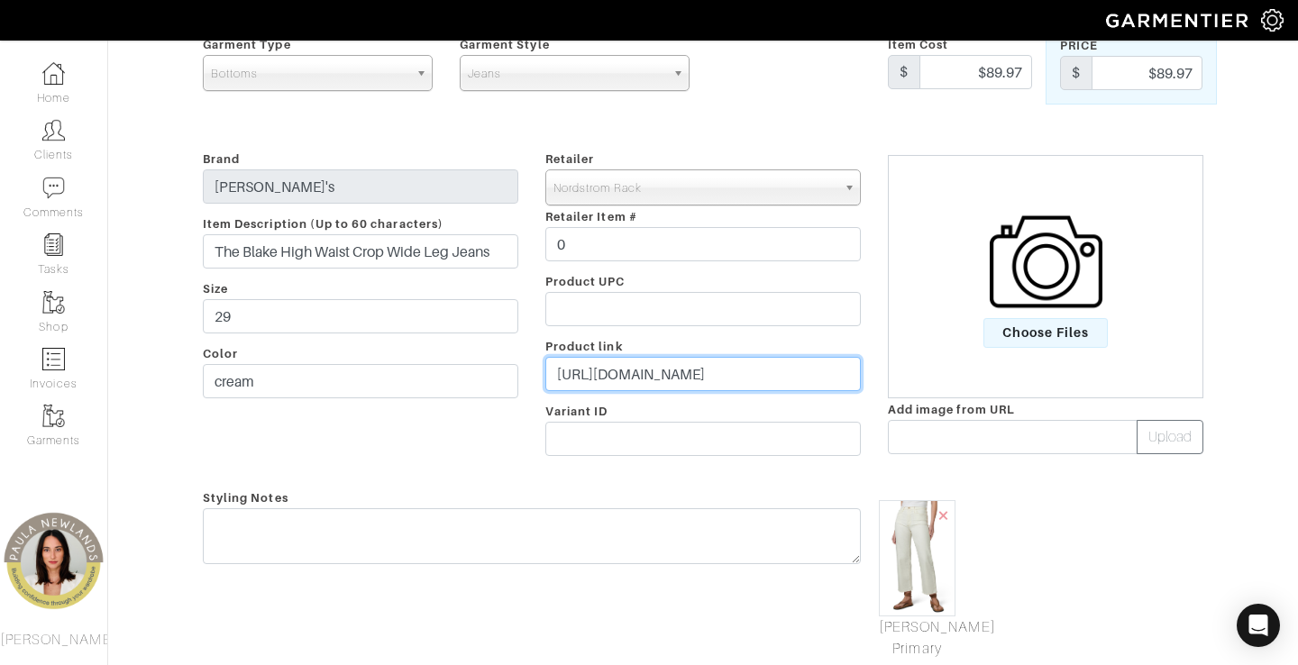
scroll to position [109, 0]
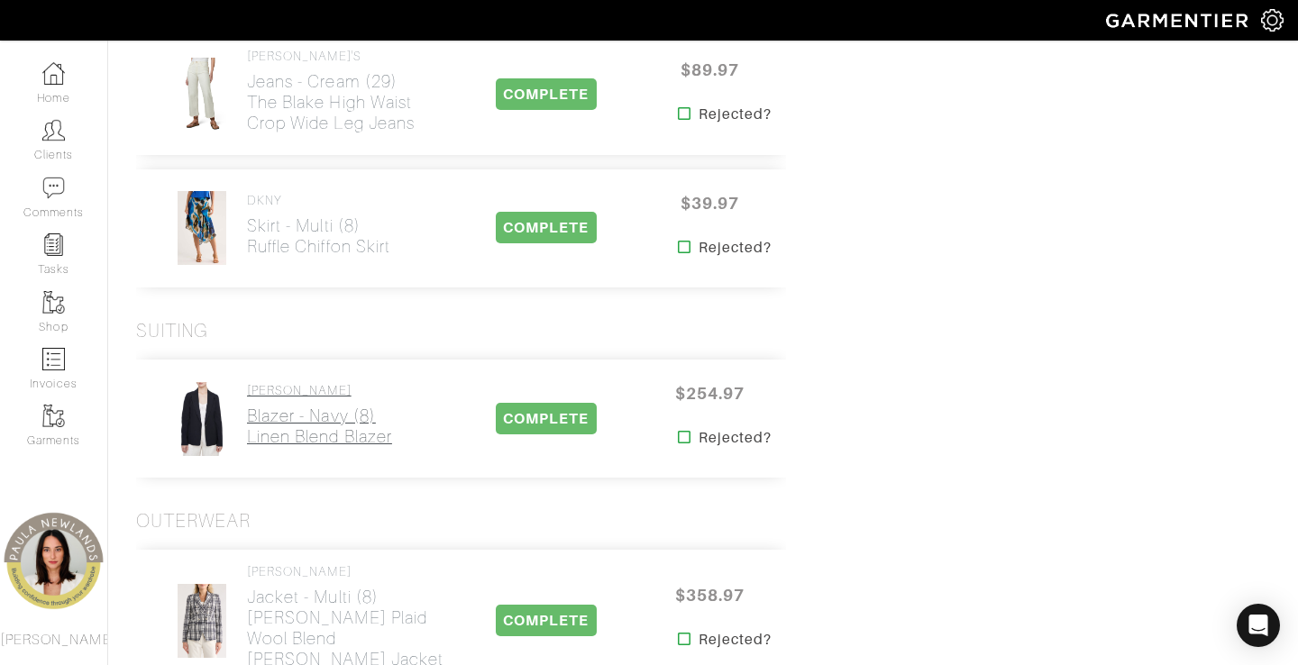
scroll to position [2719, 0]
click at [275, 230] on h2 "Skirt - multi (8) Ruffle Chiffon Skirt" at bounding box center [318, 236] width 143 height 41
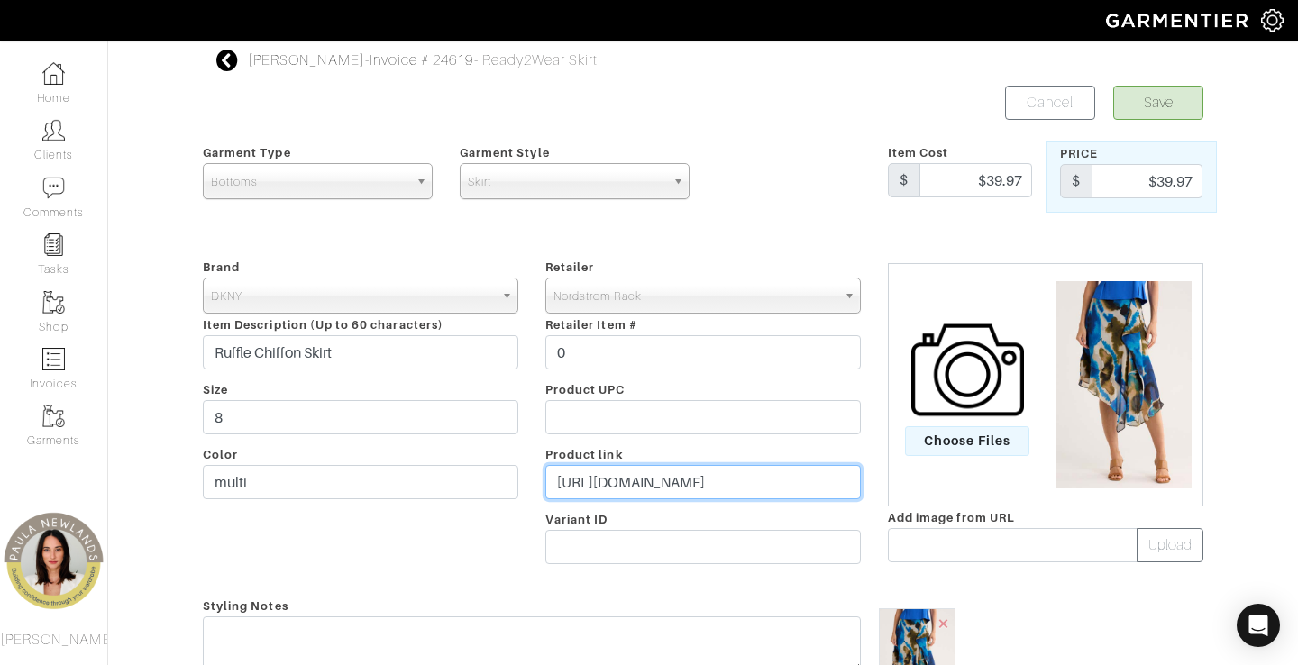
click at [693, 472] on input "[URL][DOMAIN_NAME]" at bounding box center [702, 482] width 315 height 34
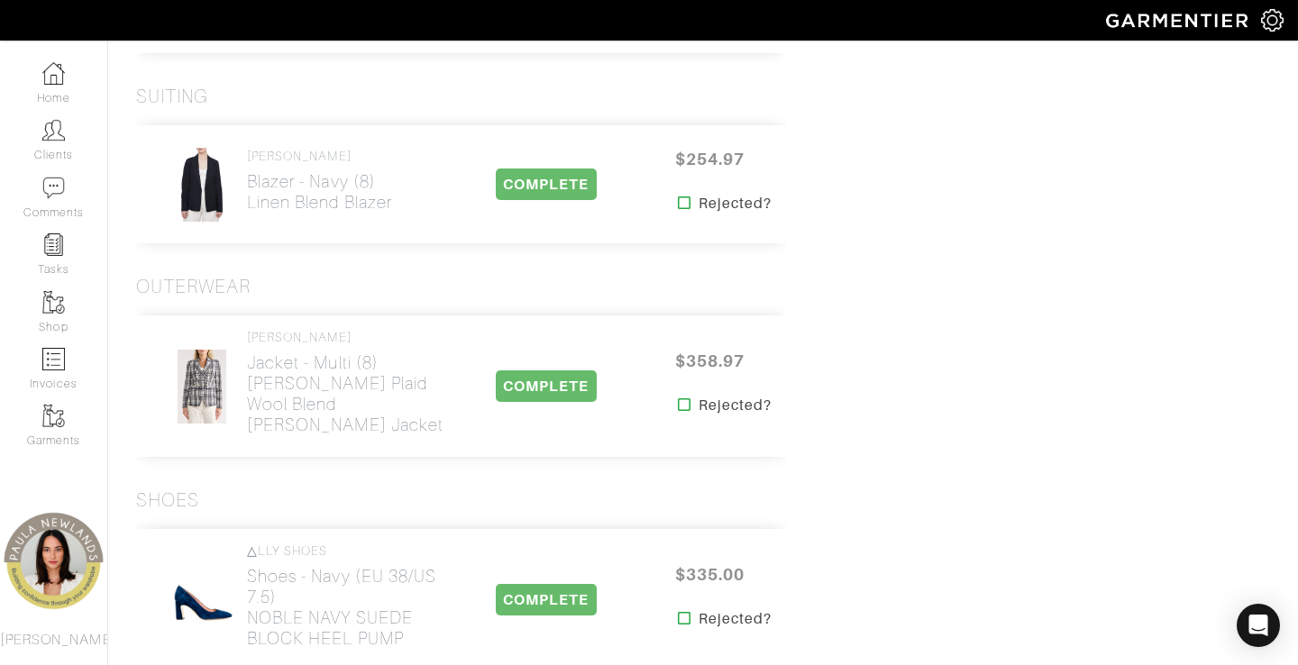
scroll to position [2956, 0]
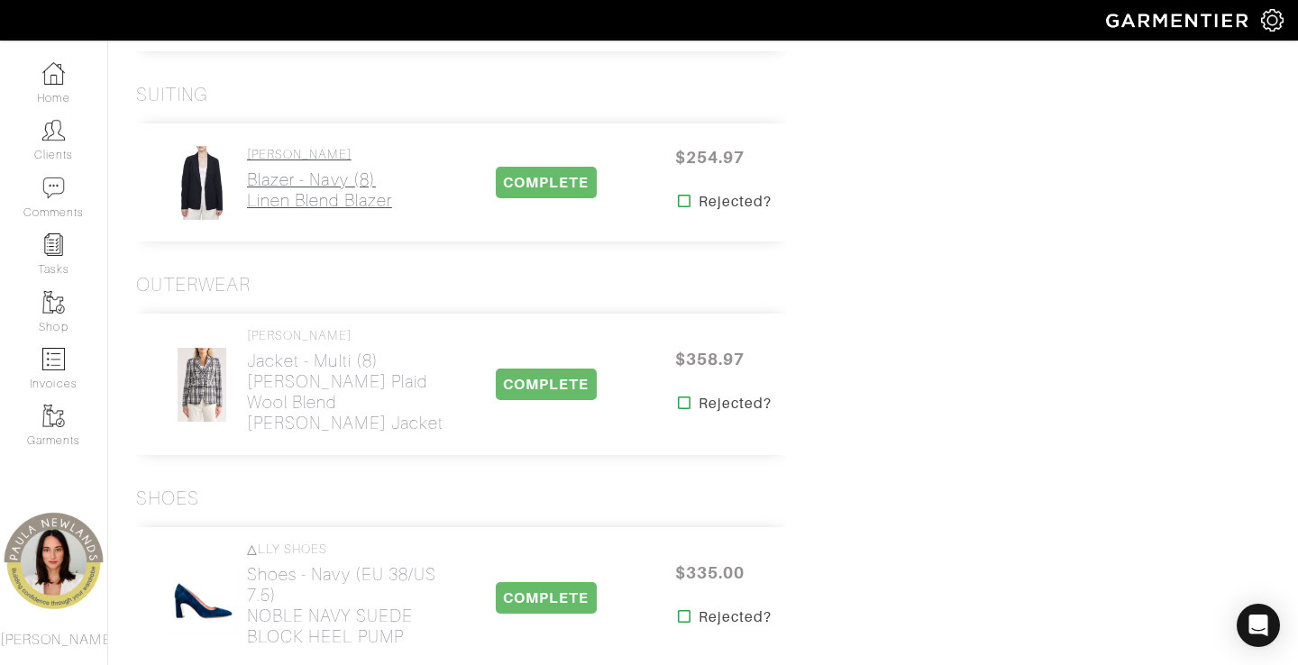
click at [297, 151] on link "[PERSON_NAME] - navy (8) Linen Blend Blazer" at bounding box center [319, 179] width 145 height 64
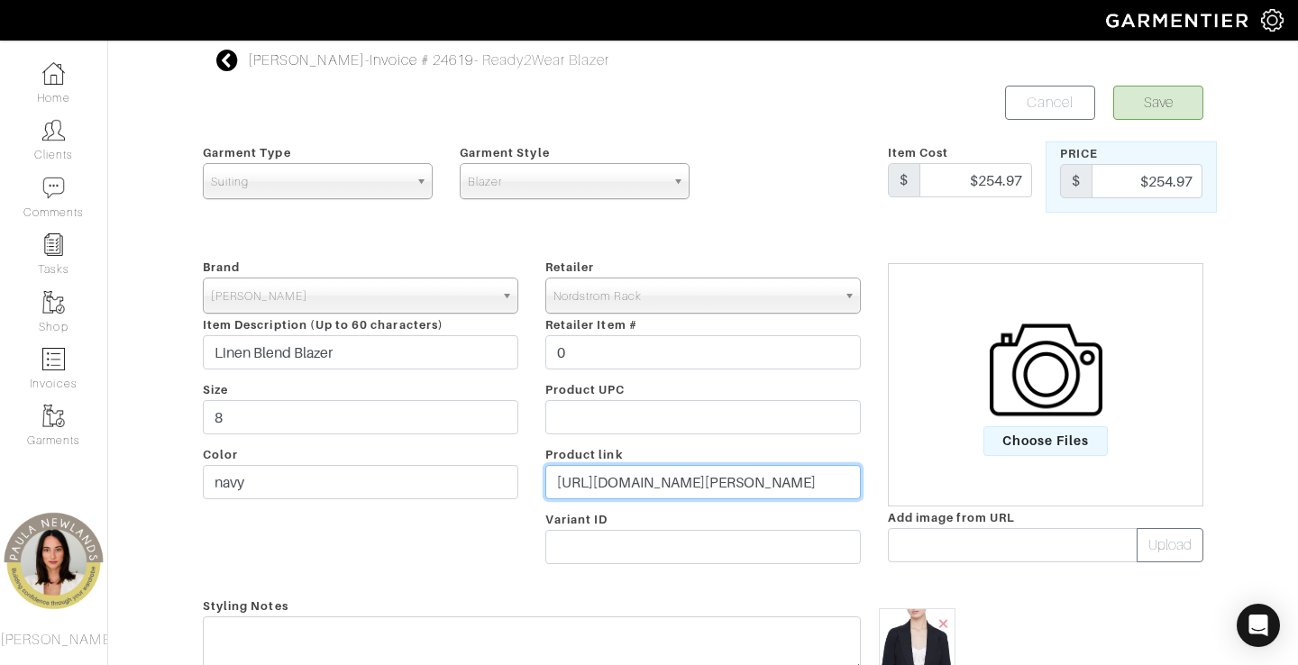
click at [700, 487] on input "[URL][DOMAIN_NAME][PERSON_NAME]" at bounding box center [702, 482] width 315 height 34
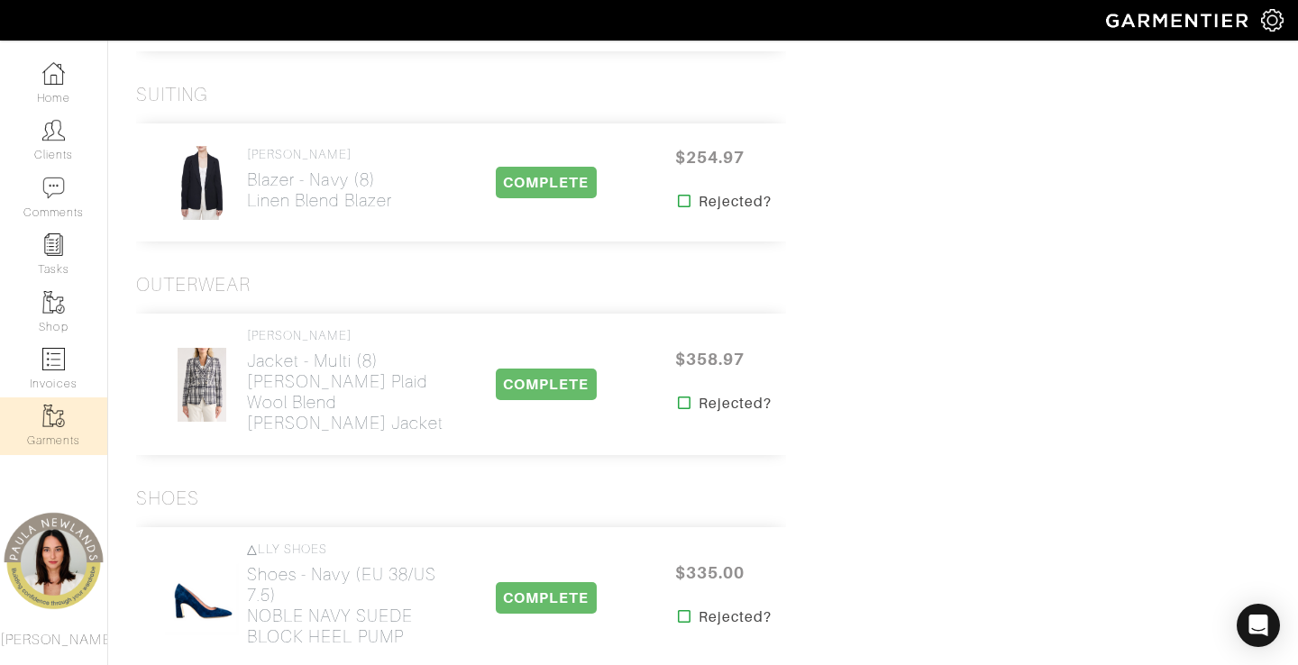
scroll to position [3052, 0]
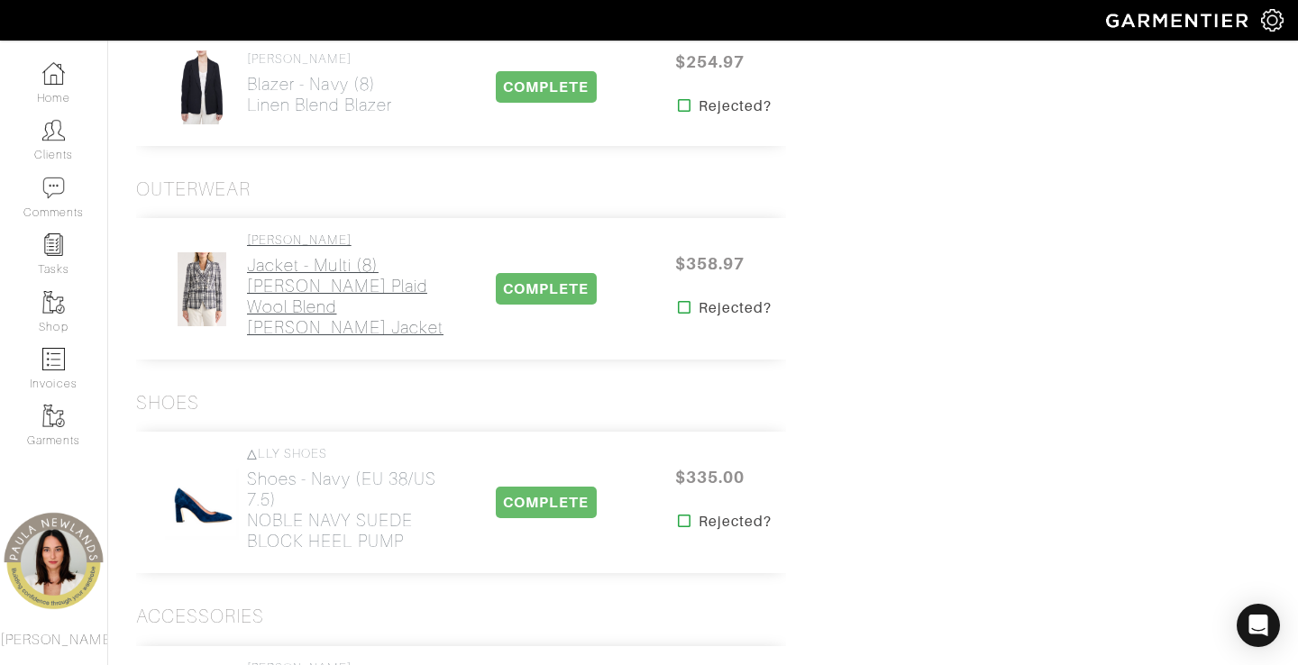
click at [269, 268] on h2 "Jacket - multi (8) [PERSON_NAME] Plaid Wool Blend [PERSON_NAME] Jacket" at bounding box center [345, 296] width 197 height 83
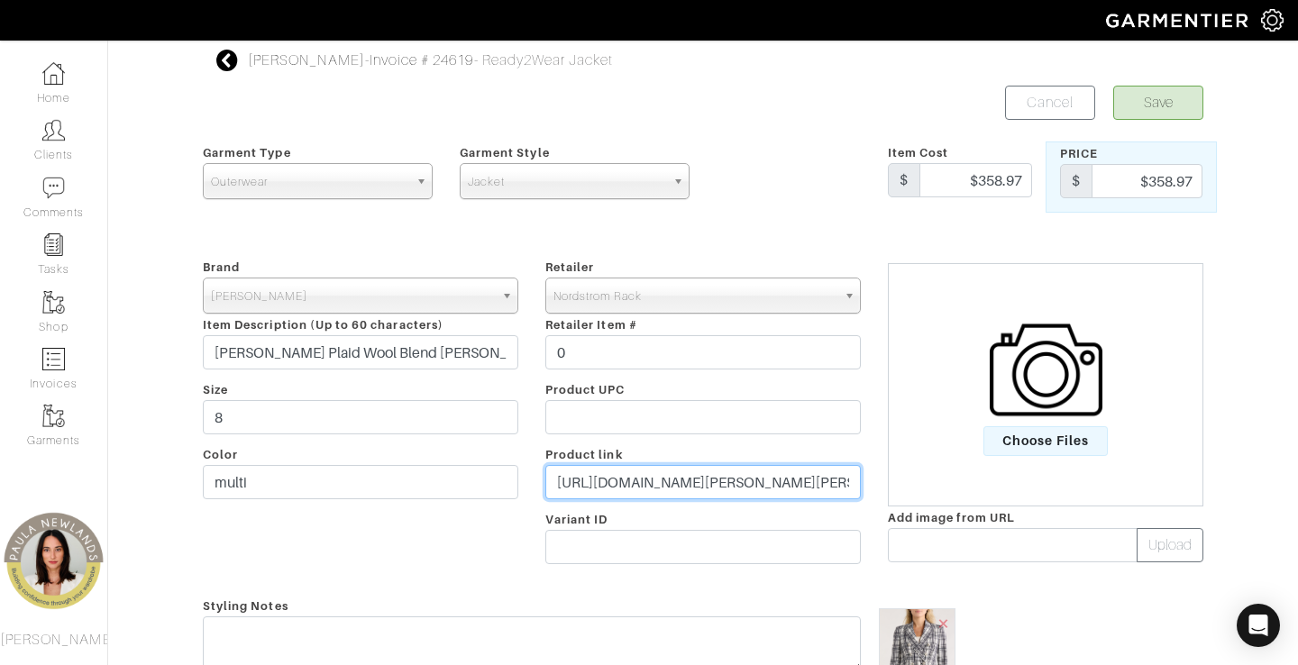
click at [684, 484] on input "[URL][DOMAIN_NAME][PERSON_NAME][PERSON_NAME]" at bounding box center [702, 482] width 315 height 34
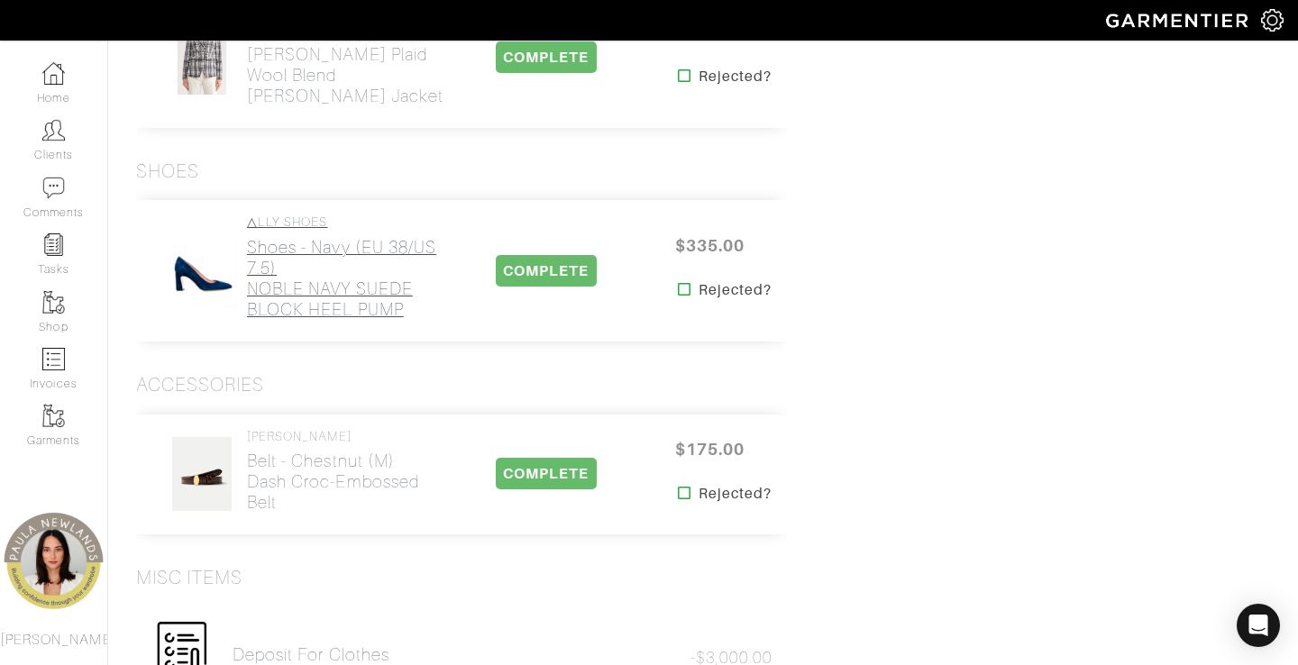
scroll to position [3292, 0]
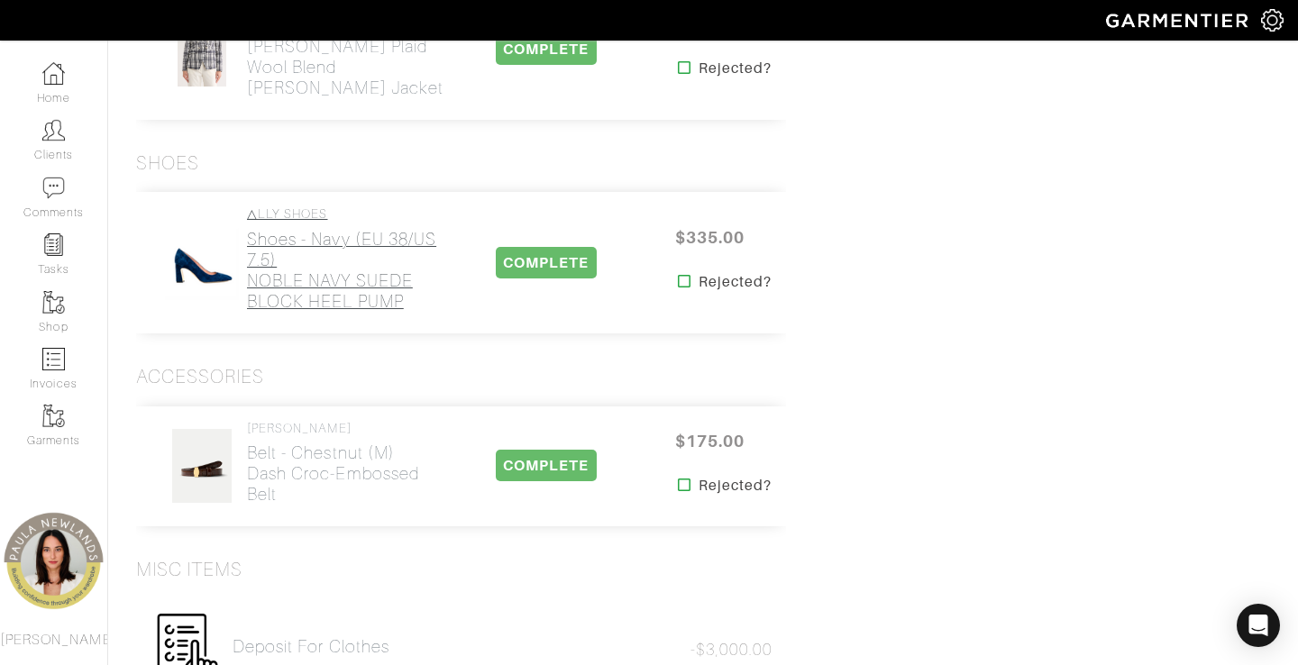
click at [299, 229] on h2 "Shoes - navy (EU 38/US 7.5) NOBLE NAVY SUEDE BLOCK HEEL PUMP" at bounding box center [345, 270] width 197 height 83
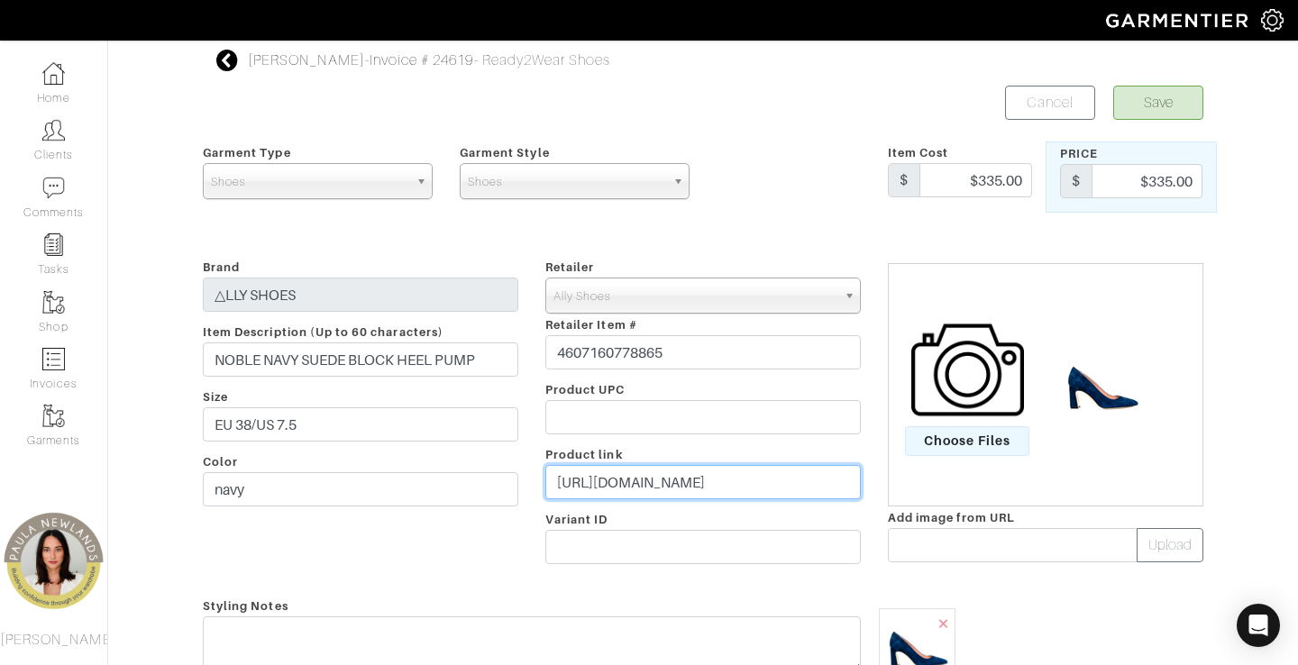
click at [666, 479] on input "[URL][DOMAIN_NAME]" at bounding box center [702, 482] width 315 height 34
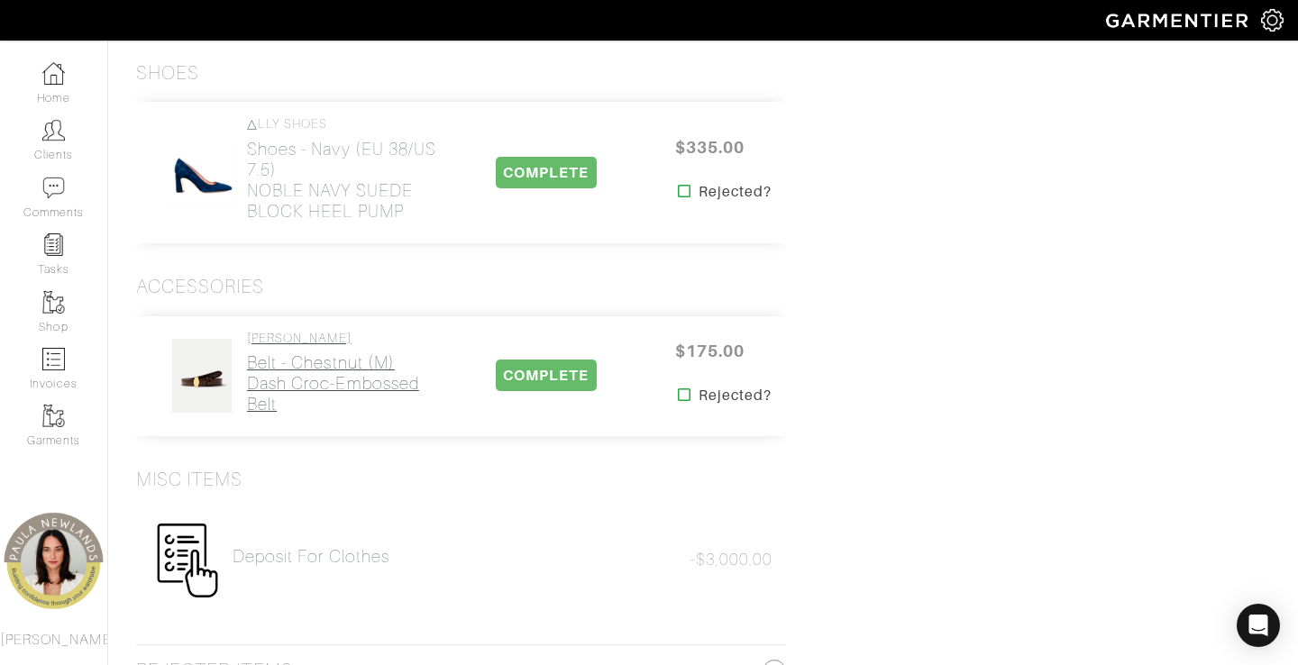
scroll to position [3394, 0]
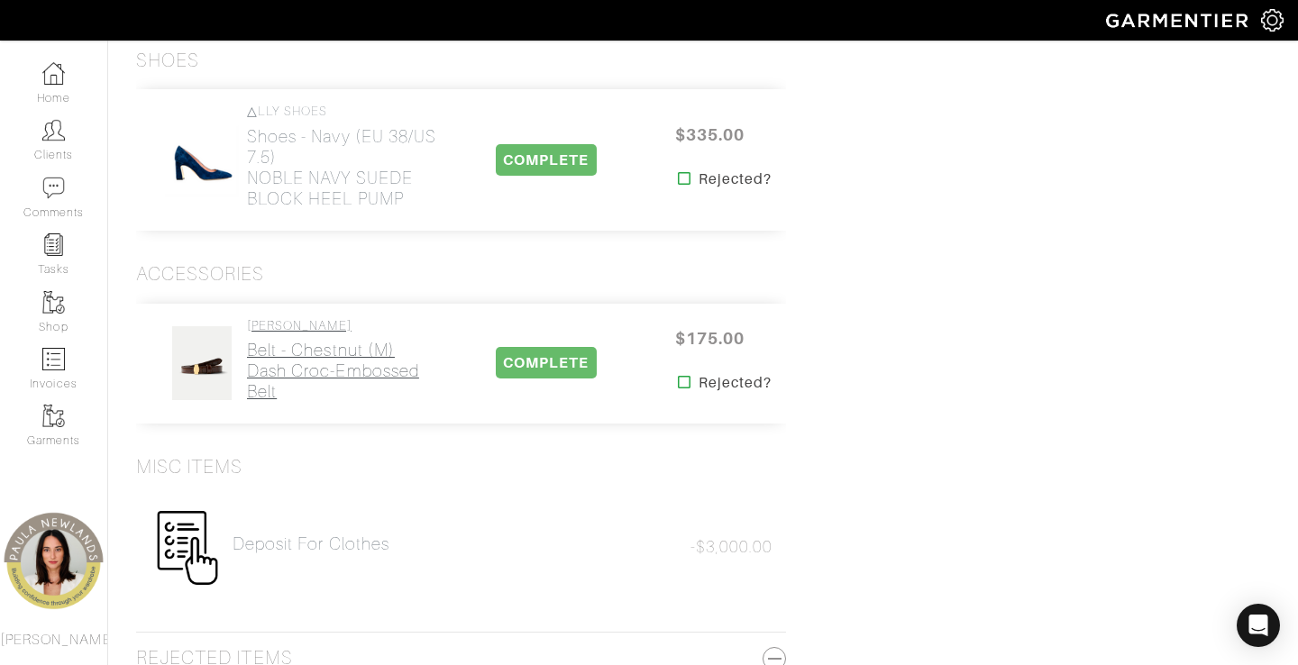
click at [276, 340] on h2 "Belt - Chestnut (M) Dash Croc-Embossed Belt" at bounding box center [345, 371] width 197 height 62
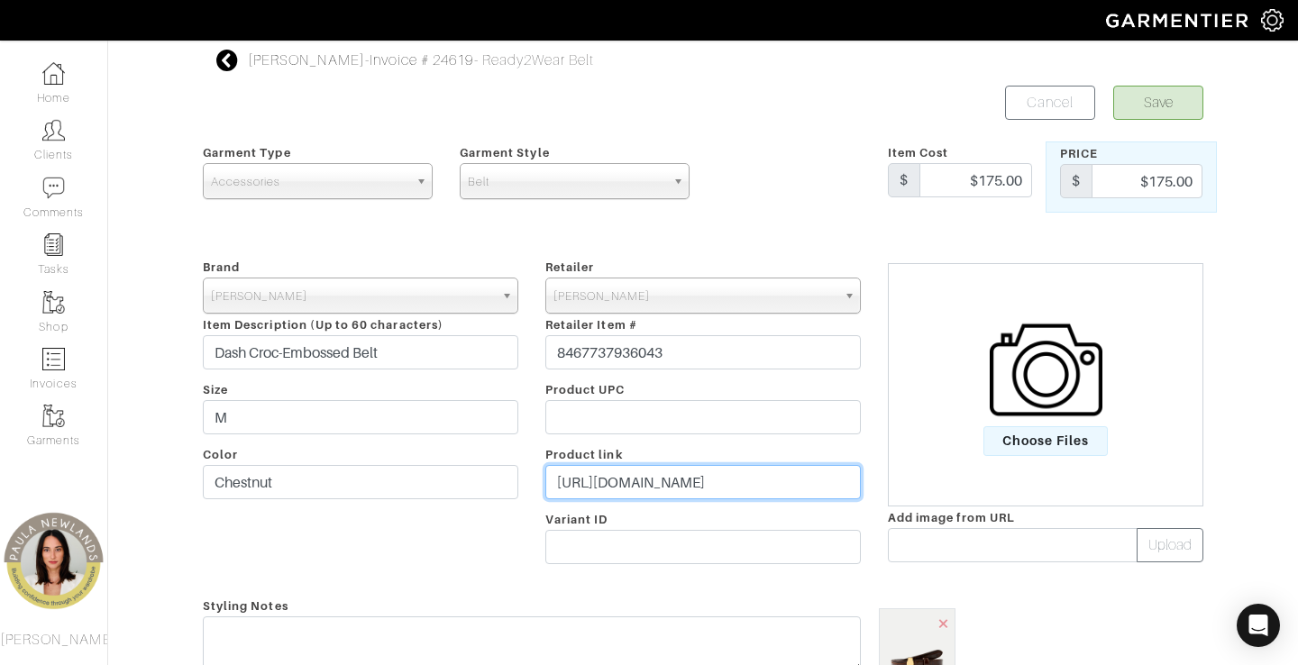
click at [682, 489] on input "[URL][DOMAIN_NAME]" at bounding box center [702, 482] width 315 height 34
click at [682, 488] on input "[URL][DOMAIN_NAME]" at bounding box center [702, 482] width 315 height 34
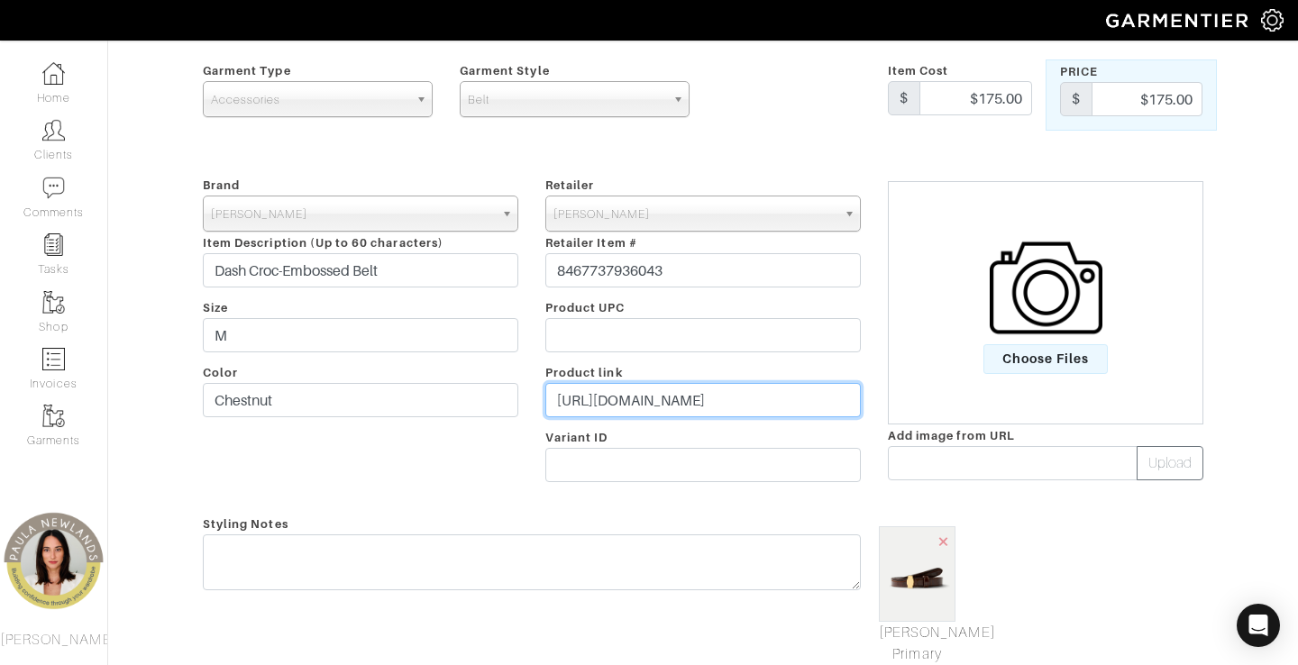
scroll to position [91, 0]
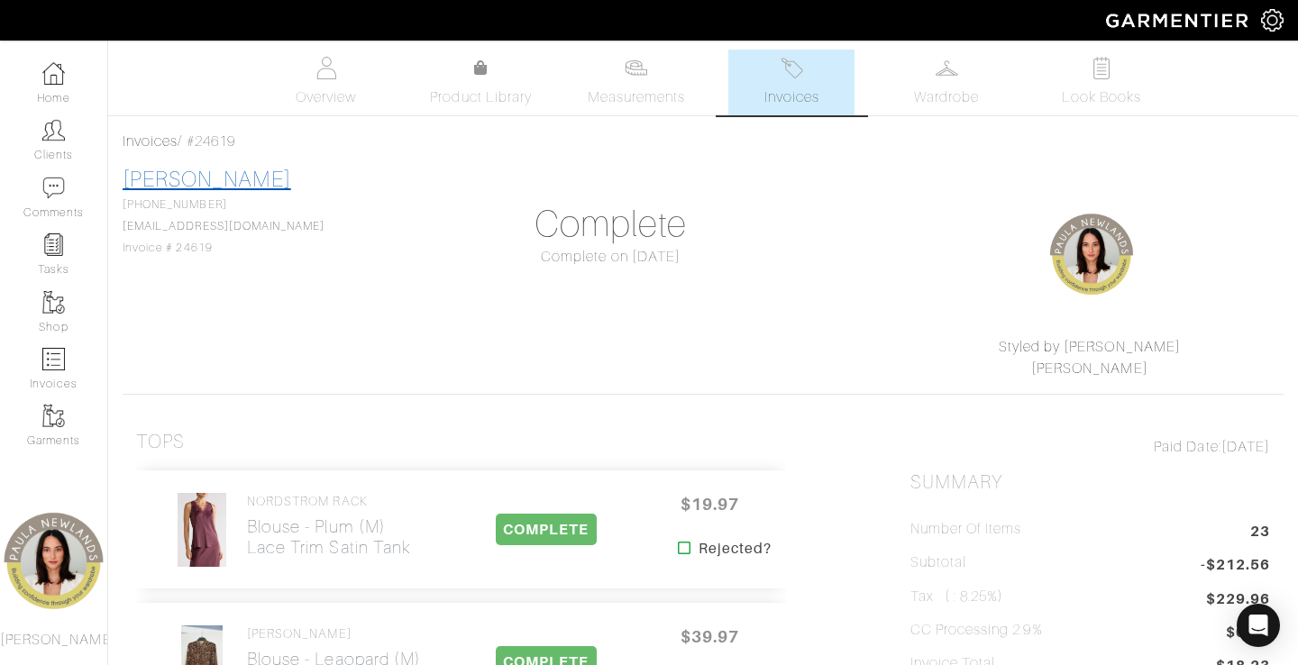
click at [234, 175] on link "[PERSON_NAME]" at bounding box center [207, 179] width 169 height 23
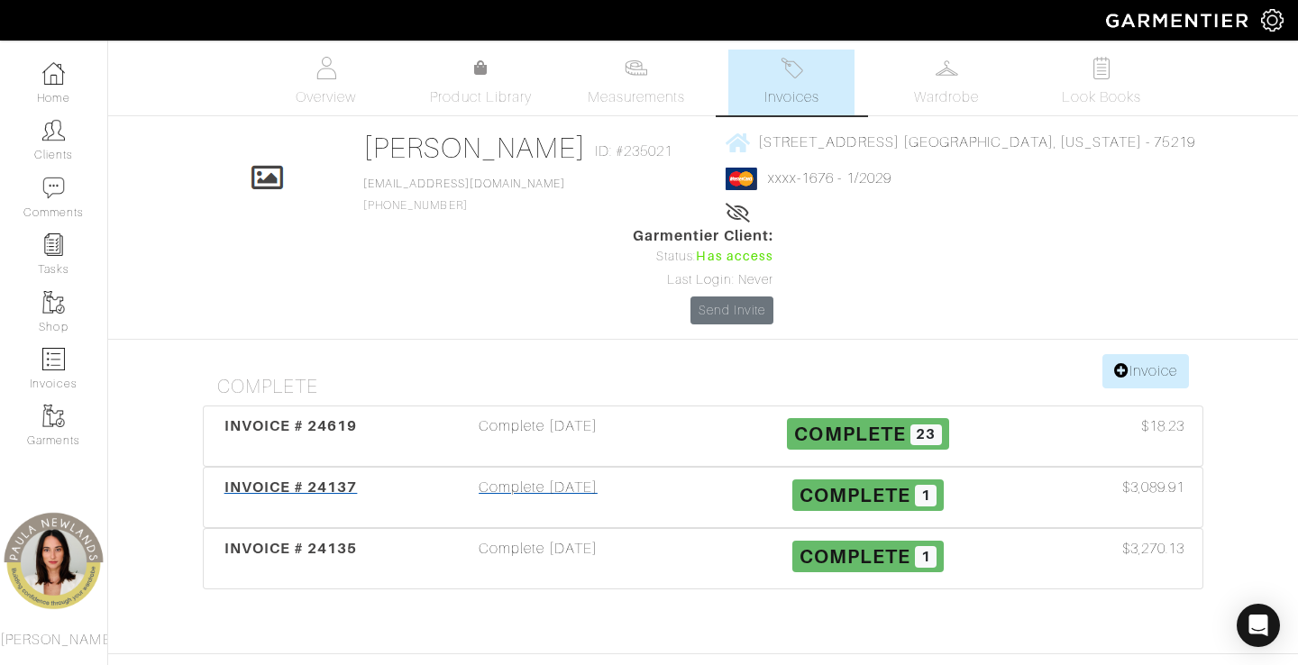
click at [538, 477] on div "Complete [DATE]" at bounding box center [538, 497] width 330 height 41
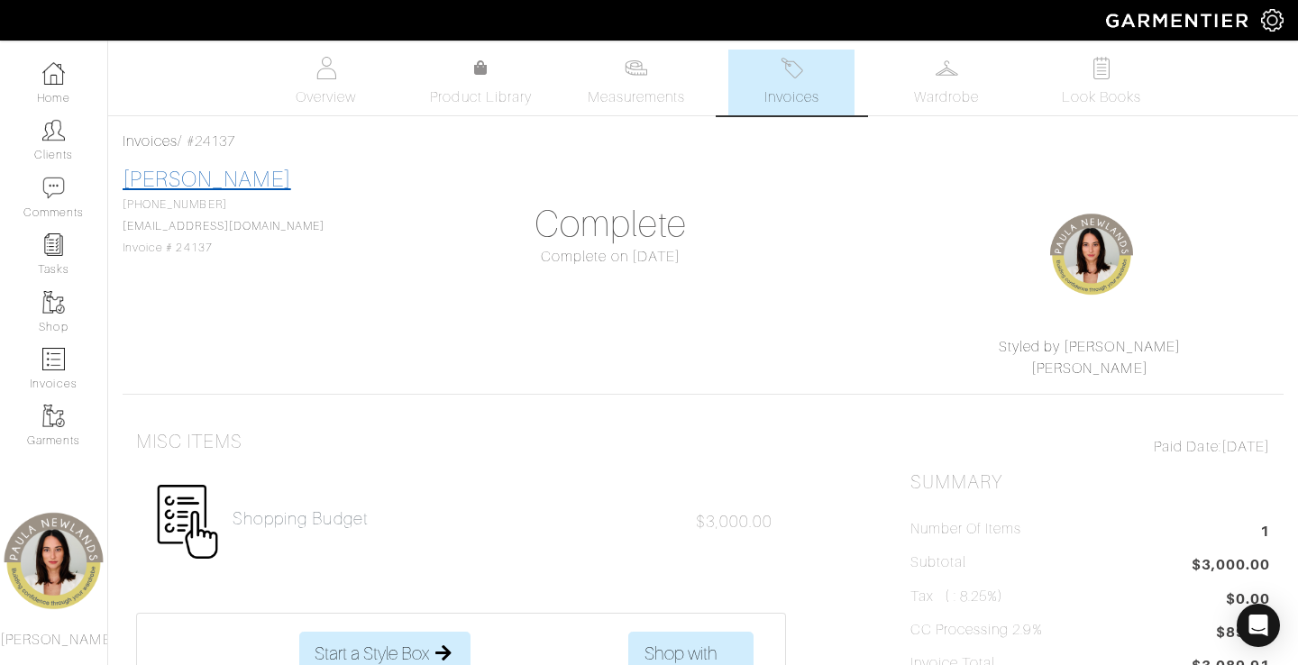
click at [194, 168] on link "[PERSON_NAME]" at bounding box center [207, 179] width 169 height 23
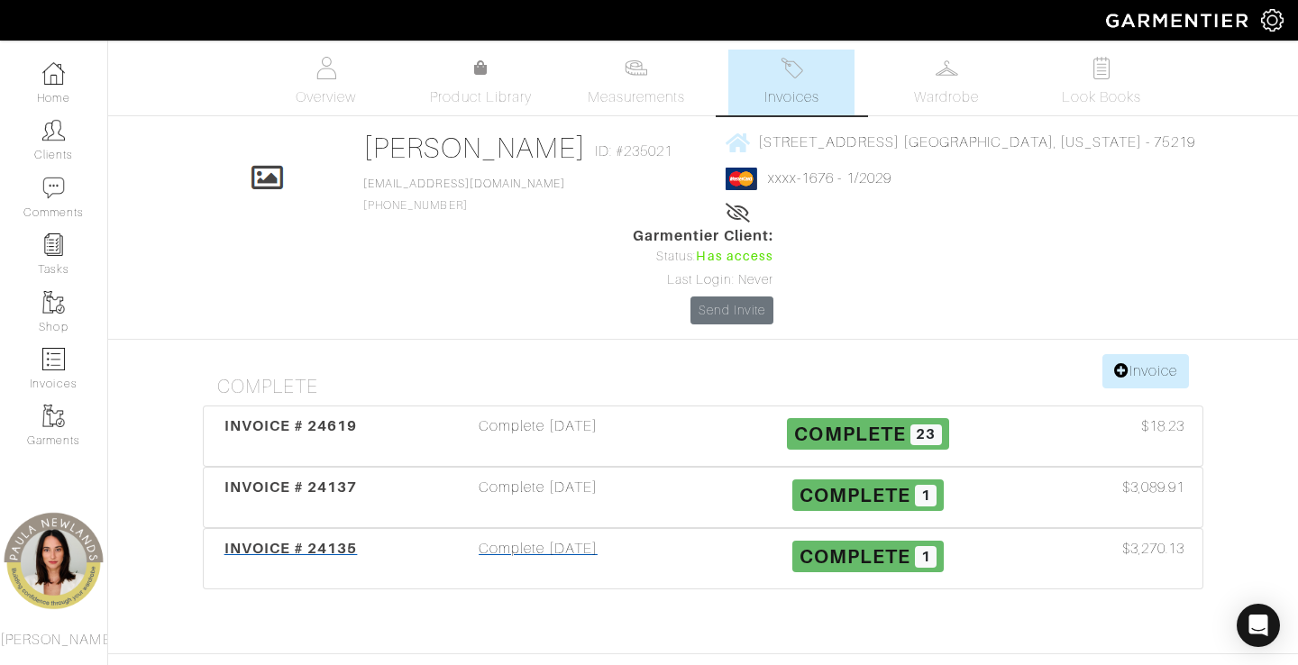
click at [297, 540] on span "INVOICE # 24135" at bounding box center [290, 548] width 133 height 17
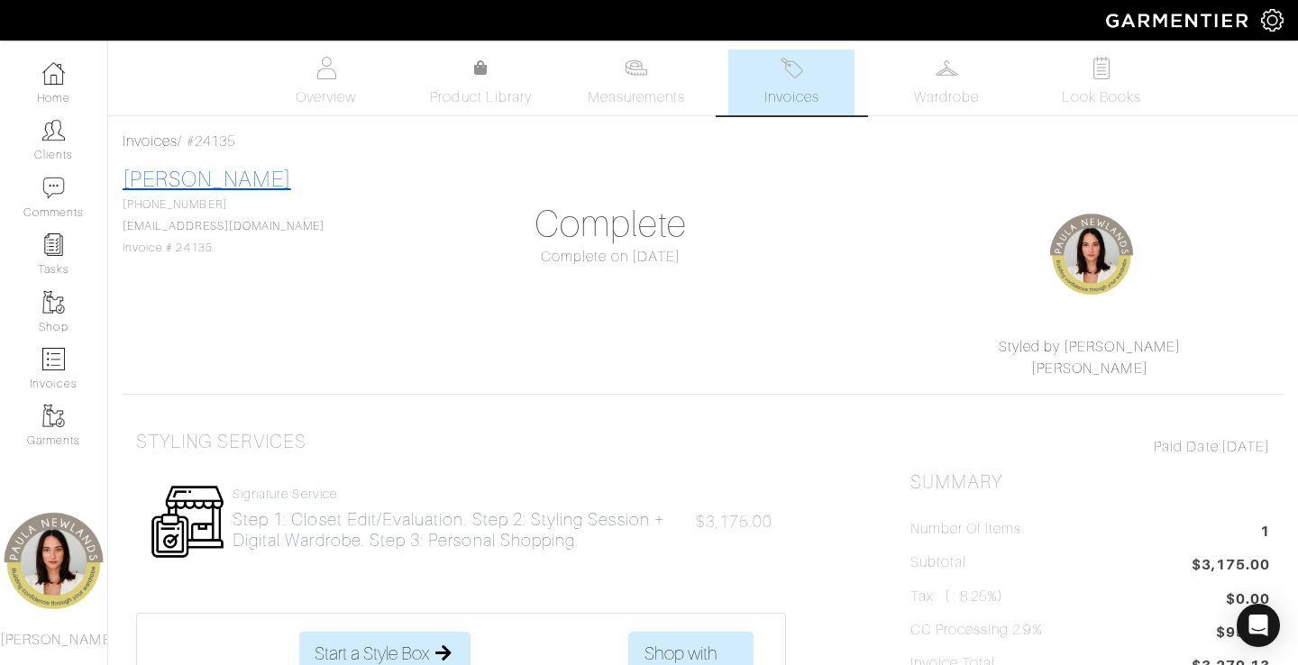
click at [199, 178] on link "[PERSON_NAME]" at bounding box center [207, 179] width 169 height 23
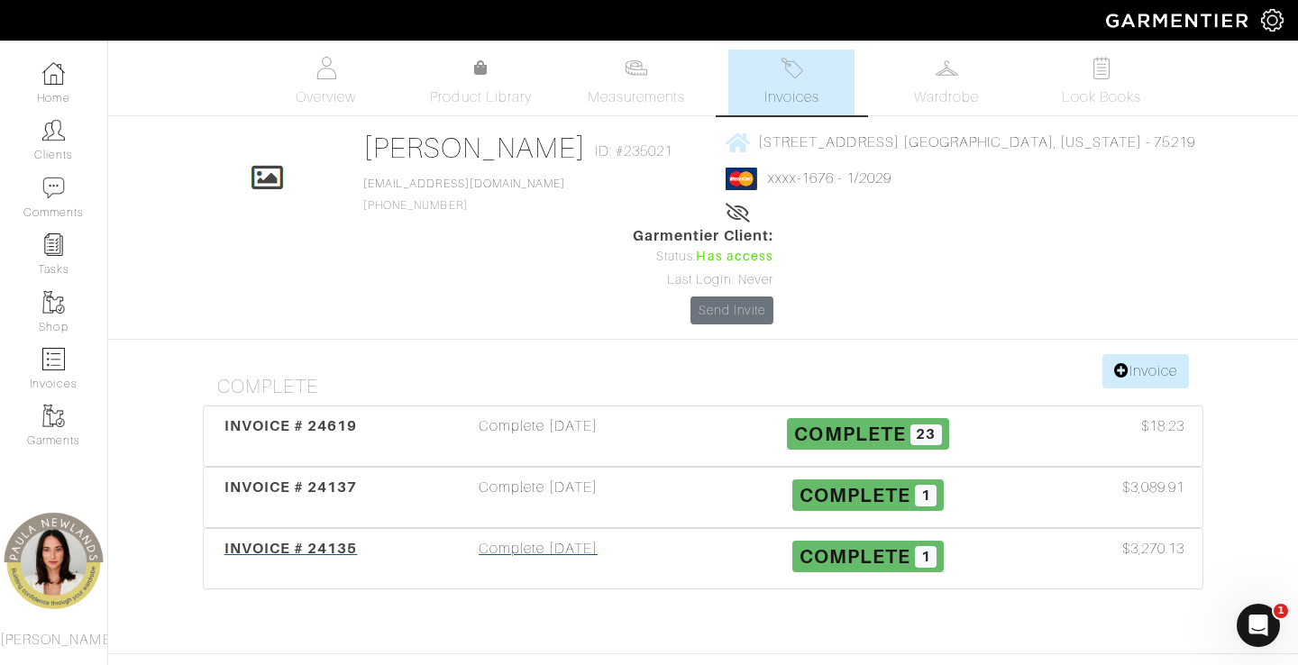
click at [338, 540] on span "INVOICE # 24135" at bounding box center [290, 548] width 133 height 17
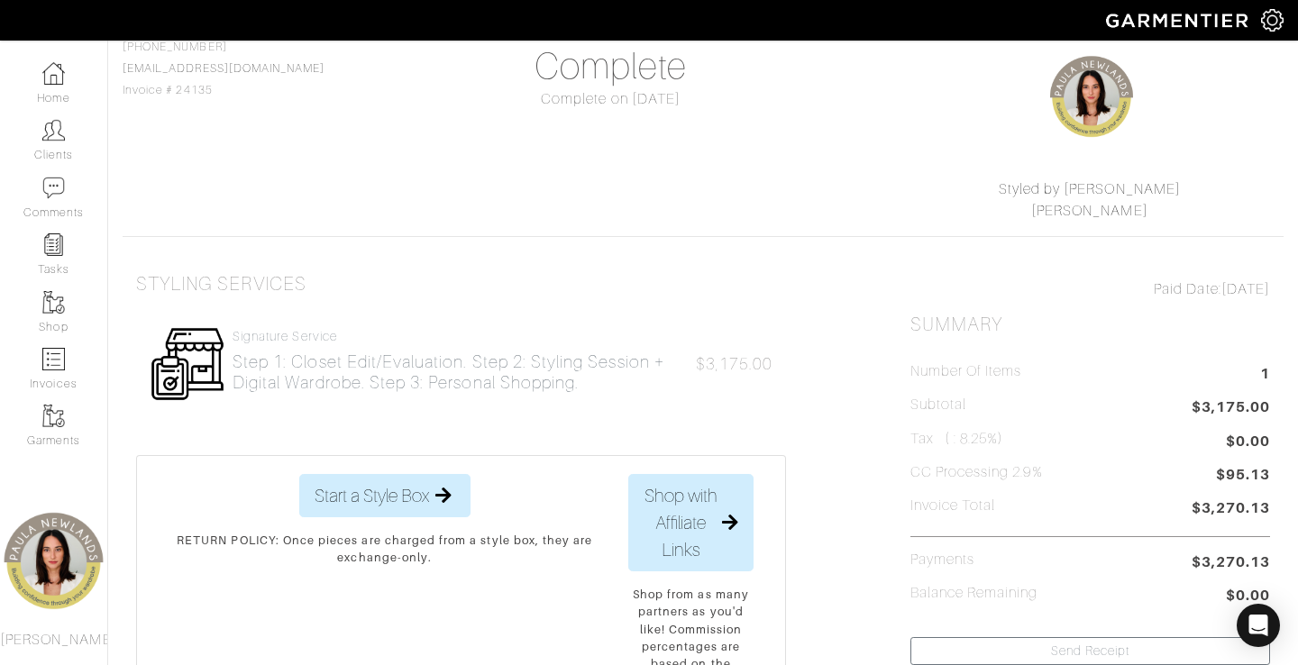
scroll to position [89, 0]
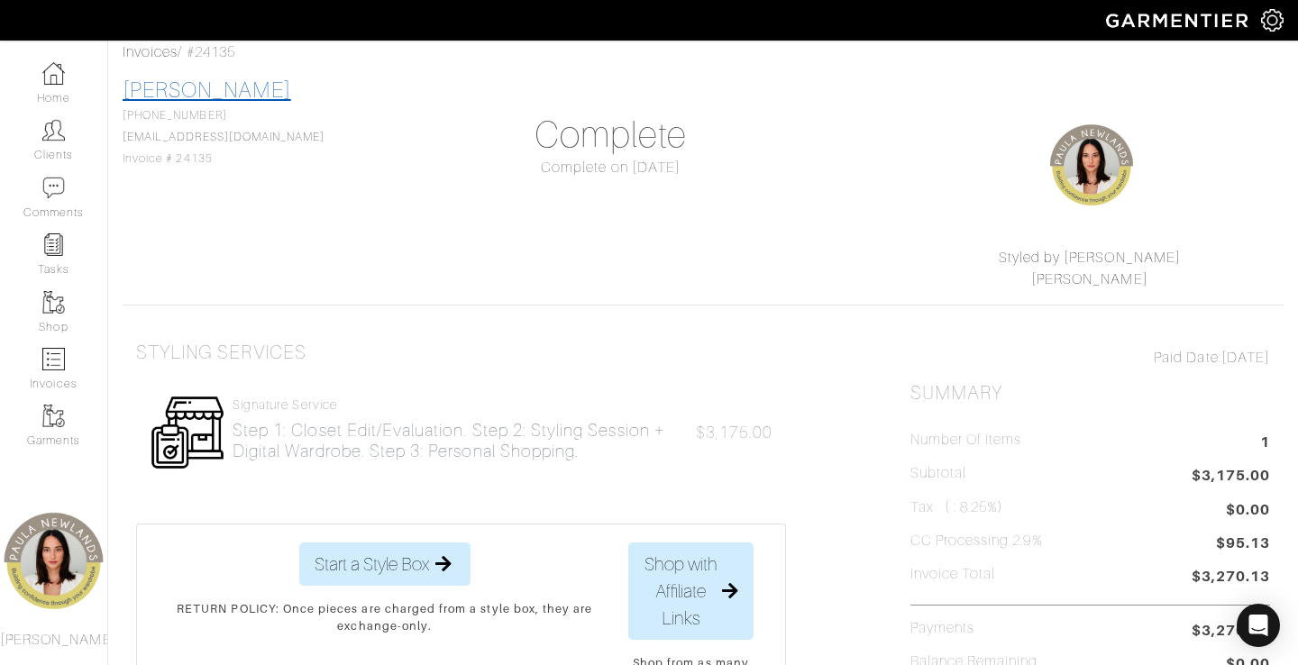
click at [151, 89] on link "[PERSON_NAME]" at bounding box center [207, 89] width 169 height 23
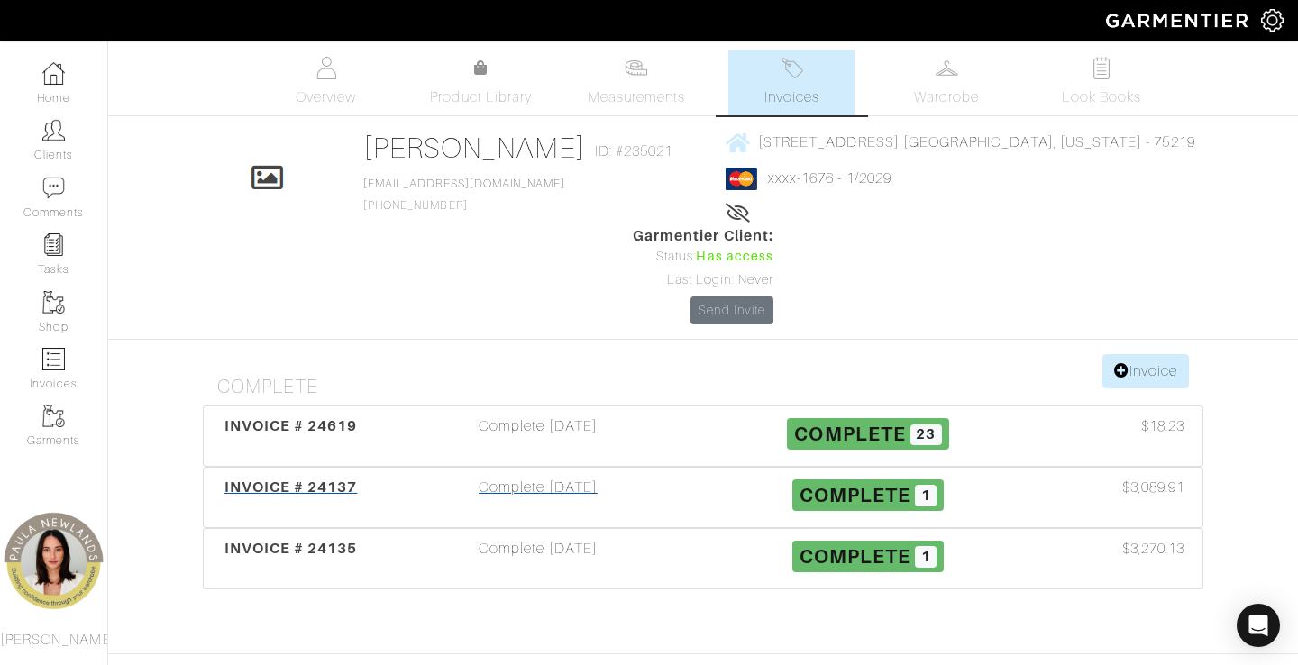
click at [280, 477] on div "INVOICE # 24137" at bounding box center [290, 497] width 165 height 41
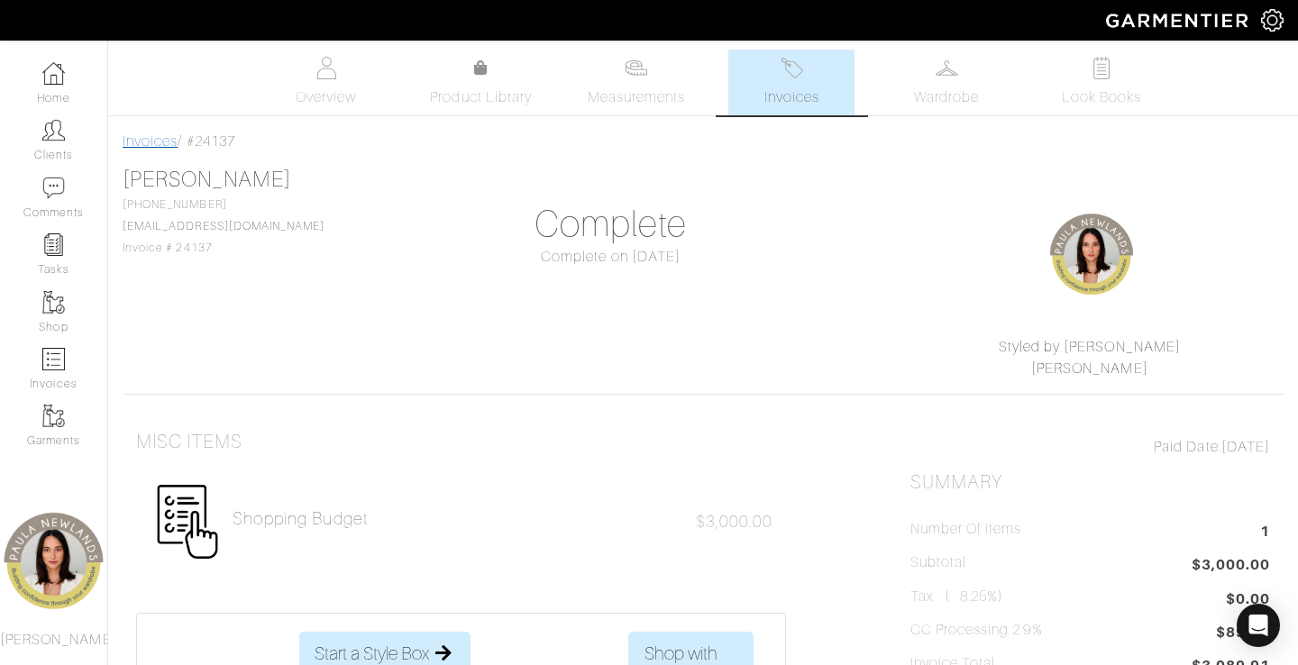
click at [157, 137] on link "Invoices" at bounding box center [150, 141] width 55 height 16
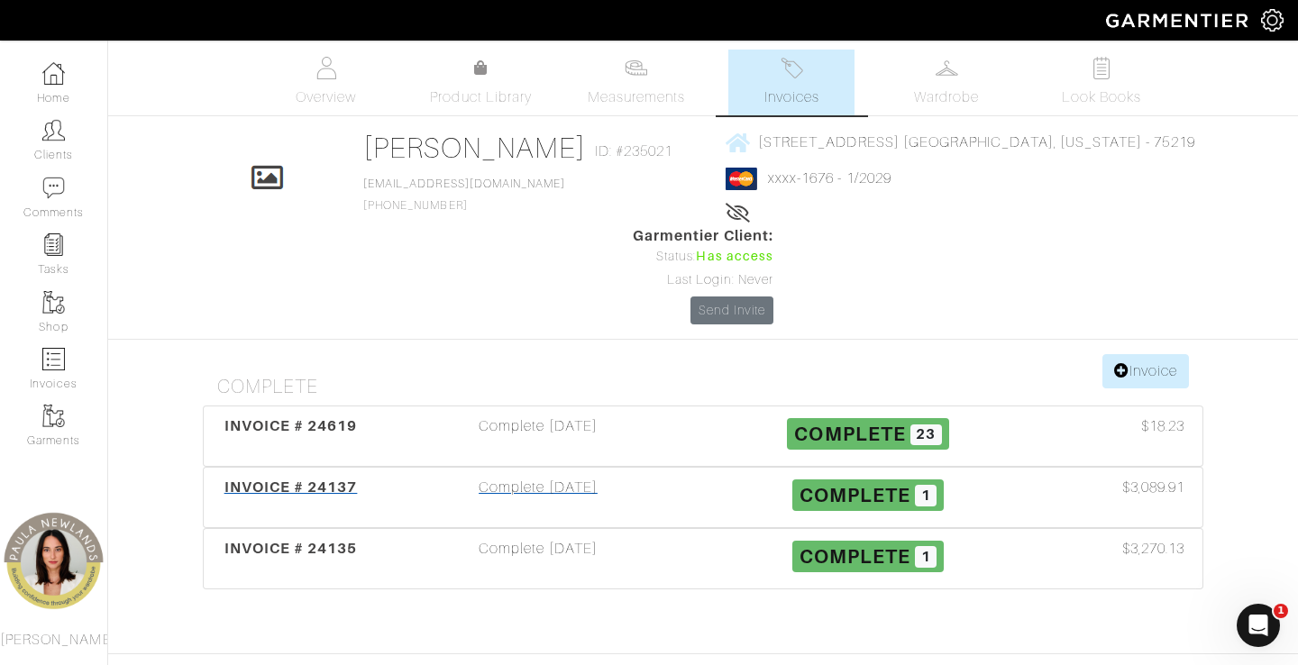
click at [334, 479] on span "INVOICE # 24137" at bounding box center [290, 487] width 133 height 17
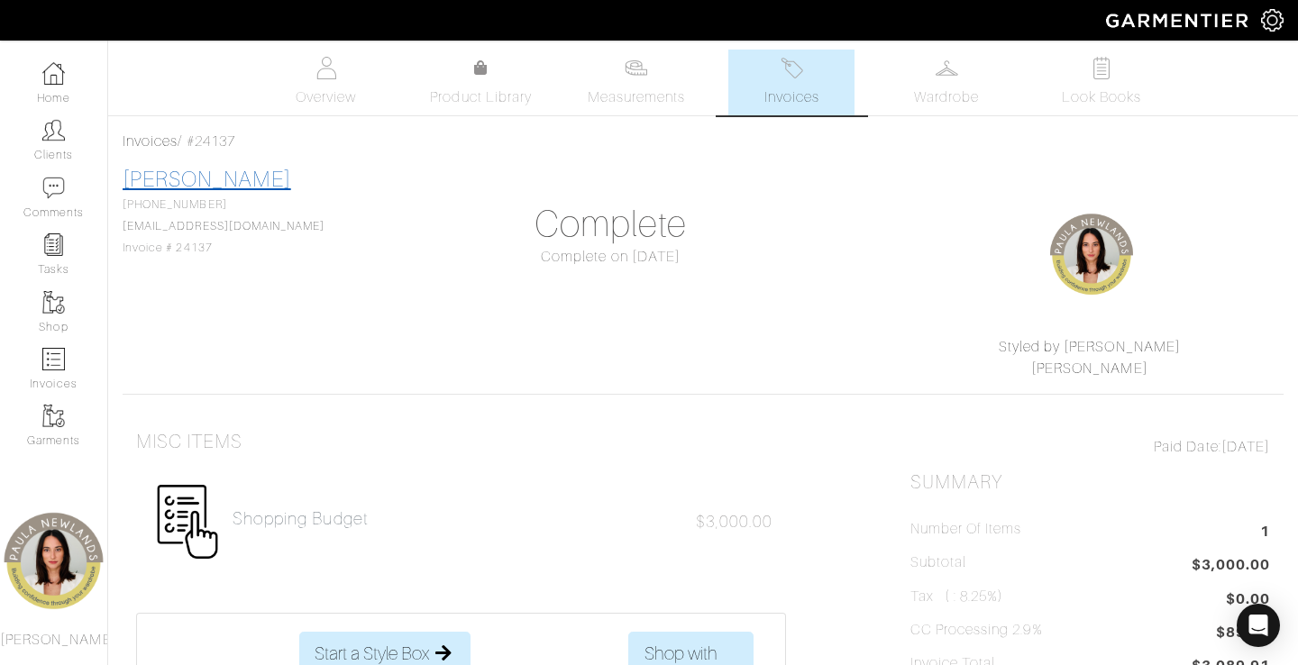
click at [180, 180] on link "[PERSON_NAME]" at bounding box center [207, 179] width 169 height 23
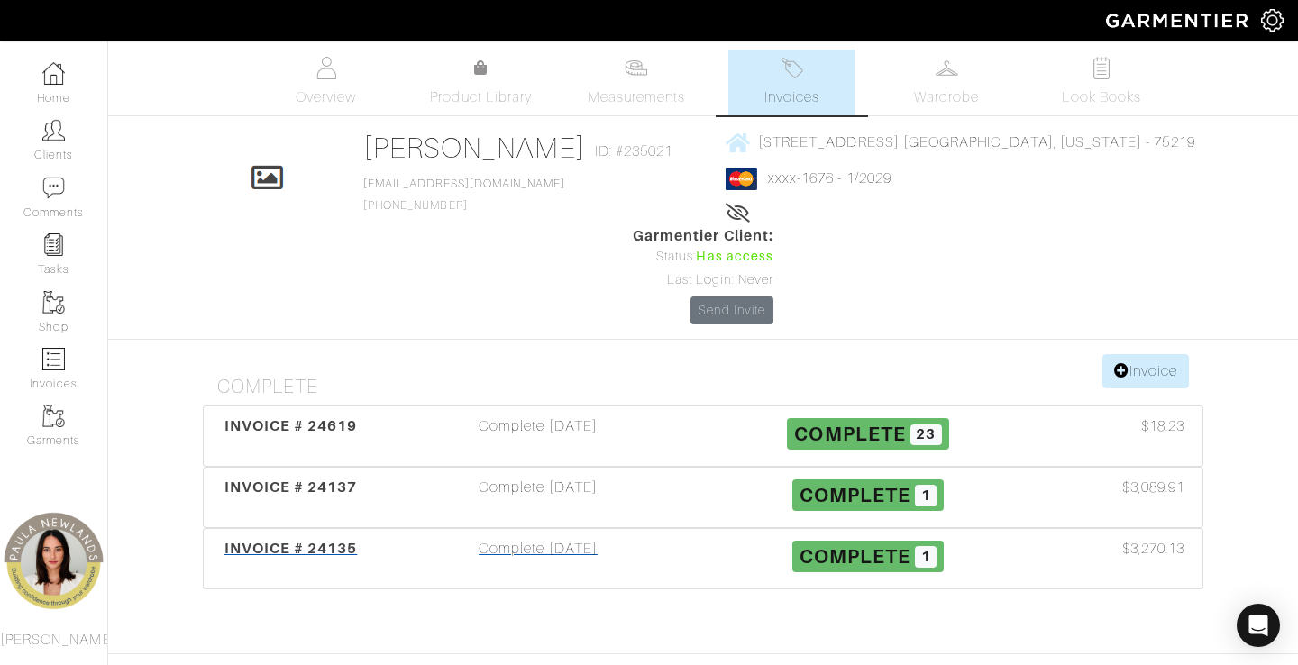
click at [250, 540] on span "INVOICE # 24135" at bounding box center [290, 548] width 133 height 17
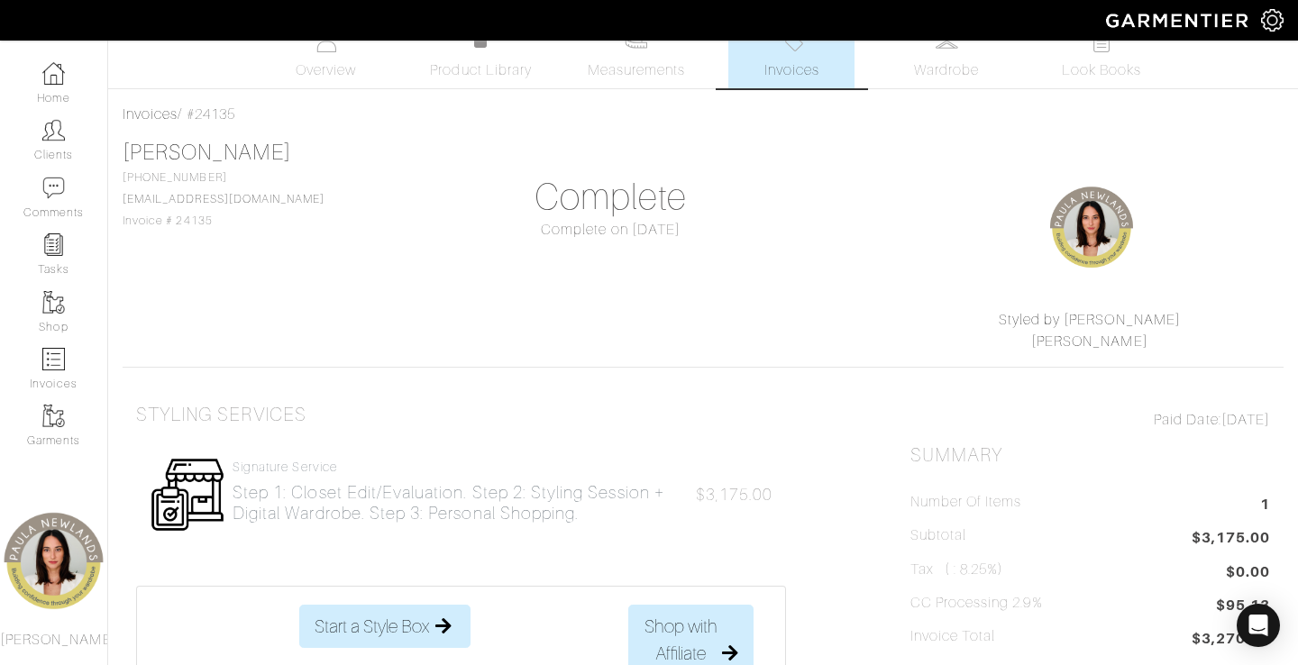
scroll to position [26, 0]
click at [200, 151] on link "[PERSON_NAME]" at bounding box center [207, 153] width 169 height 23
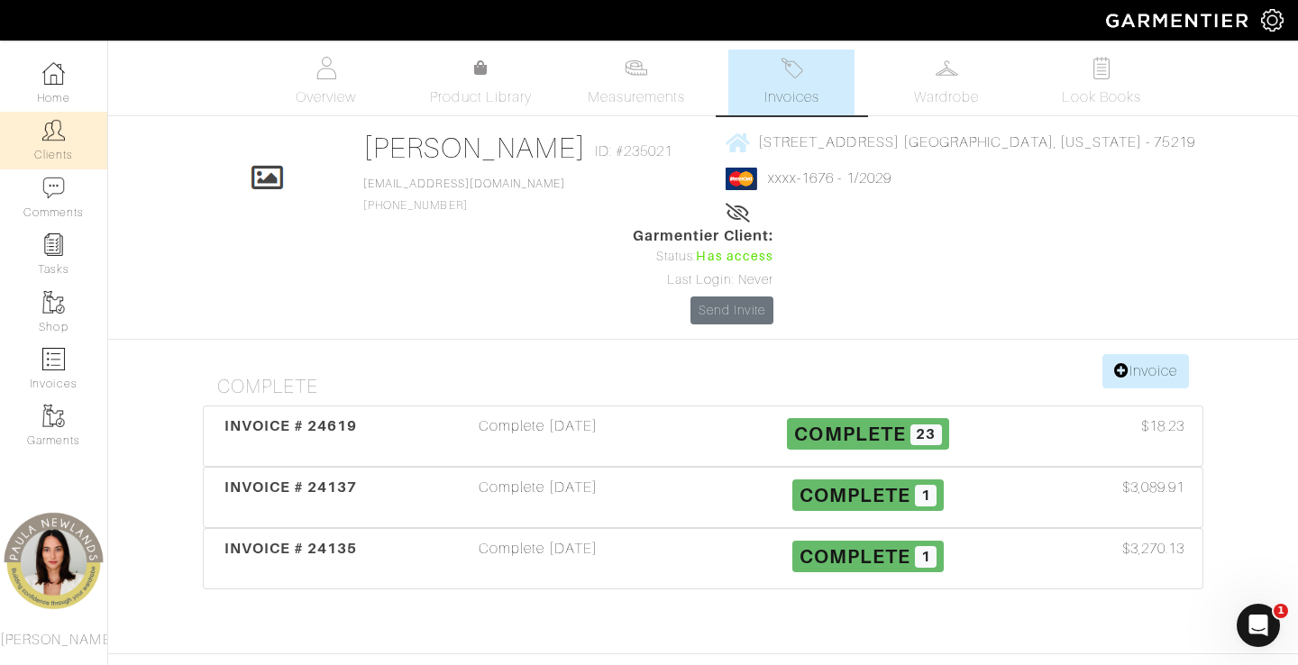
click at [47, 142] on link "Clients" at bounding box center [53, 140] width 107 height 57
